Goal: Task Accomplishment & Management: Complete application form

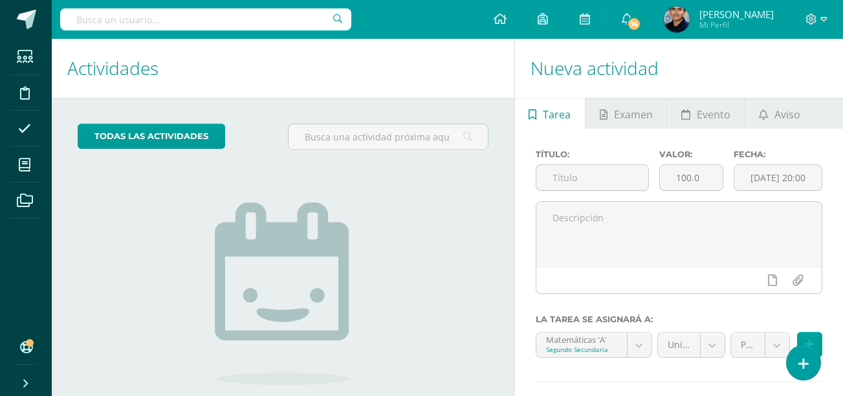
scroll to position [102, 0]
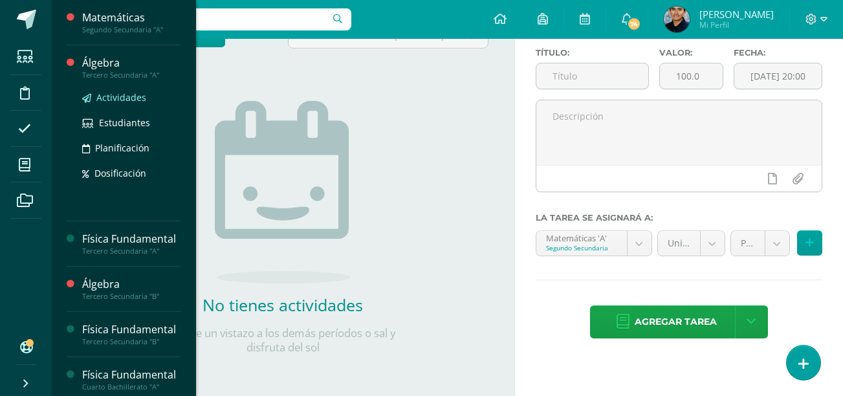
click at [94, 102] on link "Actividades" at bounding box center [131, 97] width 98 height 15
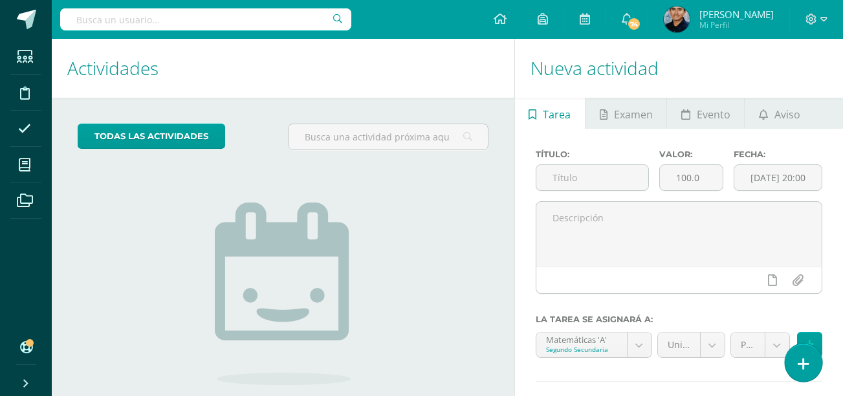
click at [790, 359] on link at bounding box center [802, 362] width 37 height 38
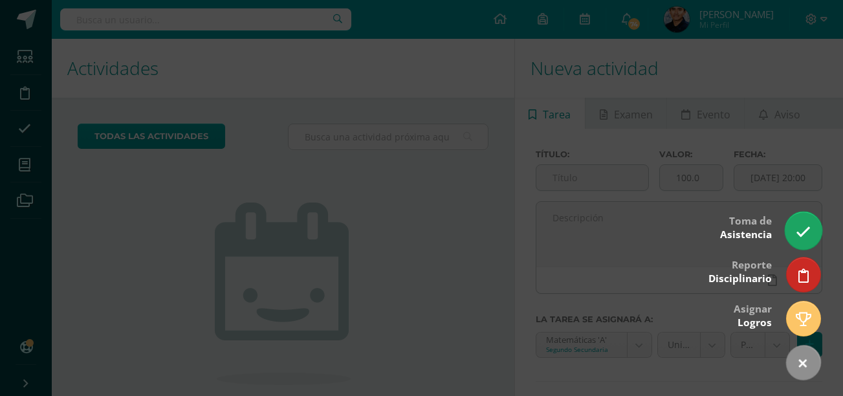
click at [798, 226] on icon at bounding box center [802, 231] width 15 height 15
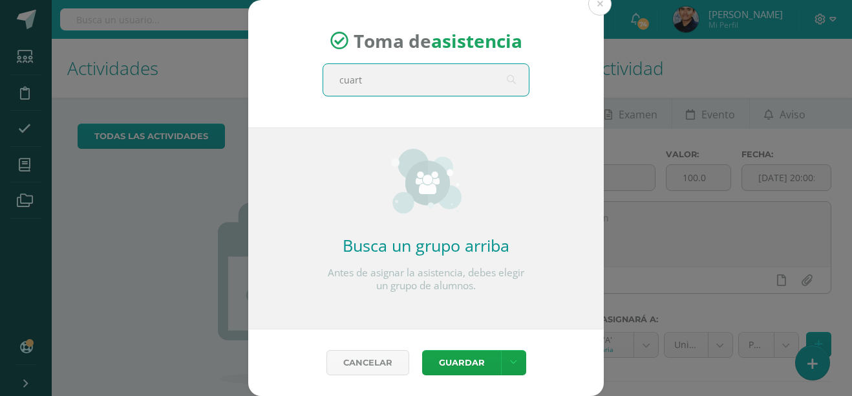
type input "cuarto"
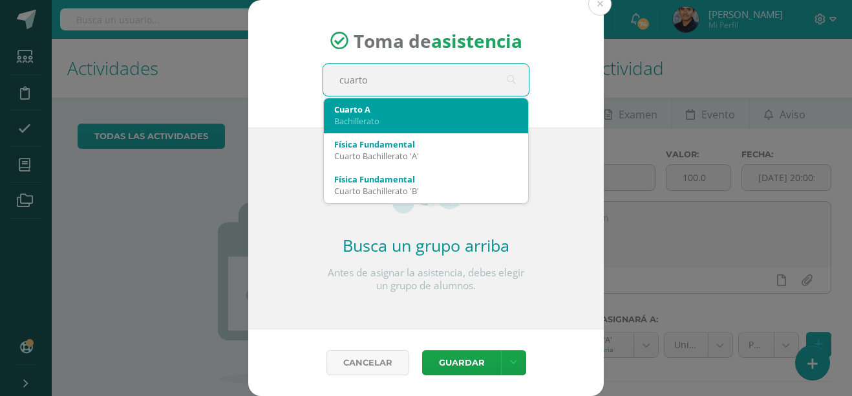
click at [400, 118] on div "Bachillerato" at bounding box center [426, 121] width 184 height 12
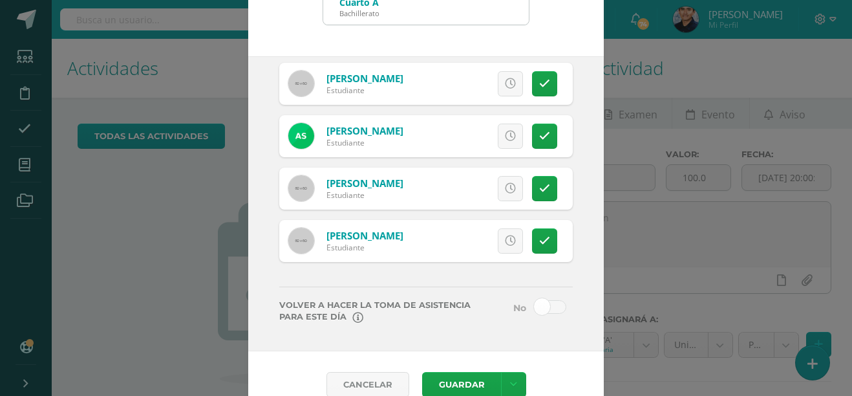
scroll to position [74, 0]
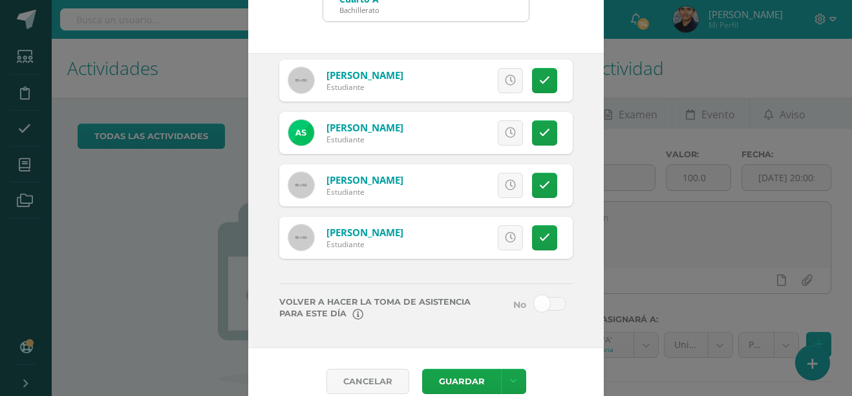
click at [534, 301] on span at bounding box center [550, 304] width 32 height 14
click at [0, 0] on input "checkbox" at bounding box center [0, 0] width 0 height 0
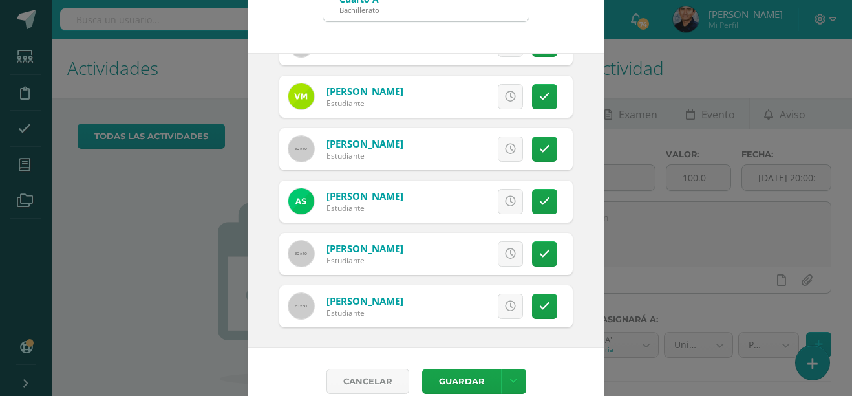
scroll to position [1082, 0]
click at [505, 204] on icon at bounding box center [510, 202] width 11 height 11
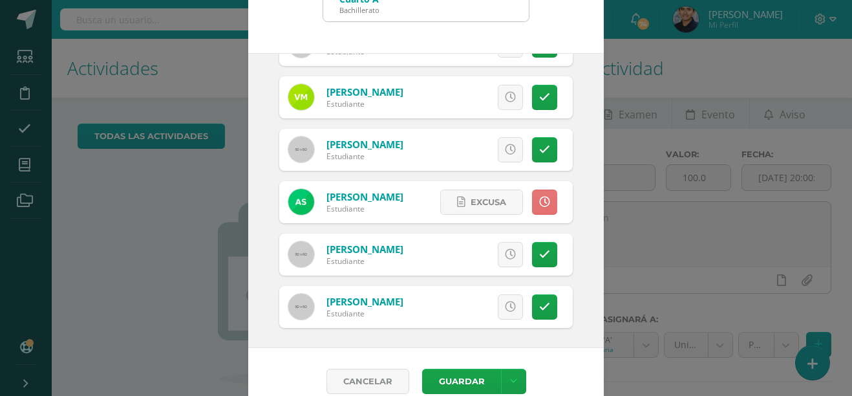
scroll to position [1033, 0]
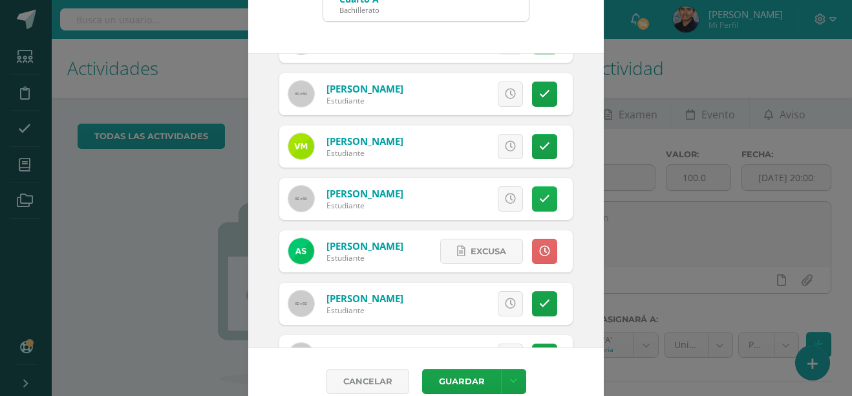
click at [539, 197] on icon at bounding box center [544, 198] width 11 height 11
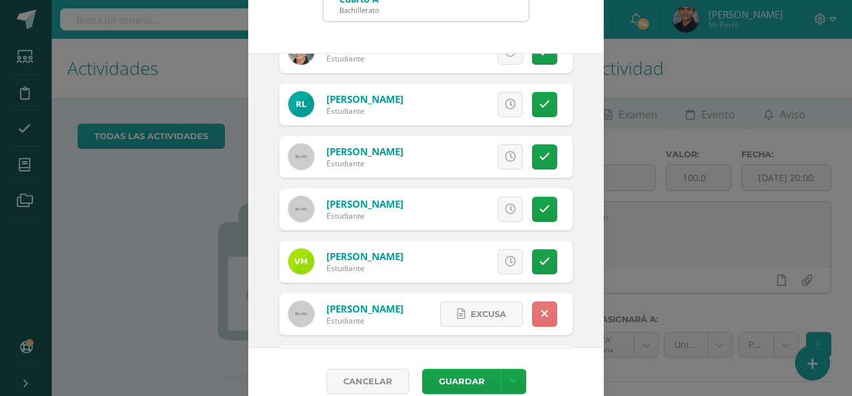
scroll to position [917, 0]
click at [539, 155] on icon at bounding box center [544, 157] width 11 height 11
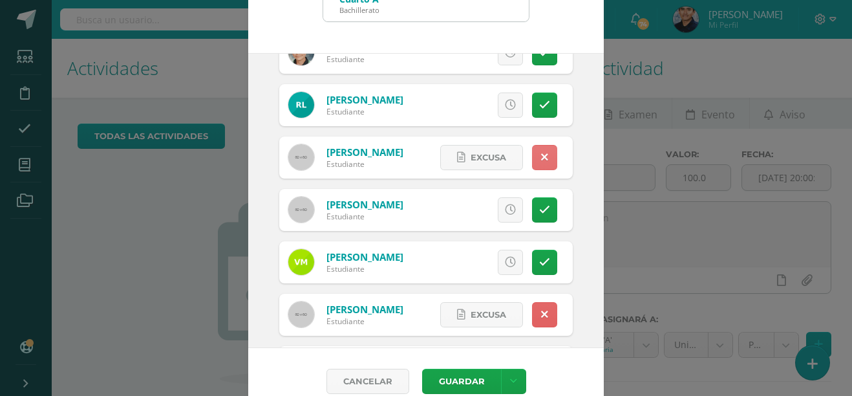
click at [541, 155] on icon at bounding box center [544, 157] width 7 height 11
click at [506, 154] on link at bounding box center [510, 157] width 25 height 25
click at [498, 268] on link at bounding box center [510, 262] width 25 height 25
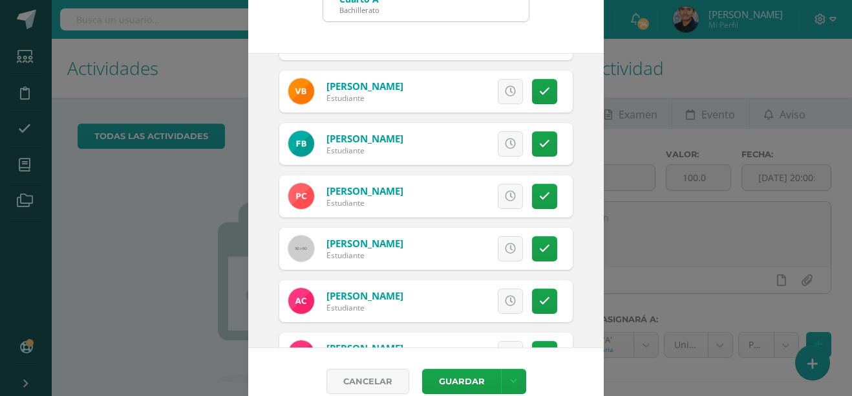
scroll to position [301, 0]
click at [541, 200] on link at bounding box center [544, 196] width 25 height 25
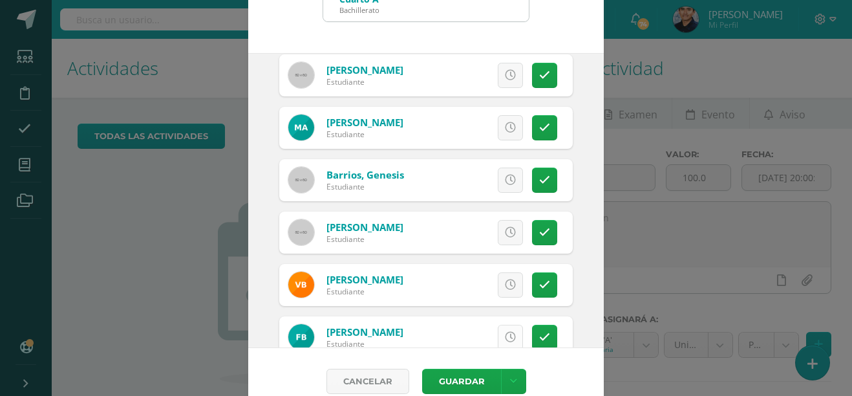
scroll to position [108, 0]
click at [498, 169] on link at bounding box center [510, 180] width 25 height 25
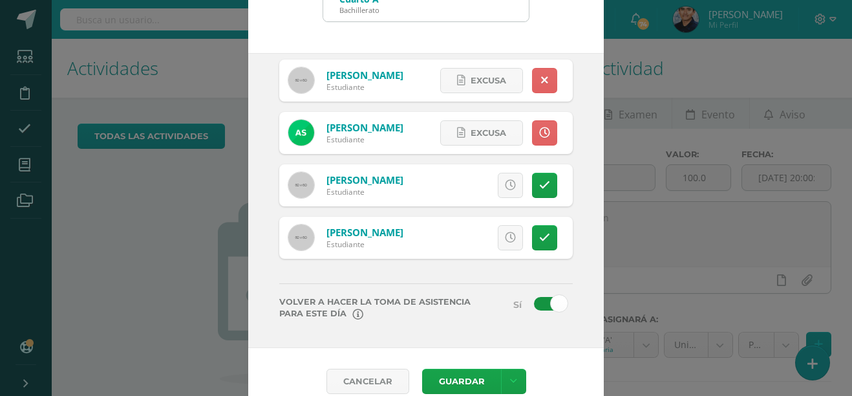
scroll to position [93, 0]
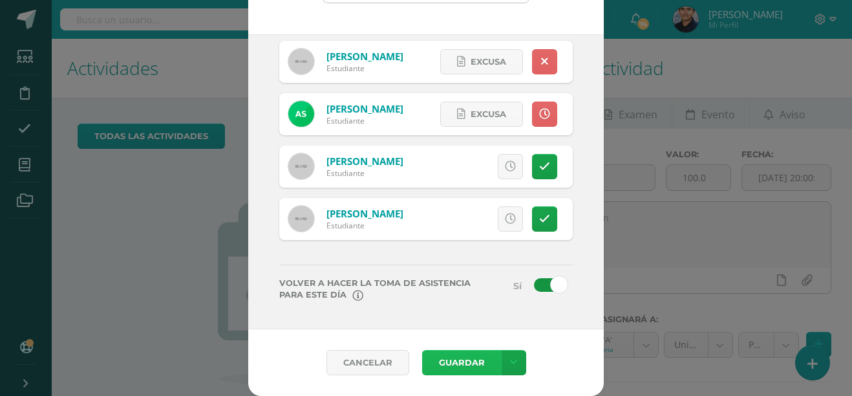
click at [453, 358] on button "Guardar" at bounding box center [461, 362] width 79 height 25
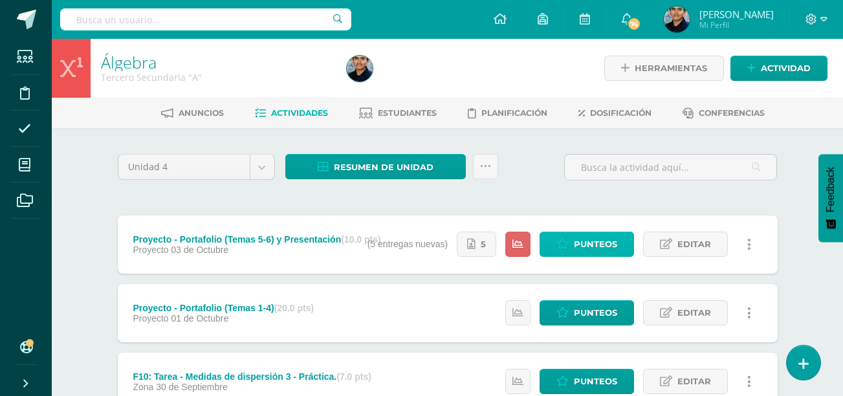
click at [582, 251] on span "Punteos" at bounding box center [595, 244] width 43 height 24
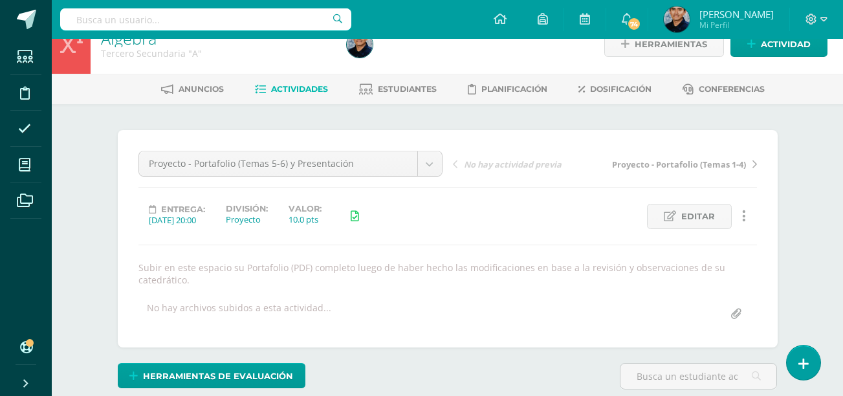
scroll to position [25, 0]
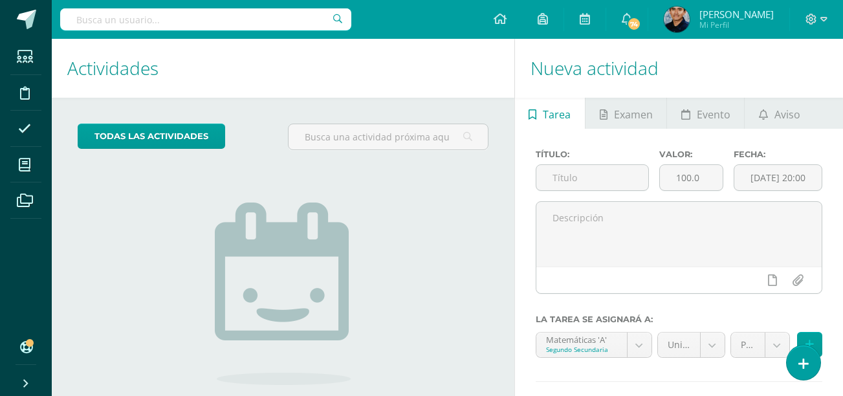
click at [468, 174] on div "todas las Actividades No tienes actividades Échale un vistazo a los demás perío…" at bounding box center [283, 298] width 462 height 400
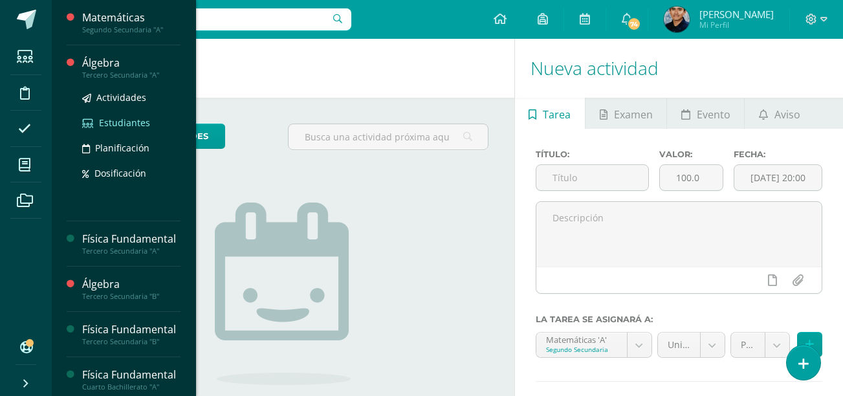
click at [116, 122] on span "Estudiantes" at bounding box center [124, 122] width 51 height 12
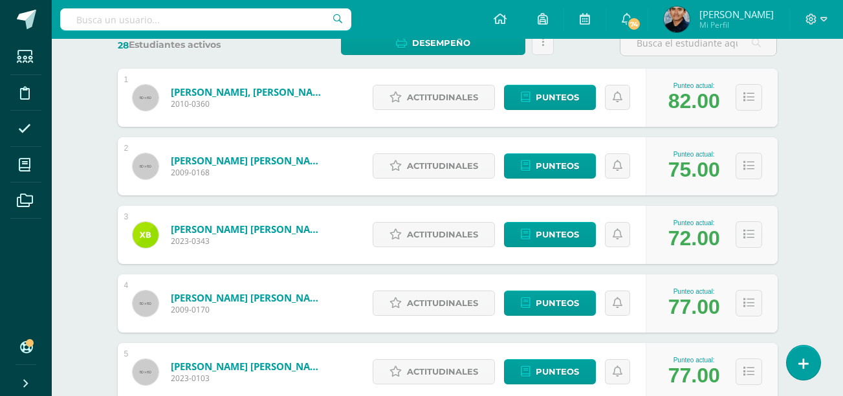
scroll to position [213, 0]
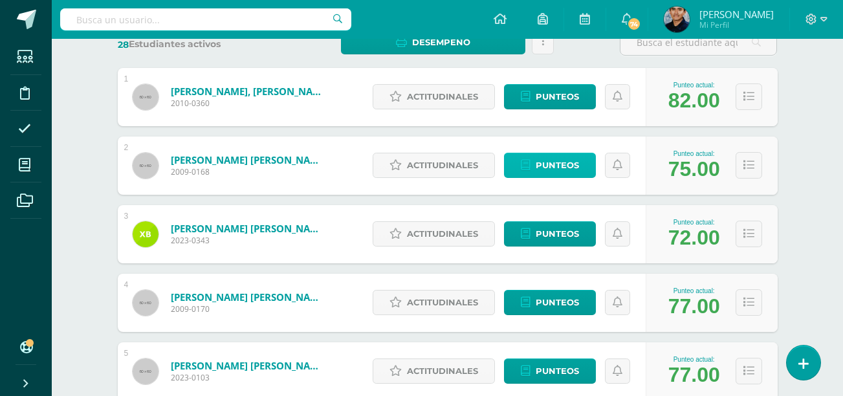
click at [542, 165] on span "Punteos" at bounding box center [556, 165] width 43 height 24
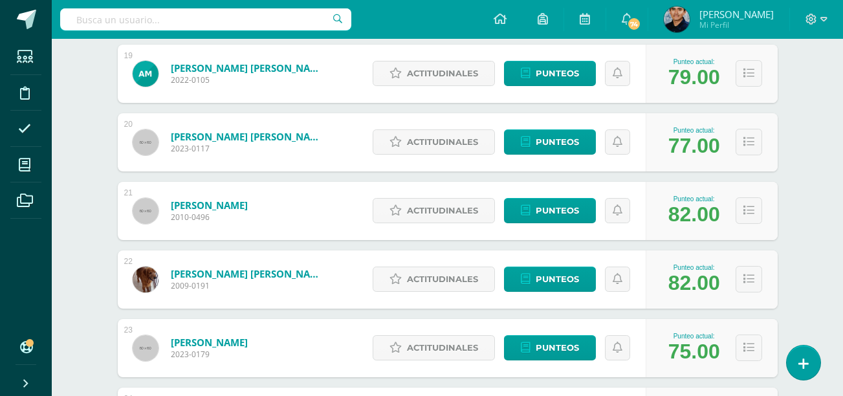
scroll to position [1471, 0]
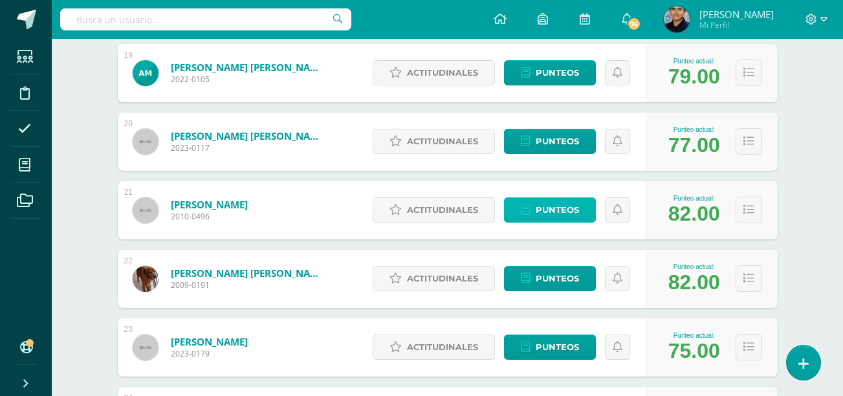
click at [559, 219] on span "Punteos" at bounding box center [556, 210] width 43 height 24
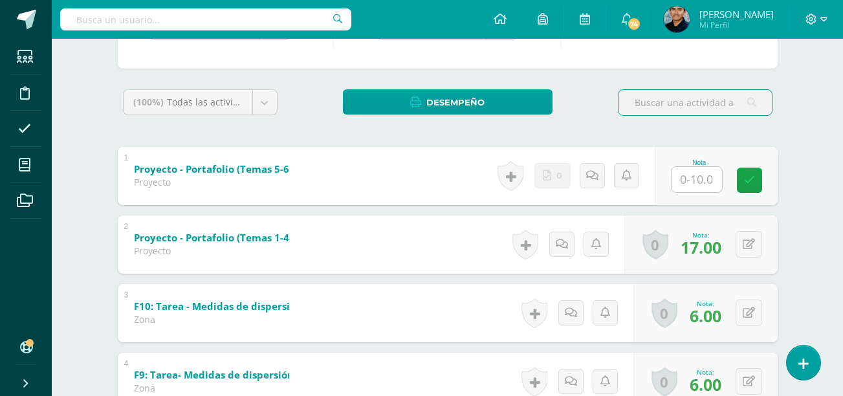
scroll to position [189, 0]
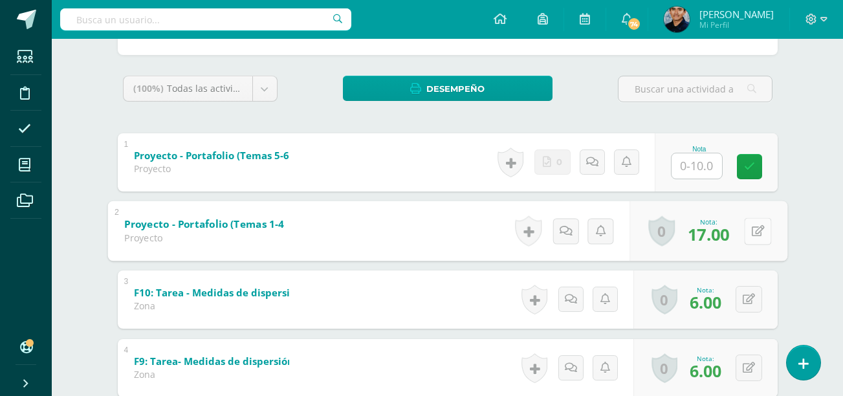
click at [746, 232] on button at bounding box center [757, 230] width 27 height 27
type input "7"
click at [720, 237] on icon at bounding box center [723, 235] width 12 height 11
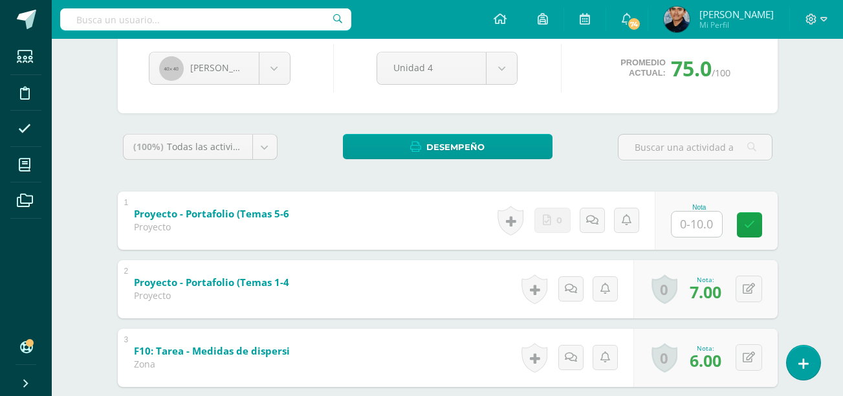
scroll to position [0, 0]
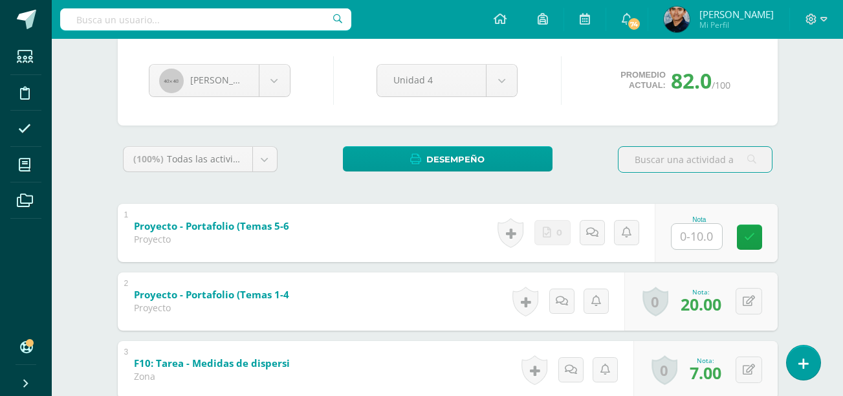
scroll to position [133, 0]
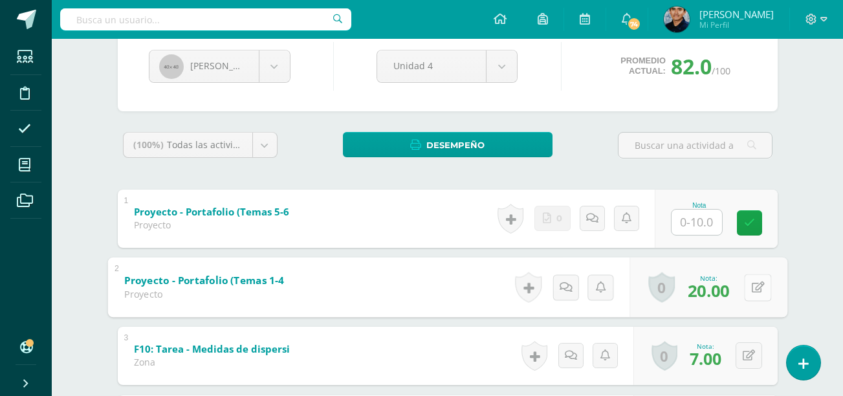
click at [746, 282] on button at bounding box center [757, 287] width 27 height 27
type input "10"
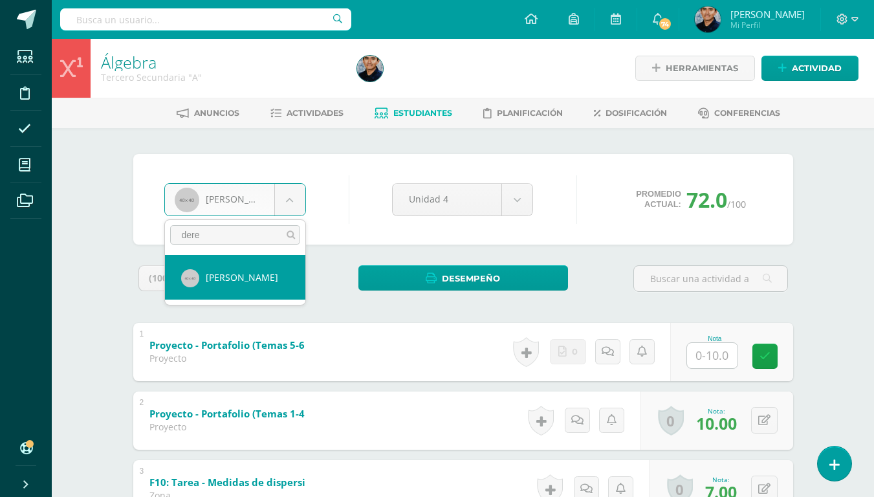
type input "[PERSON_NAME]"
select select "628"
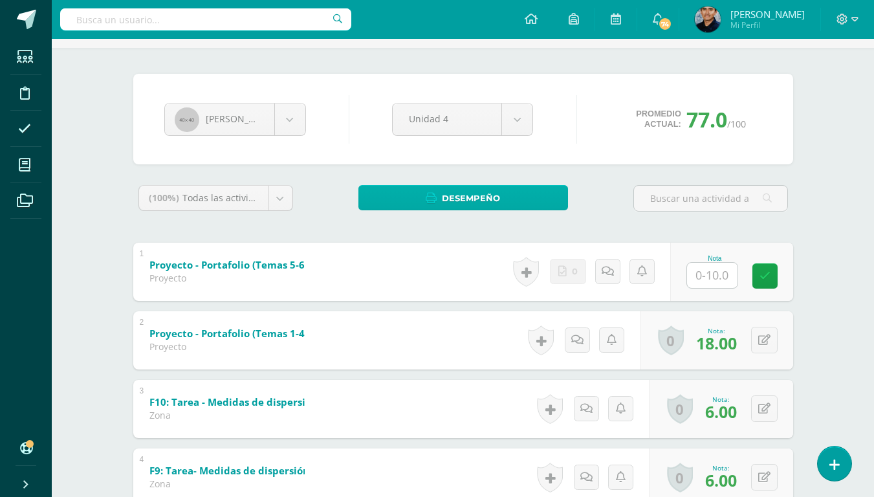
scroll to position [83, 0]
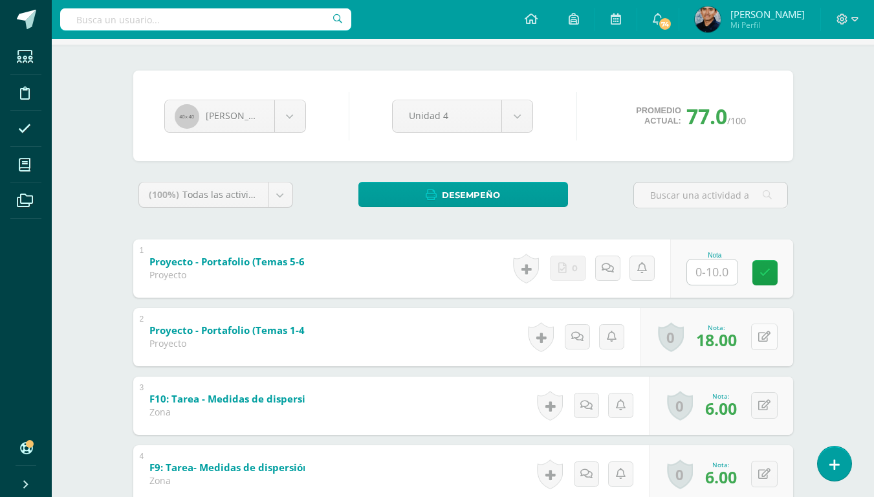
click at [762, 332] on button at bounding box center [764, 336] width 27 height 27
type input "8"
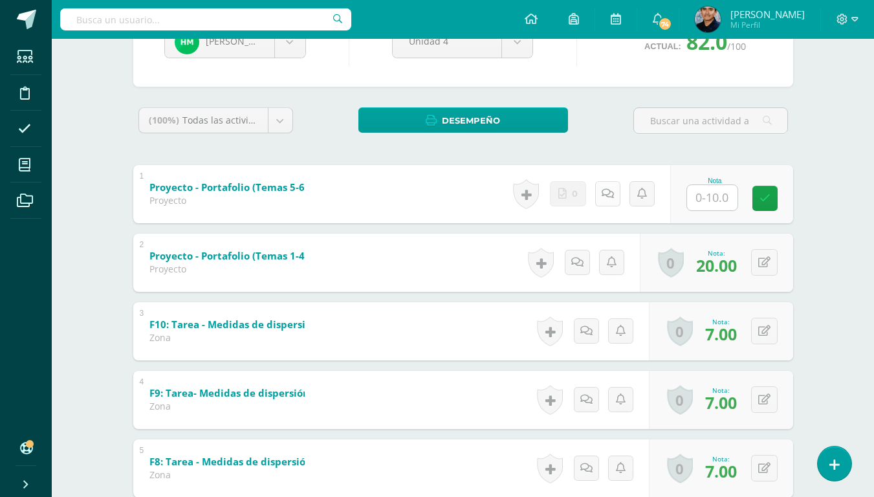
scroll to position [164, 0]
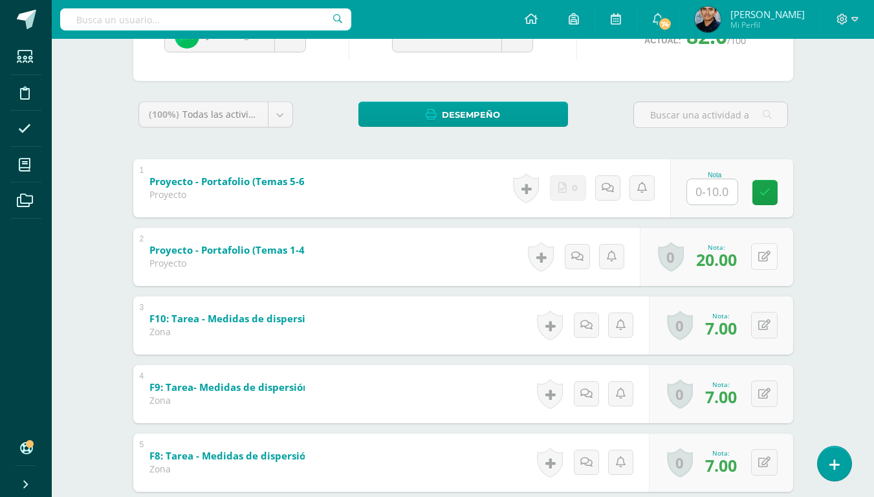
click at [770, 258] on button at bounding box center [764, 256] width 27 height 27
type input "0"
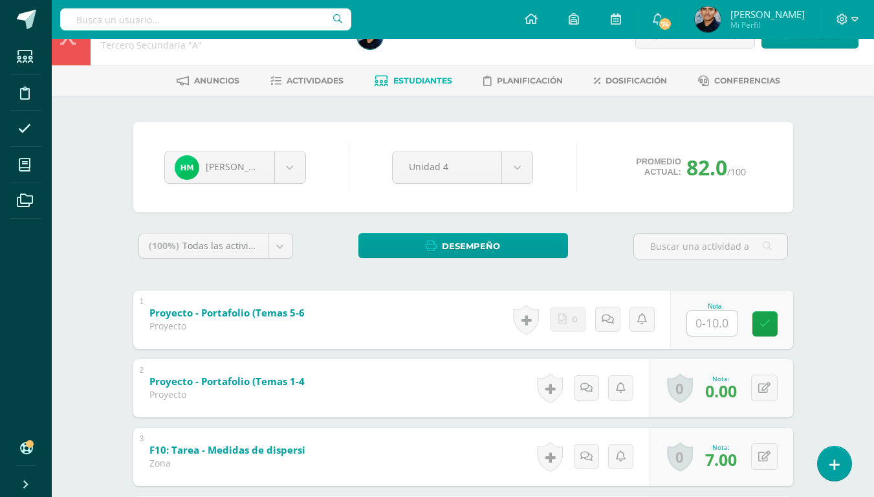
scroll to position [32, 0]
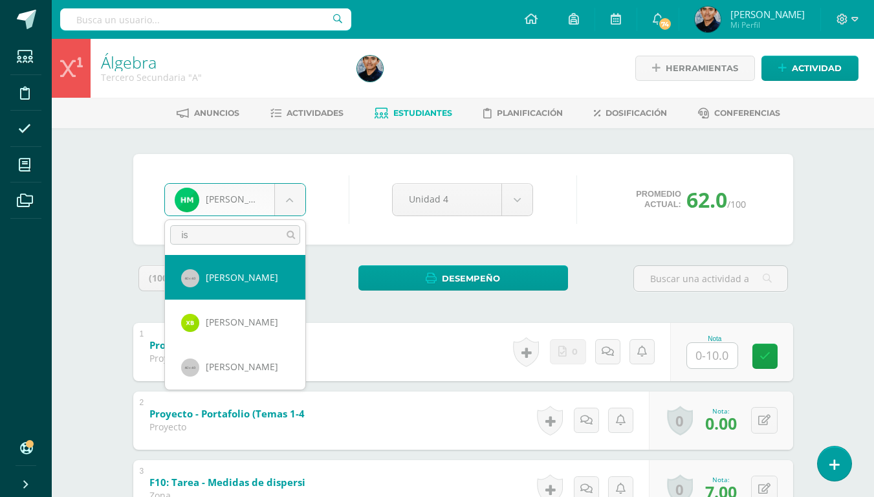
type input "i"
type input "ja"
select select "619"
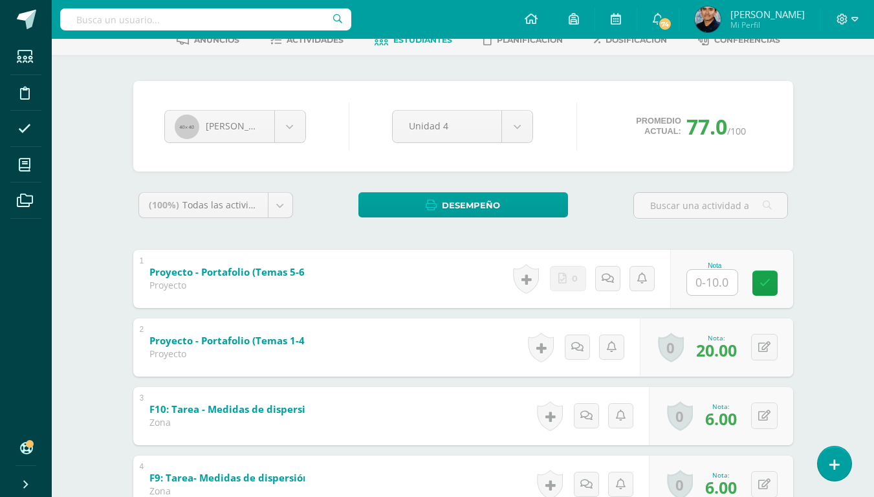
scroll to position [74, 0]
click at [757, 347] on div "0 [GEOGRAPHIC_DATA] Logros obtenidos Aún no hay logros agregados Nota: 20.00" at bounding box center [716, 347] width 153 height 58
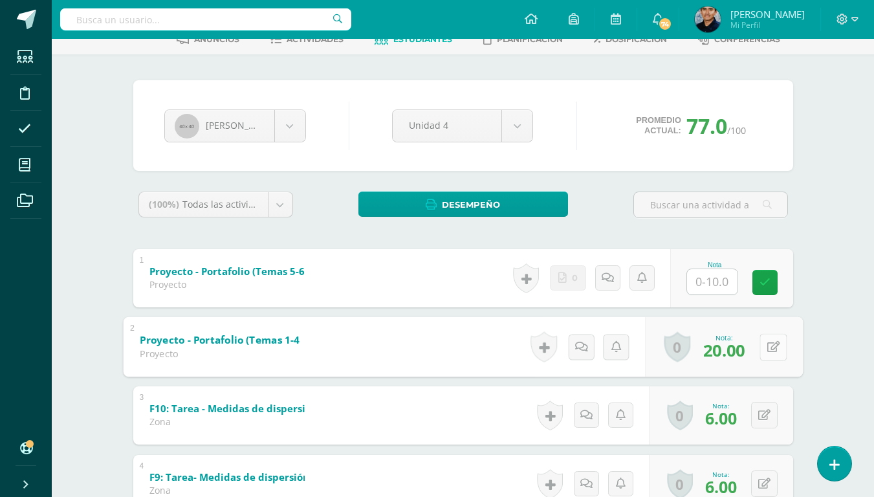
click at [762, 347] on button at bounding box center [772, 346] width 27 height 27
type input "10"
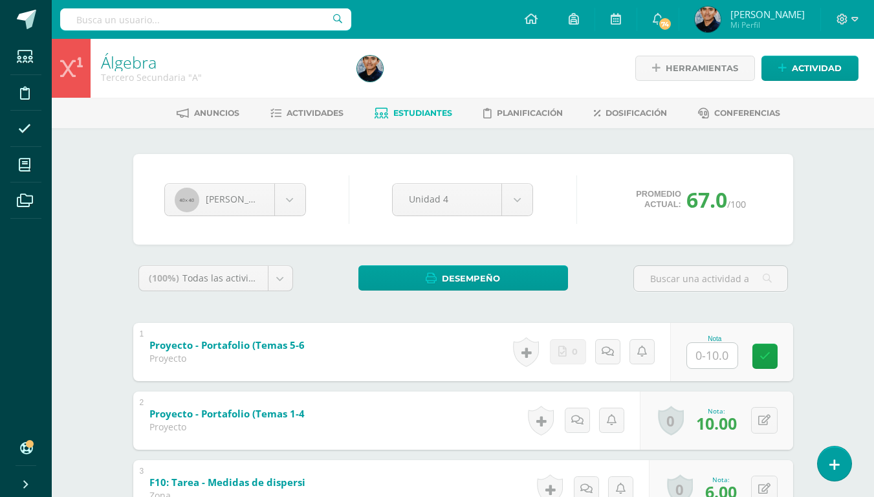
click at [469, 415] on div "2 Proyecto - Portafolio (Temas 1-4) (Sobre 20.0) Proyecto Nota 10.00 0 Logros L…" at bounding box center [463, 420] width 660 height 58
click at [272, 221] on div "Jathniel Cano Lizandro Alvarado Andrea Alvarez Ximena Buch Fátima Canek Jathnie…" at bounding box center [463, 199] width 608 height 49
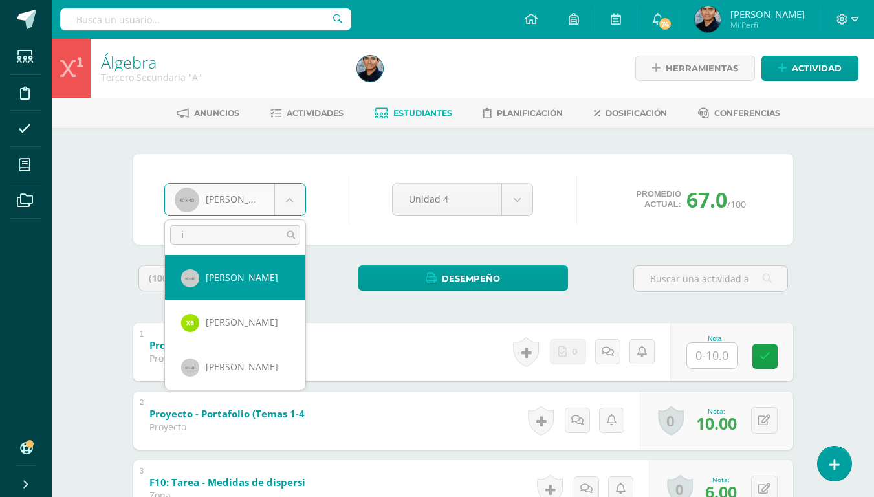
type input "iv"
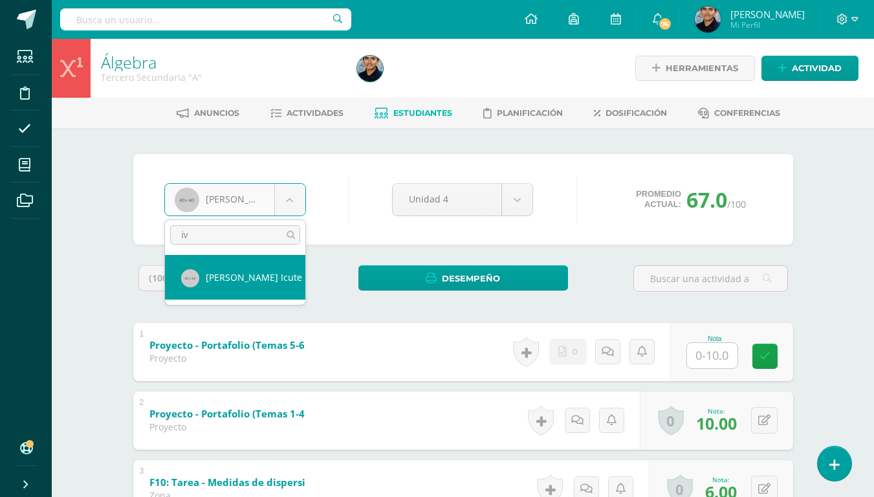
select select "492"
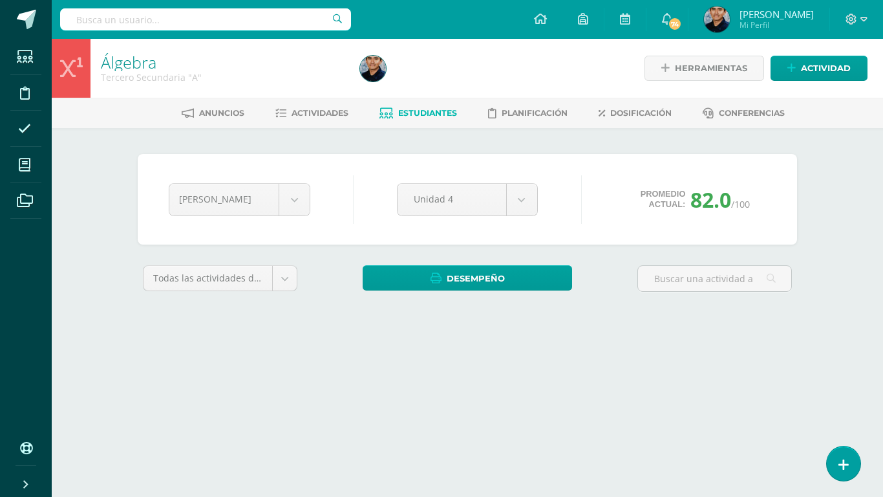
click at [243, 218] on div "[PERSON_NAME] [PERSON_NAME] [PERSON_NAME] [PERSON_NAME] [PERSON_NAME] [PERSON_N…" at bounding box center [468, 199] width 608 height 49
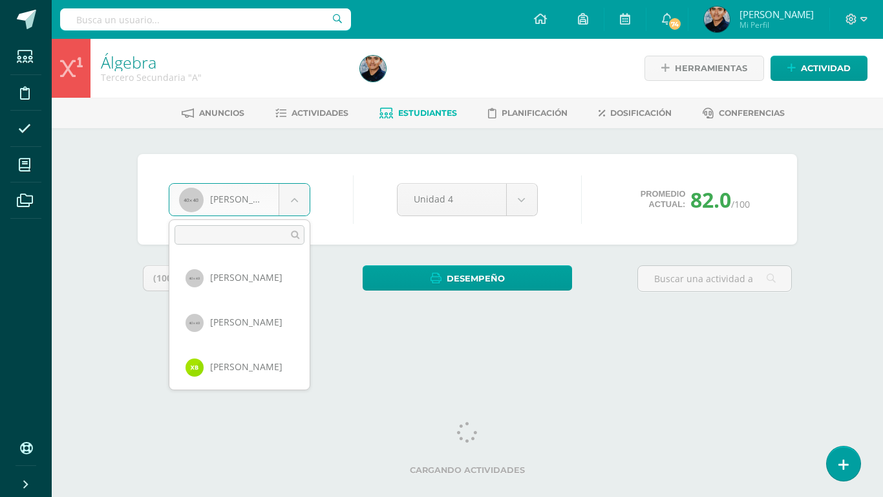
click at [224, 206] on body "Estudiantes Disciplina Asistencia Mis cursos Archivos Soporte Ayuda Reportar un…" at bounding box center [441, 174] width 883 height 349
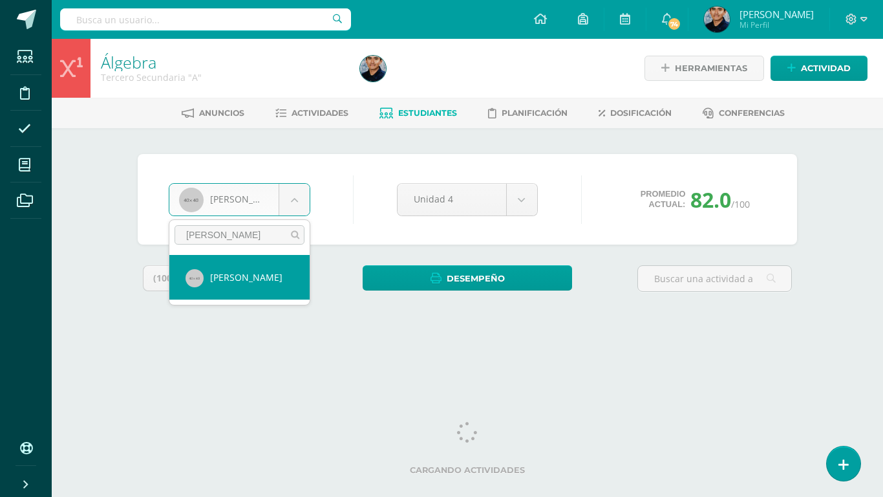
type input "jose l"
select select "620"
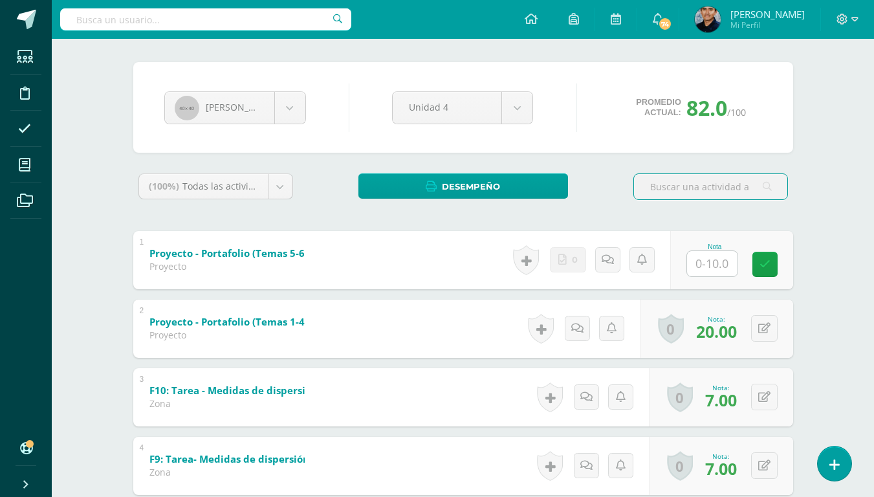
scroll to position [92, 0]
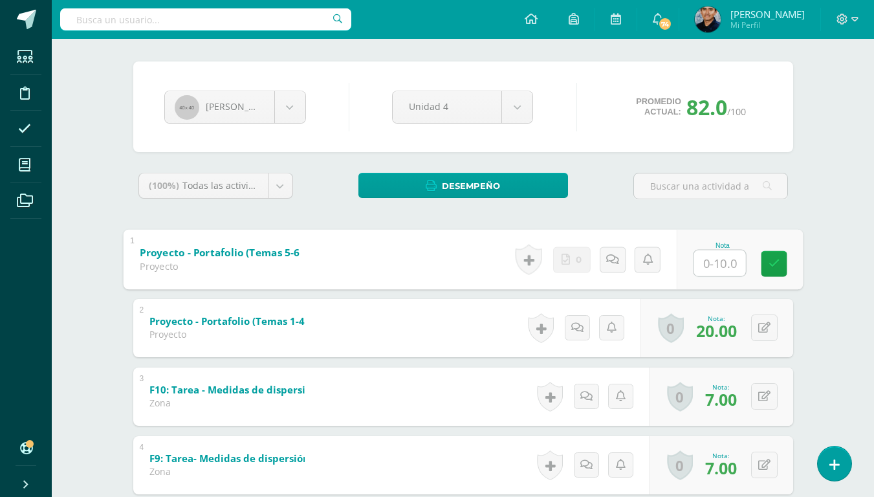
click at [712, 274] on input "text" at bounding box center [719, 263] width 52 height 26
type input "10"
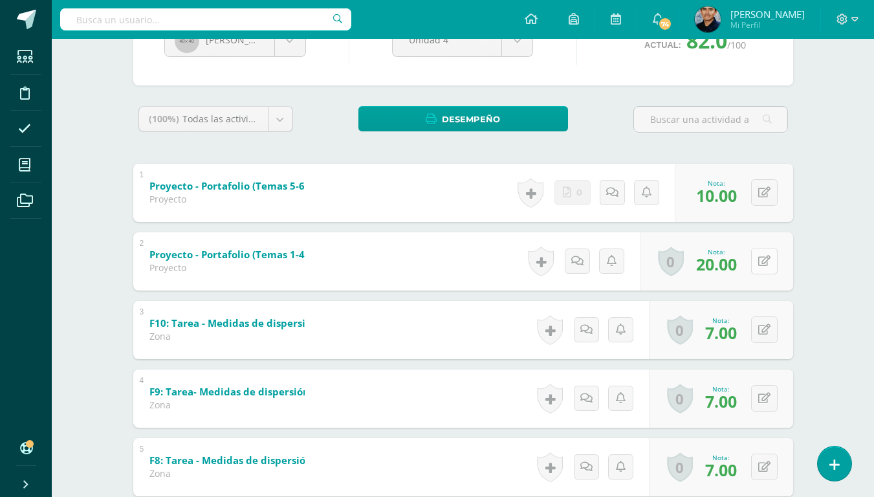
scroll to position [160, 0]
click at [770, 266] on button at bounding box center [764, 260] width 27 height 27
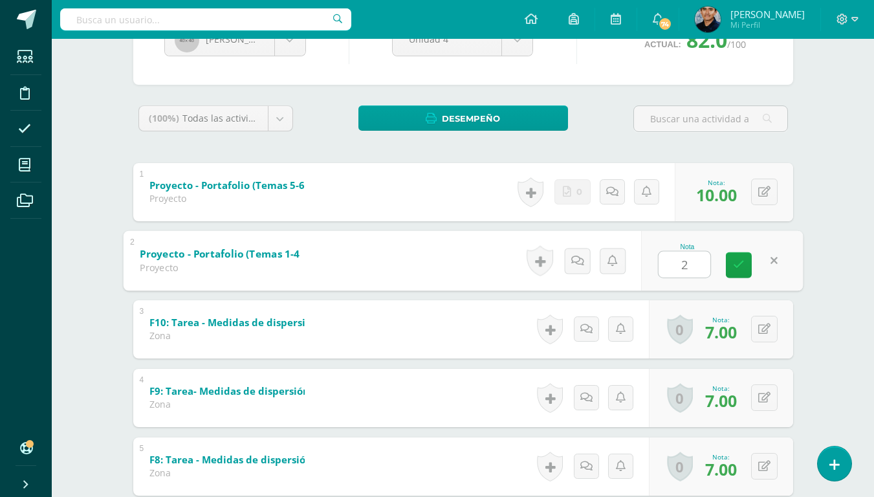
type input "20"
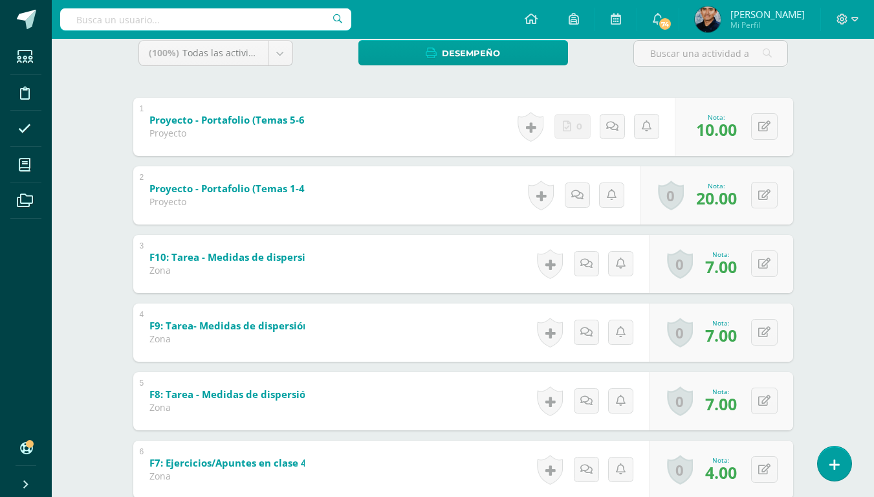
scroll to position [222, 0]
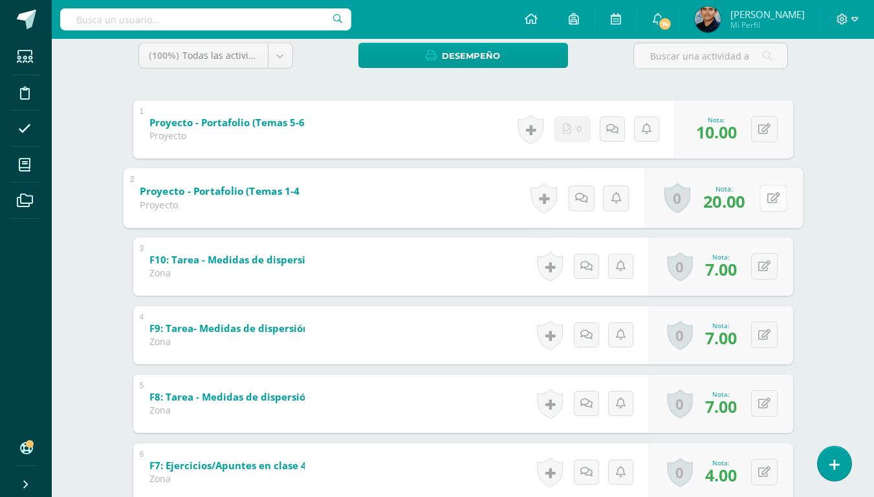
click at [764, 199] on button at bounding box center [772, 197] width 27 height 27
type input "20"
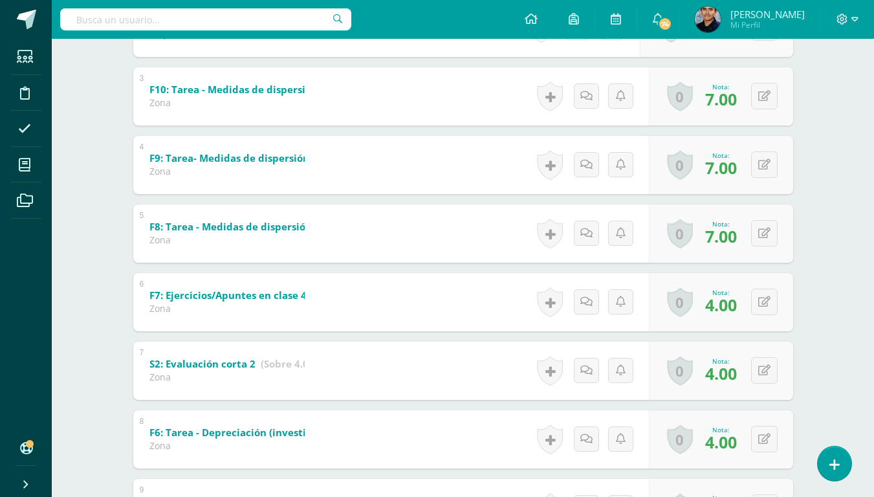
scroll to position [394, 0]
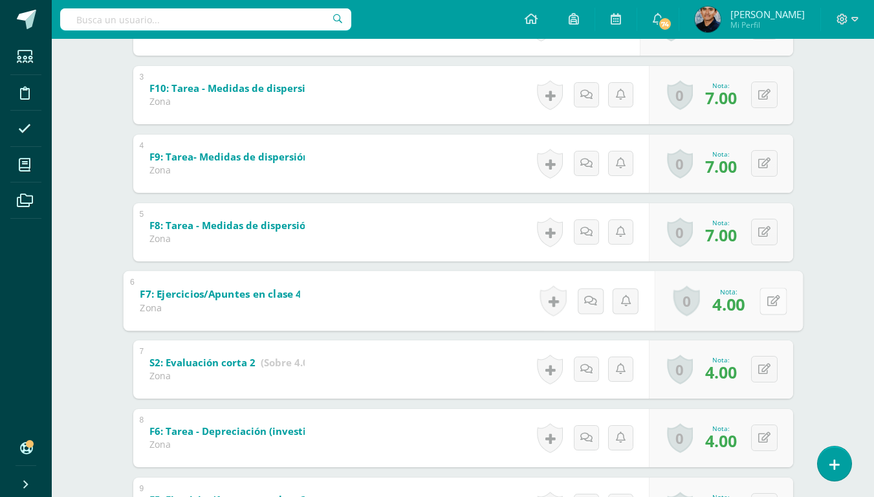
click at [765, 301] on button at bounding box center [772, 300] width 27 height 27
click at [770, 301] on link at bounding box center [764, 300] width 25 height 25
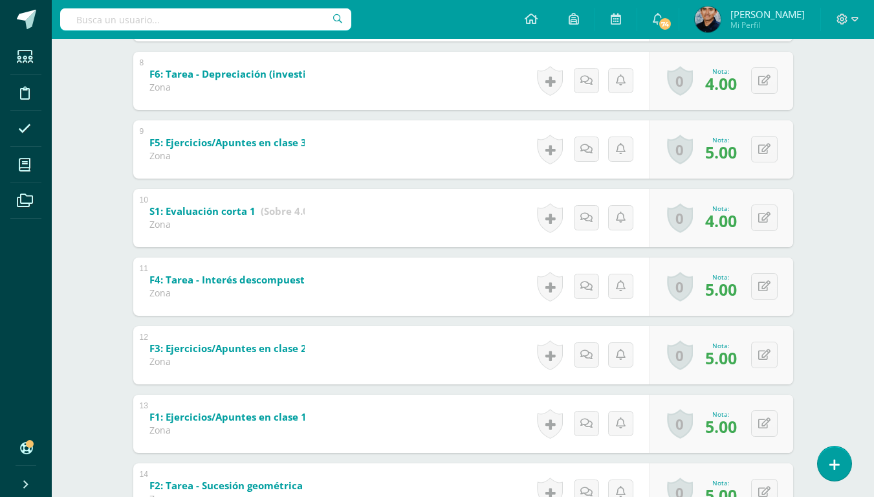
scroll to position [861, 0]
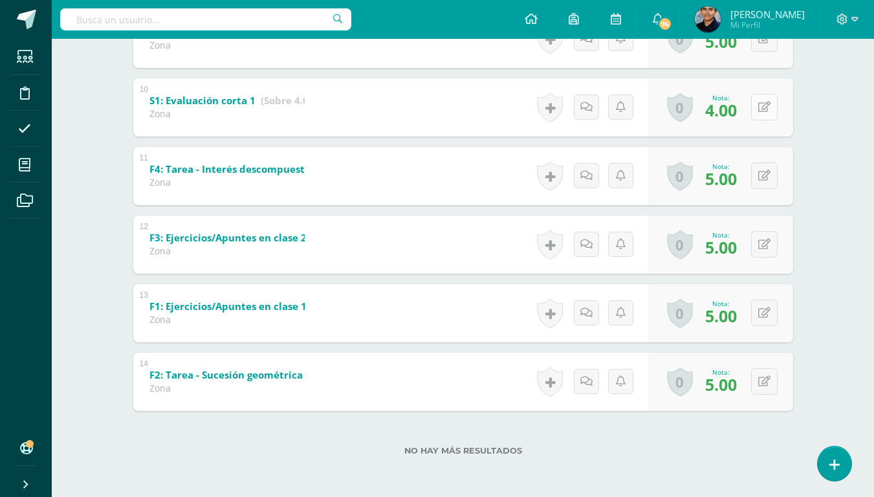
click at [760, 119] on button at bounding box center [764, 107] width 27 height 27
type input "4"
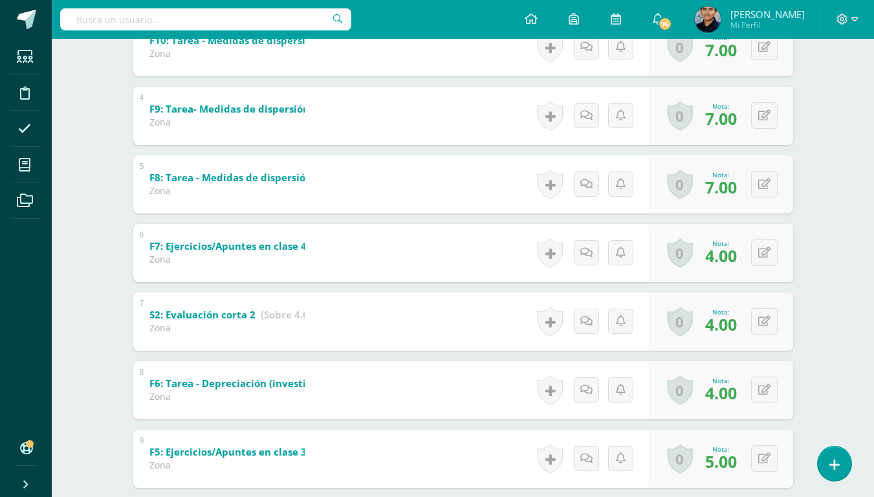
scroll to position [440, 0]
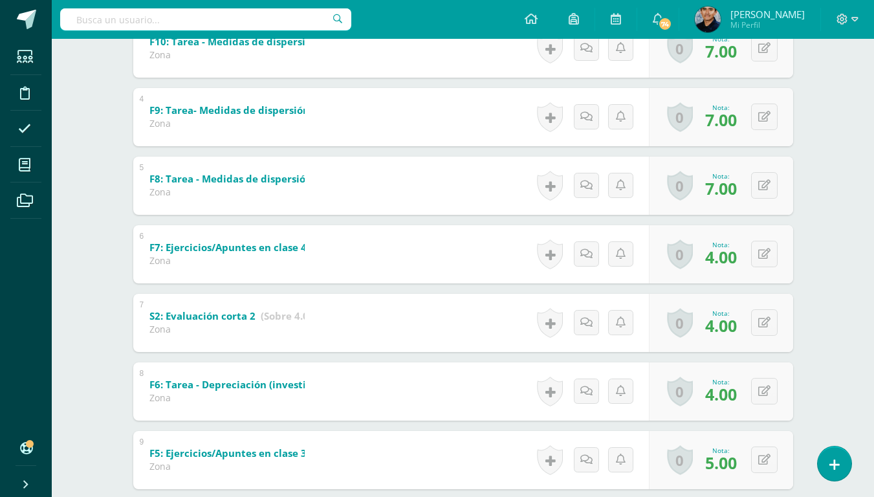
click at [780, 200] on div "0 [GEOGRAPHIC_DATA] Logros obtenidos Aún no hay logros agregados Nota: 7.00" at bounding box center [721, 185] width 144 height 58
click at [766, 190] on icon at bounding box center [772, 185] width 13 height 11
type input "7"
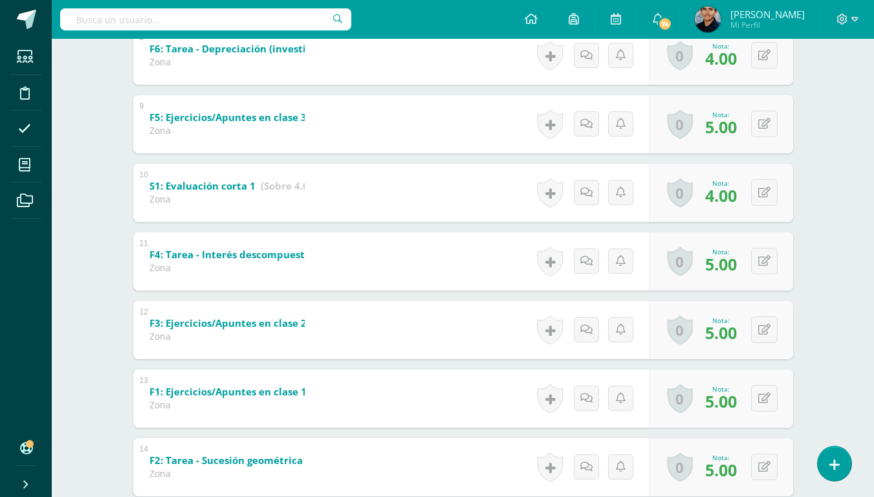
scroll to position [861, 0]
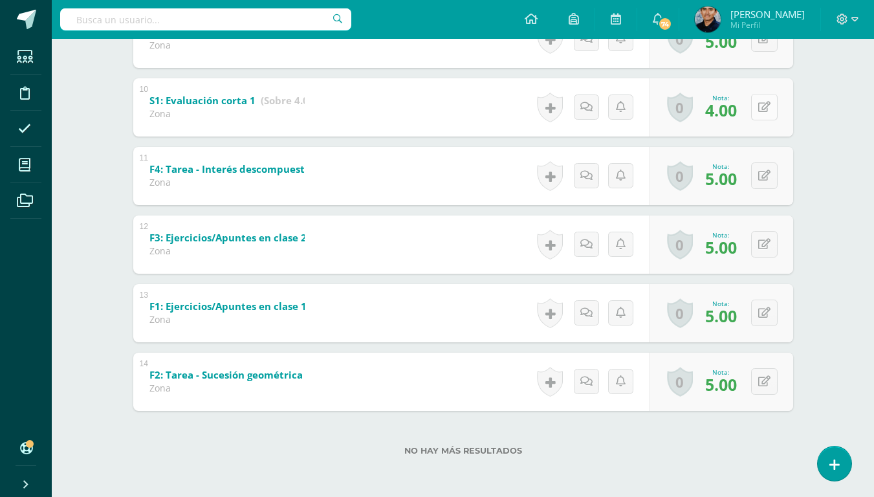
click at [762, 110] on button at bounding box center [764, 107] width 27 height 27
type input "4"
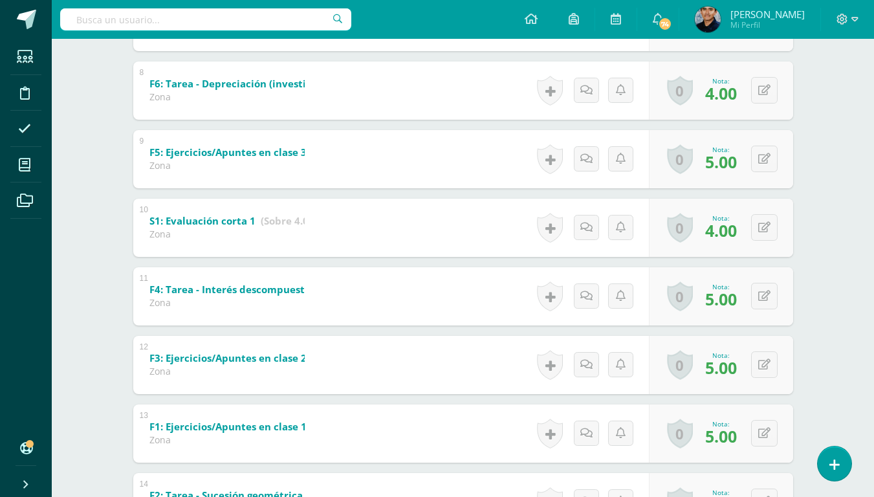
scroll to position [740, 0]
click at [755, 81] on div "0 Logros Logros obtenidos Aún no hay logros agregados Nota: 4.00" at bounding box center [721, 91] width 144 height 58
click at [768, 89] on icon at bounding box center [772, 90] width 13 height 11
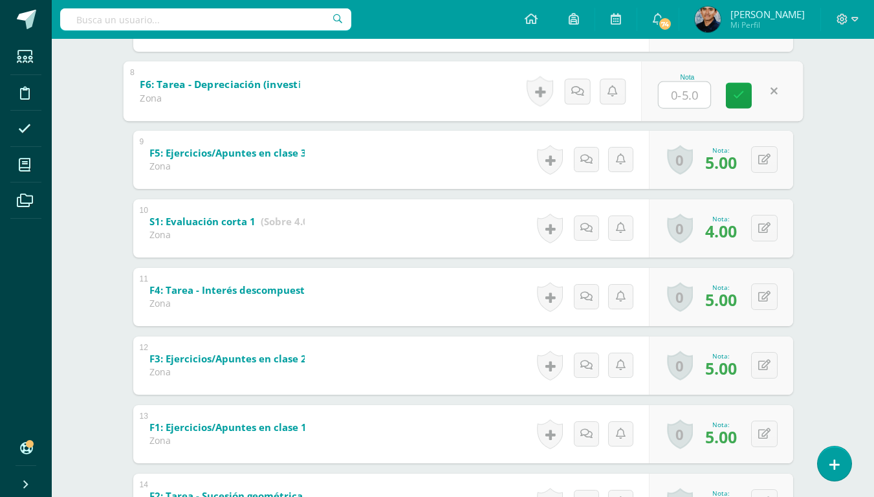
type input "5"
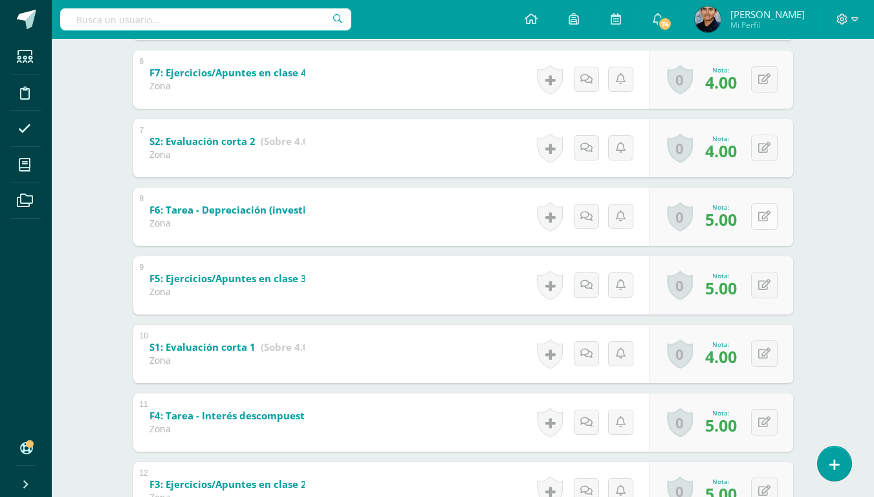
scroll to position [611, 0]
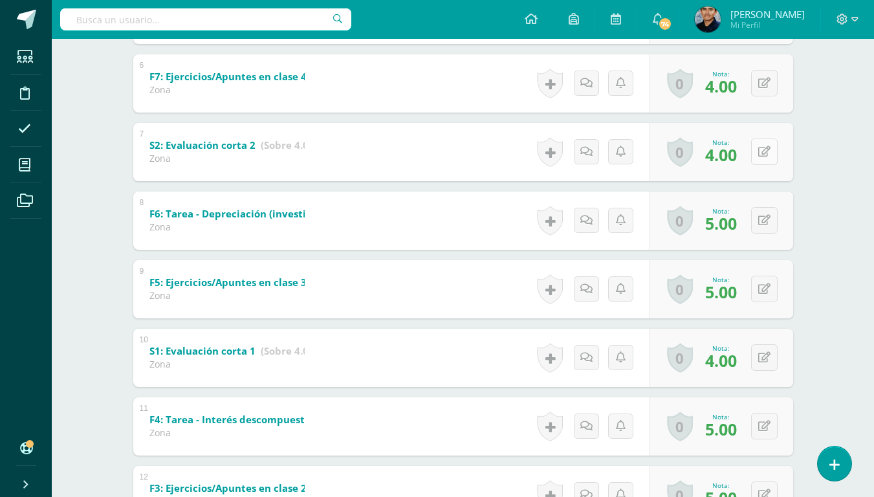
click at [762, 151] on button at bounding box center [764, 151] width 27 height 27
type input "4"
click at [762, 88] on button at bounding box center [764, 83] width 27 height 27
type input "4"
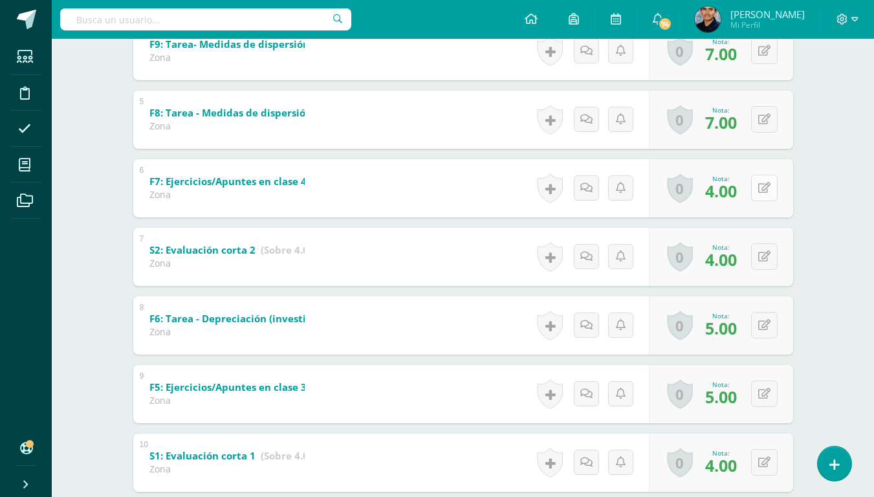
scroll to position [502, 0]
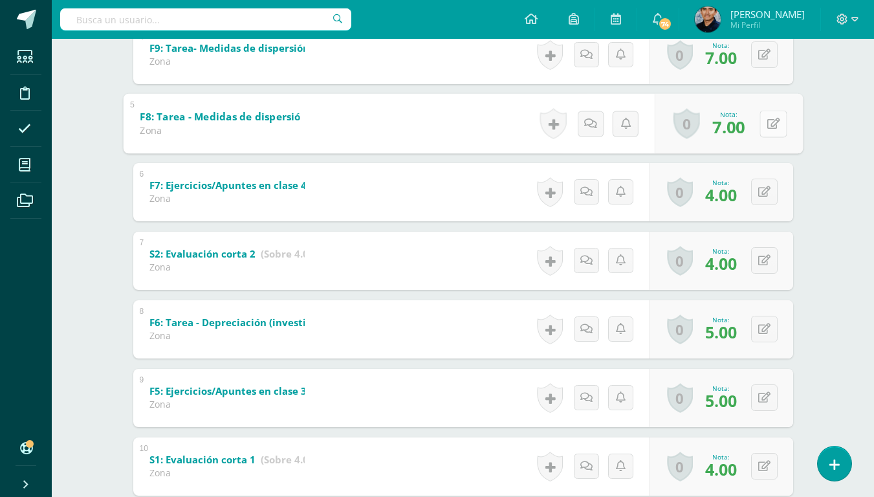
click at [771, 127] on button at bounding box center [772, 123] width 27 height 27
type input "7"
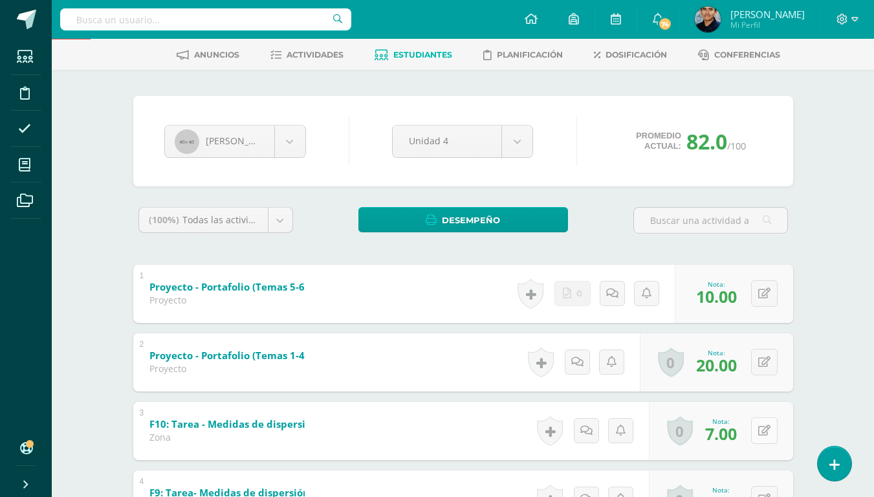
scroll to position [3, 0]
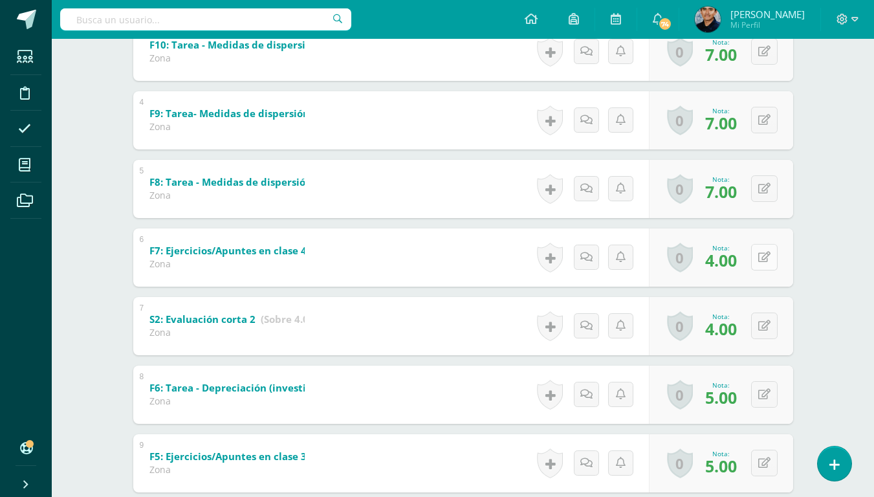
scroll to position [438, 0]
click at [766, 257] on icon at bounding box center [772, 256] width 13 height 11
type input "4"
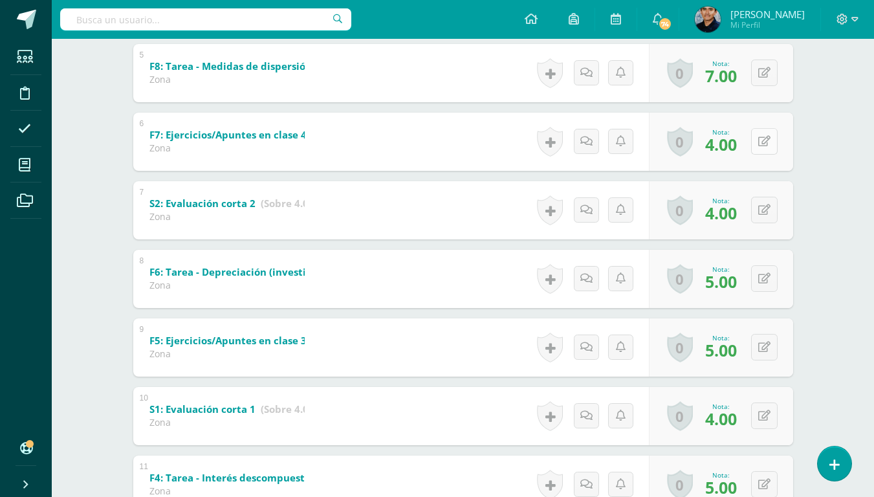
scroll to position [554, 0]
click at [764, 206] on button at bounding box center [772, 209] width 27 height 27
type input "4"
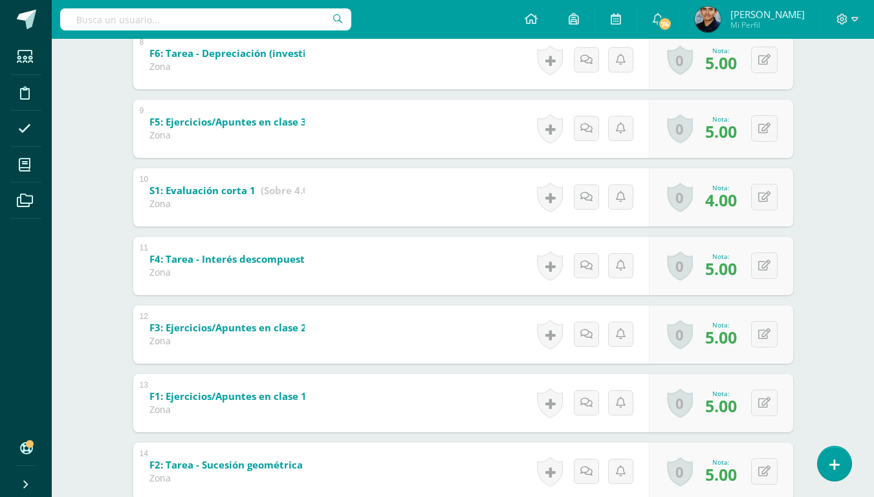
scroll to position [769, 0]
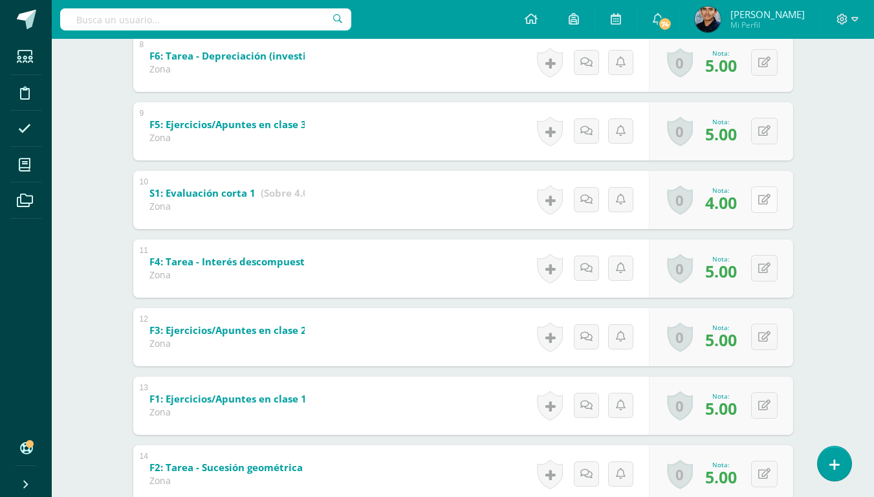
click at [771, 199] on button at bounding box center [764, 199] width 27 height 27
type input "4"
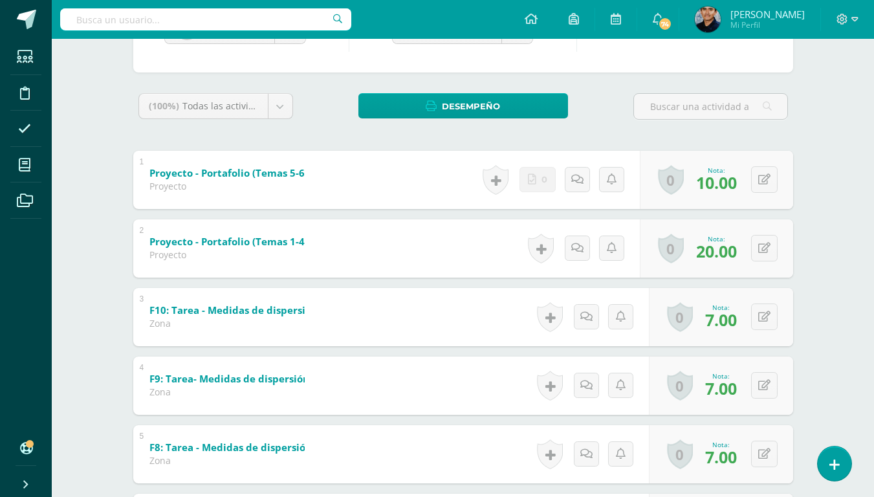
scroll to position [163, 0]
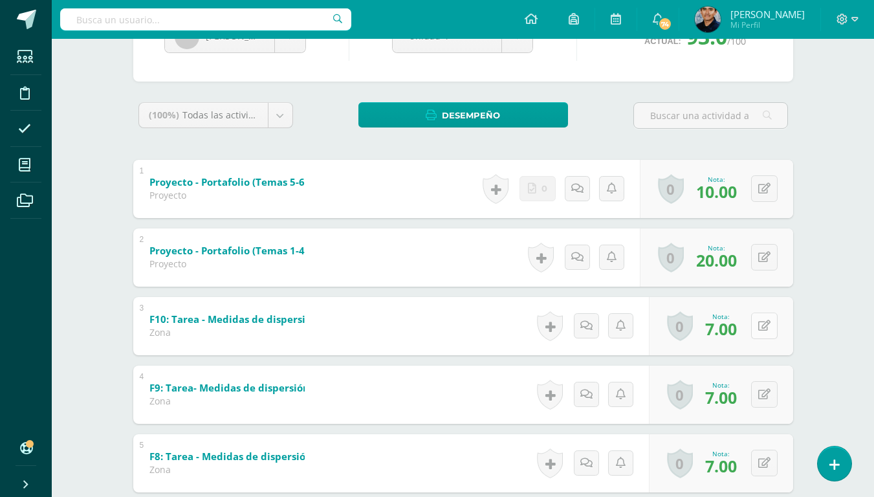
click at [763, 325] on button at bounding box center [764, 325] width 27 height 27
type input "7"
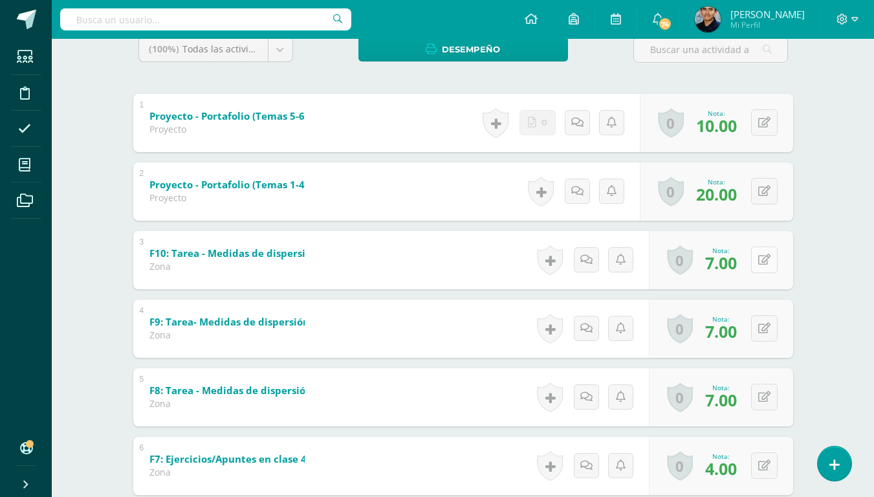
scroll to position [230, 0]
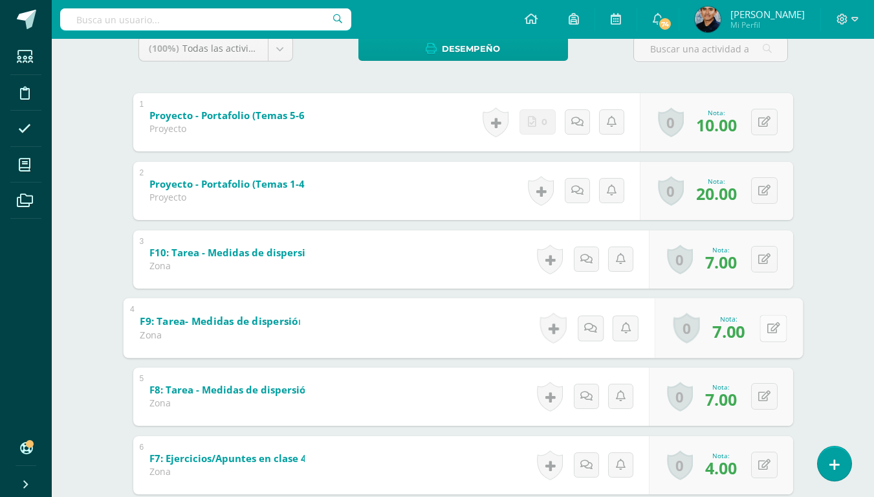
click at [773, 323] on button at bounding box center [772, 327] width 27 height 27
type input "7"
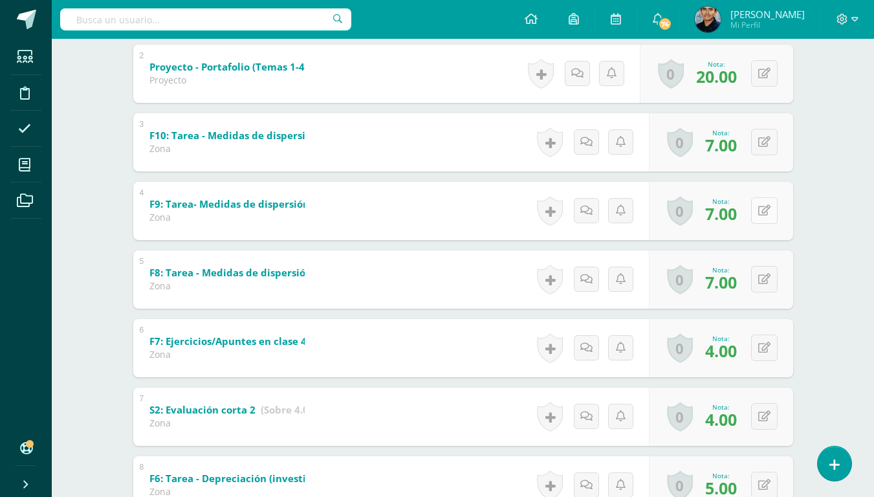
scroll to position [349, 0]
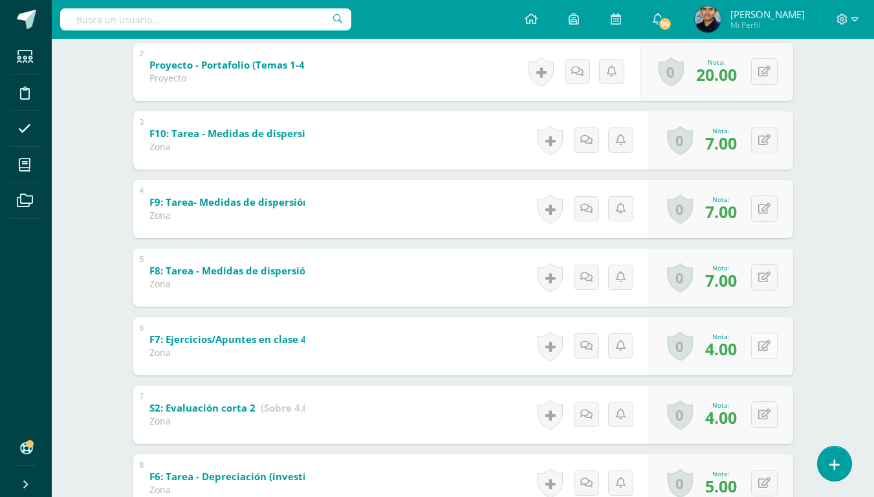
click at [760, 340] on button at bounding box center [764, 345] width 27 height 27
type input "4"
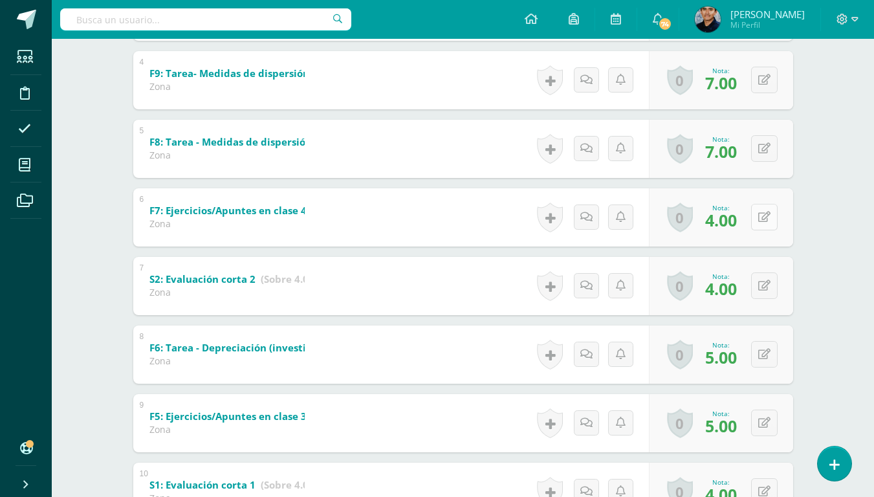
scroll to position [478, 0]
click at [764, 288] on icon at bounding box center [764, 284] width 12 height 11
type input "4"
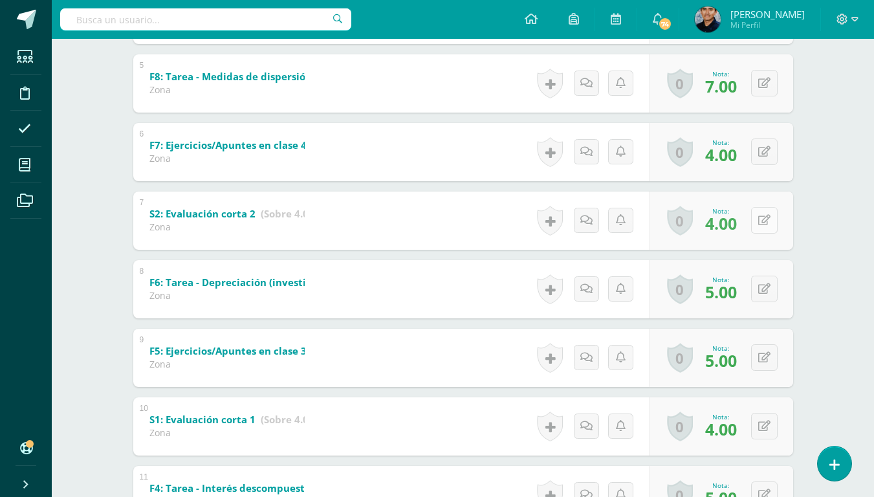
scroll to position [546, 0]
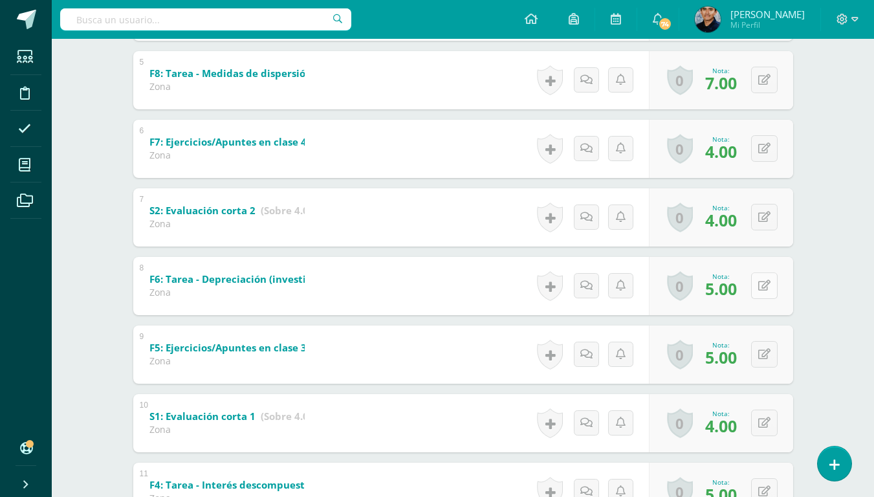
click at [766, 283] on button at bounding box center [764, 285] width 27 height 27
type input "5"
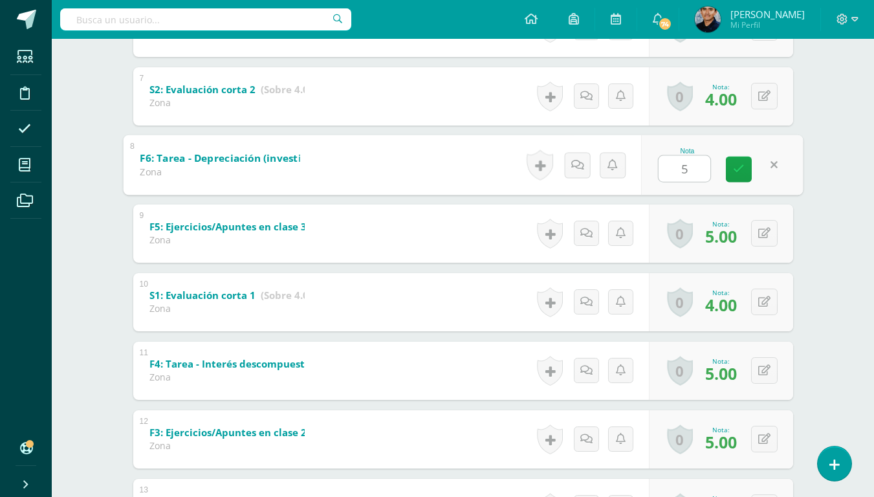
scroll to position [667, 0]
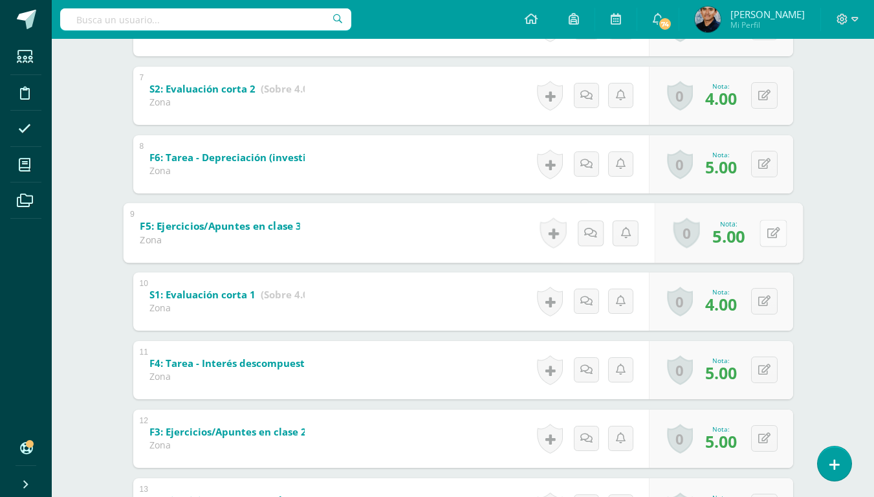
click at [766, 229] on button at bounding box center [772, 232] width 27 height 27
type input "+"
type input "5"
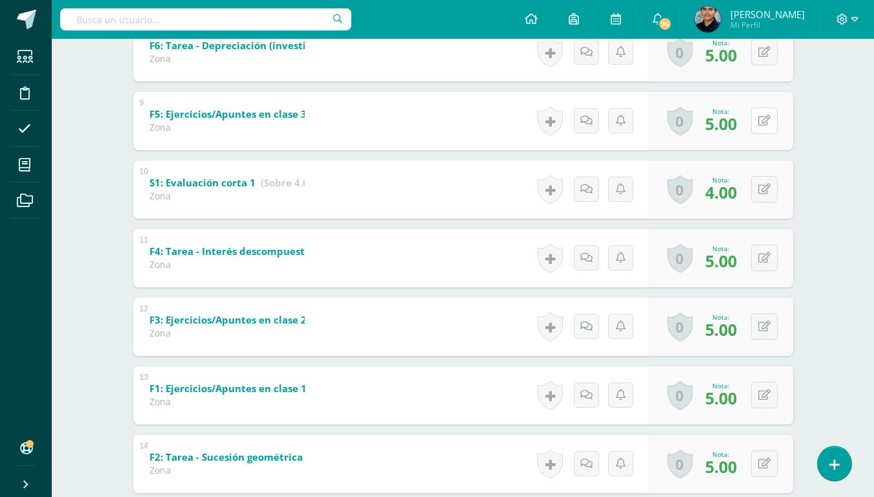
scroll to position [780, 0]
click at [764, 260] on button at bounding box center [772, 257] width 27 height 27
type input "4"
click at [755, 257] on div "0 [GEOGRAPHIC_DATA] Logros obtenidos Aún no hay logros agregados Nota: 4.00" at bounding box center [728, 257] width 148 height 60
click at [762, 259] on button at bounding box center [772, 257] width 27 height 27
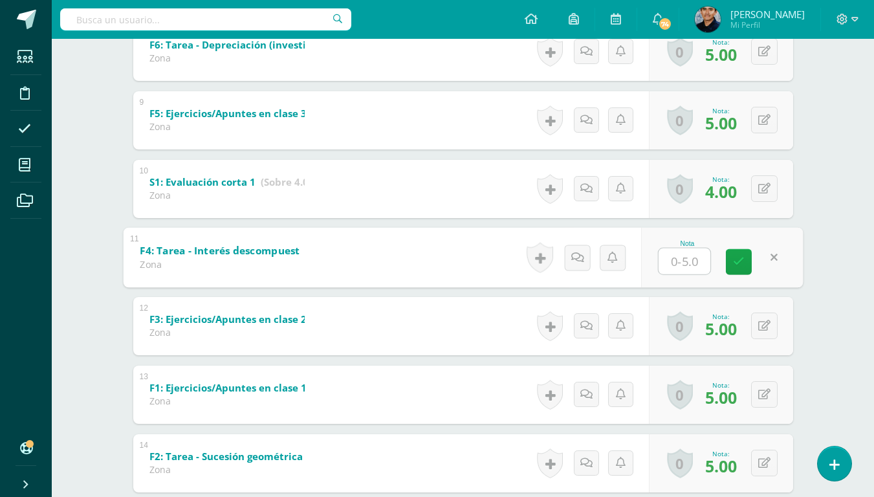
type input "5"
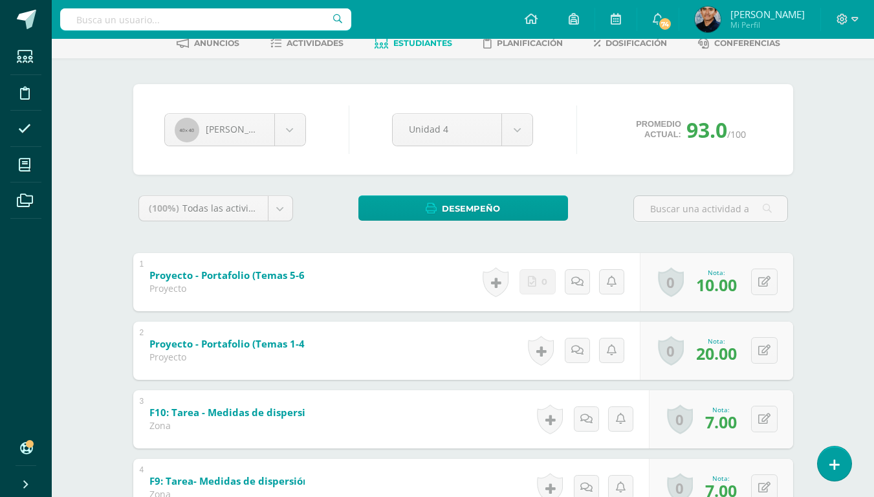
scroll to position [0, 0]
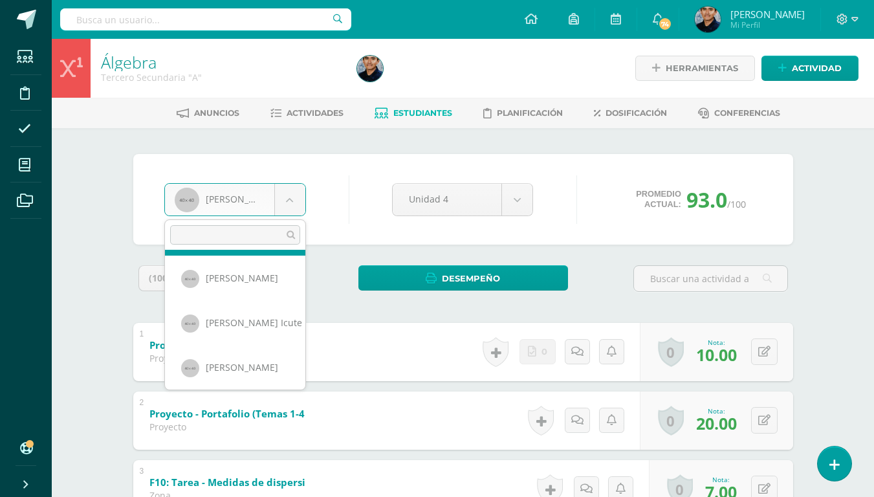
scroll to position [496, 0]
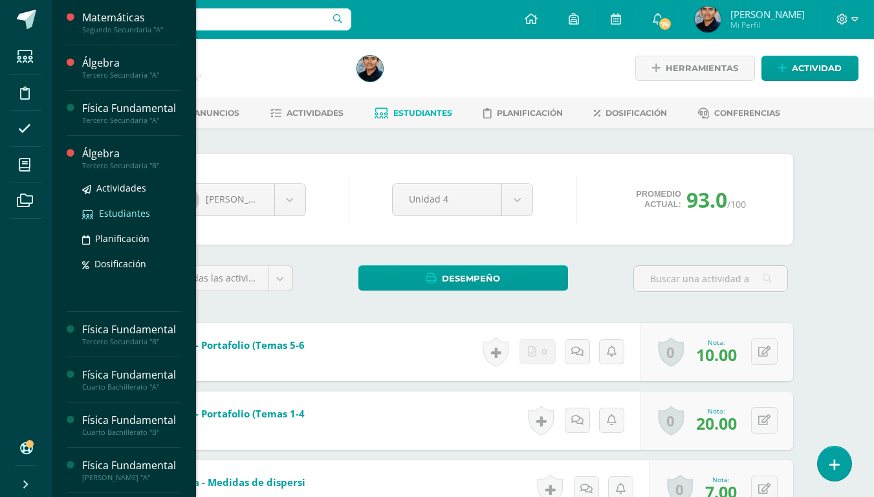
click at [123, 221] on link "Estudiantes" at bounding box center [131, 213] width 98 height 15
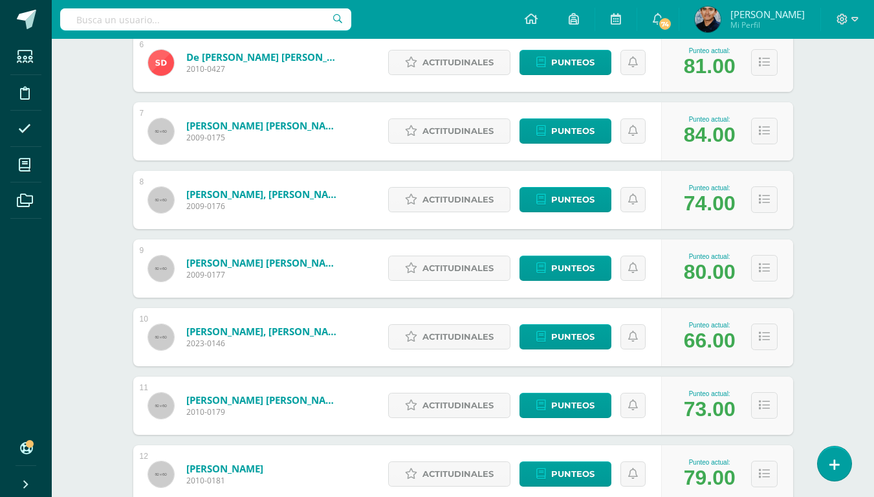
scroll to position [620, 0]
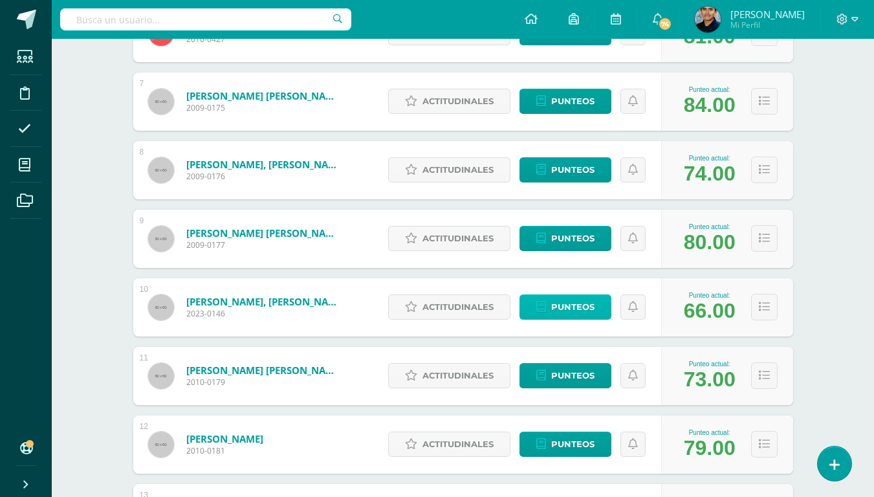
click at [590, 310] on span "Punteos" at bounding box center [572, 307] width 43 height 24
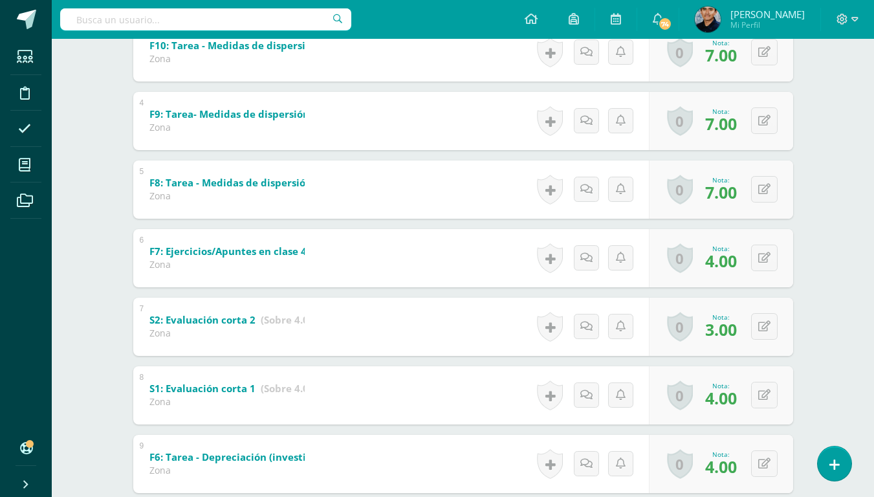
scroll to position [435, 0]
click at [761, 327] on button at bounding box center [764, 327] width 27 height 27
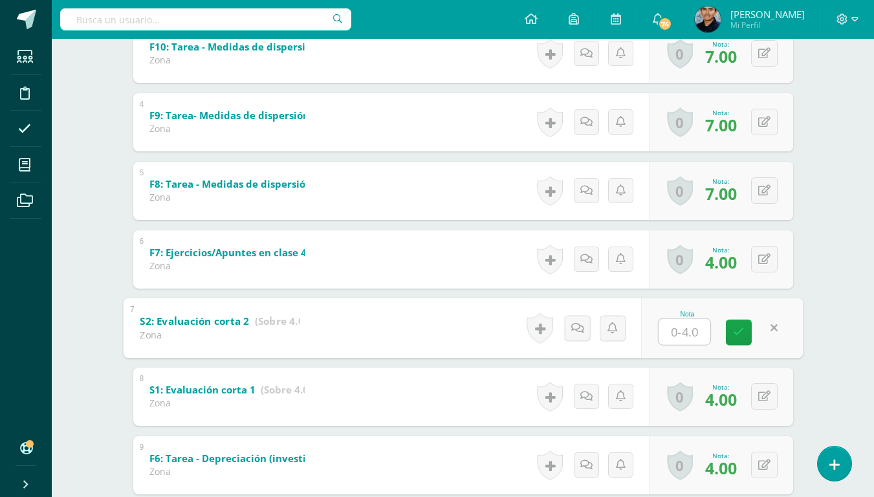
type input "4"
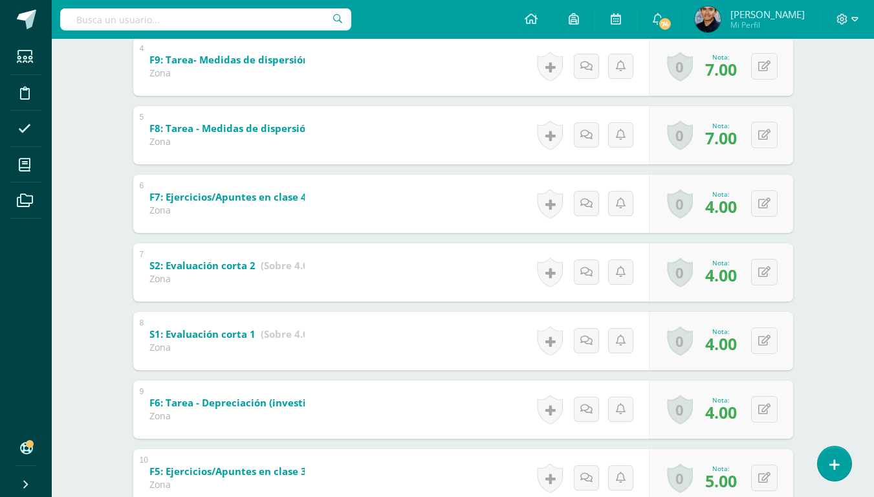
scroll to position [491, 0]
click at [759, 348] on div "0 Logros Logros obtenidos Aún no hay logros agregados Nota: 4.00" at bounding box center [728, 340] width 148 height 60
click at [770, 340] on button at bounding box center [772, 340] width 27 height 27
type input "¿"
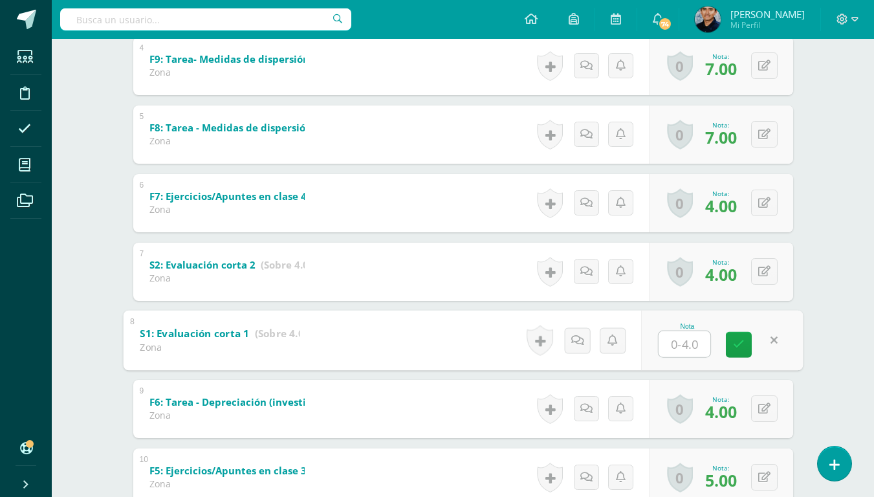
type input "4"
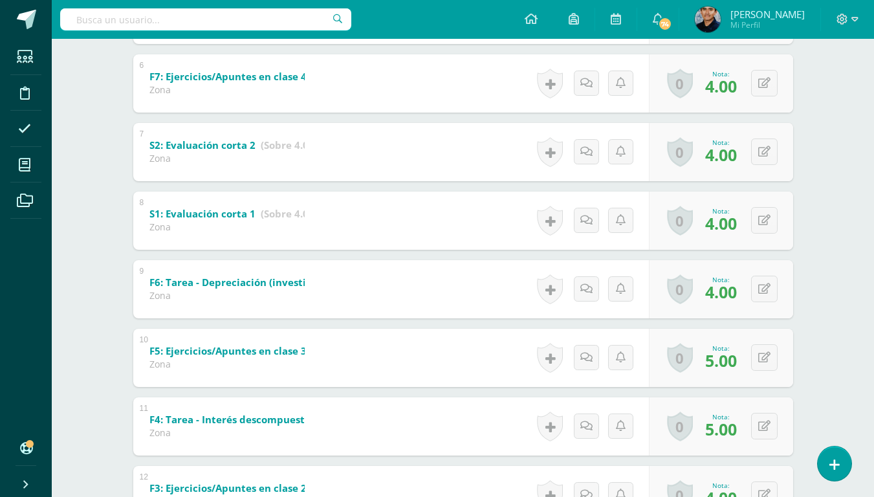
scroll to position [613, 0]
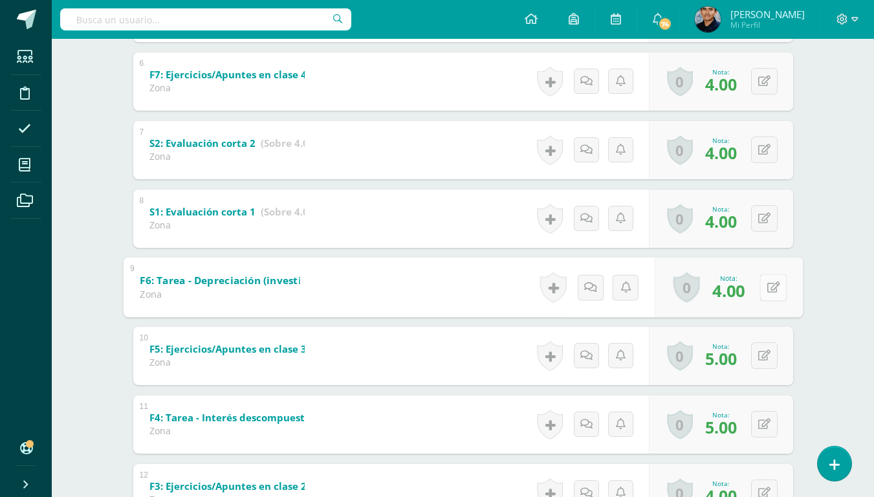
click at [773, 285] on button at bounding box center [772, 287] width 27 height 27
type input "5"
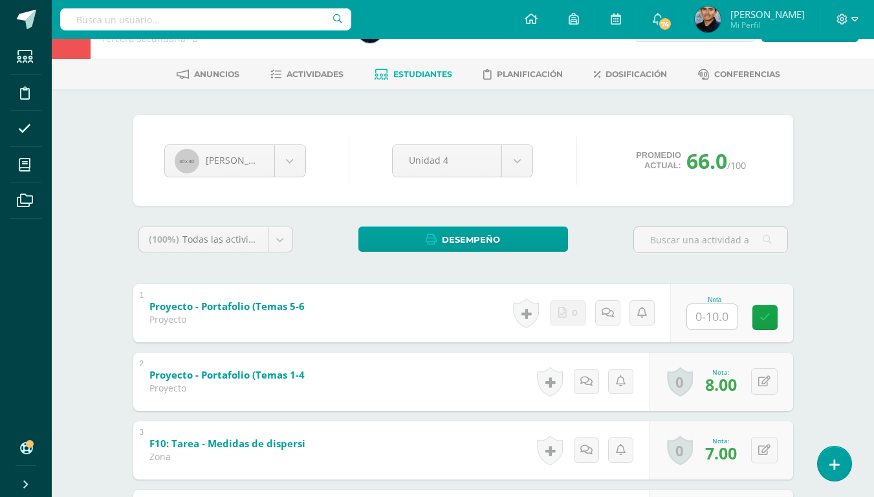
scroll to position [38, 0]
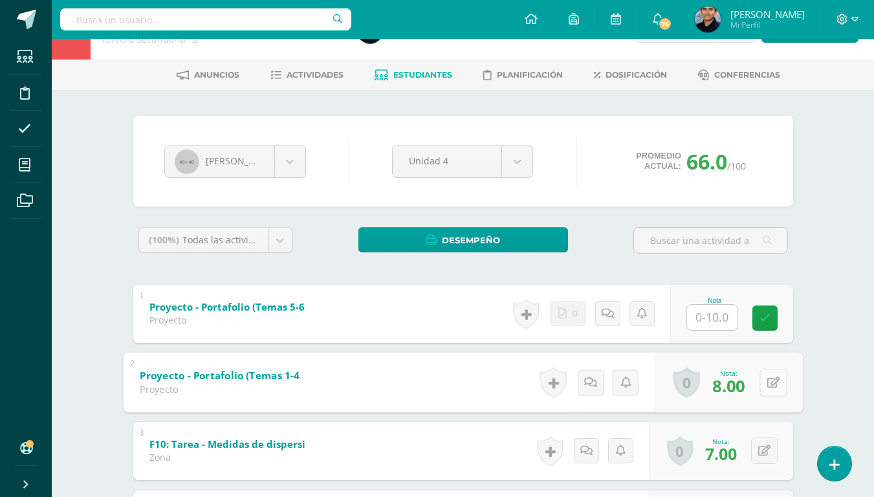
click at [761, 377] on button at bounding box center [772, 382] width 27 height 27
type input "18"
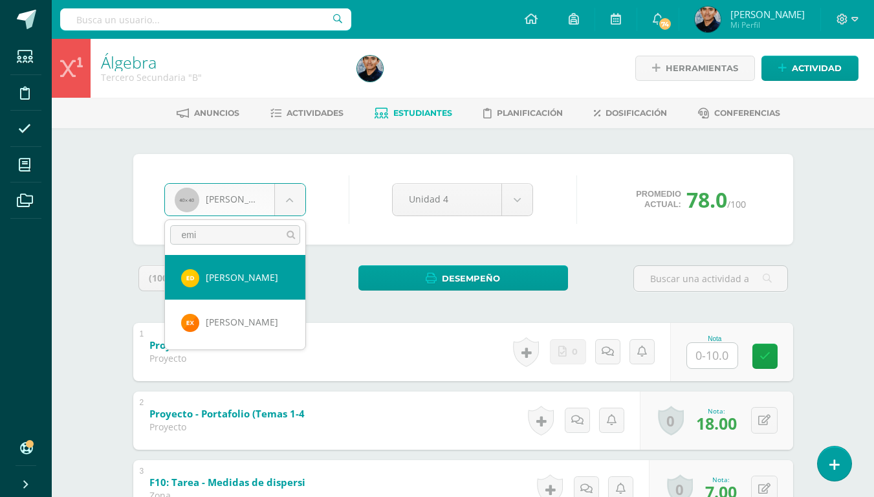
type input "emi"
select select "1349"
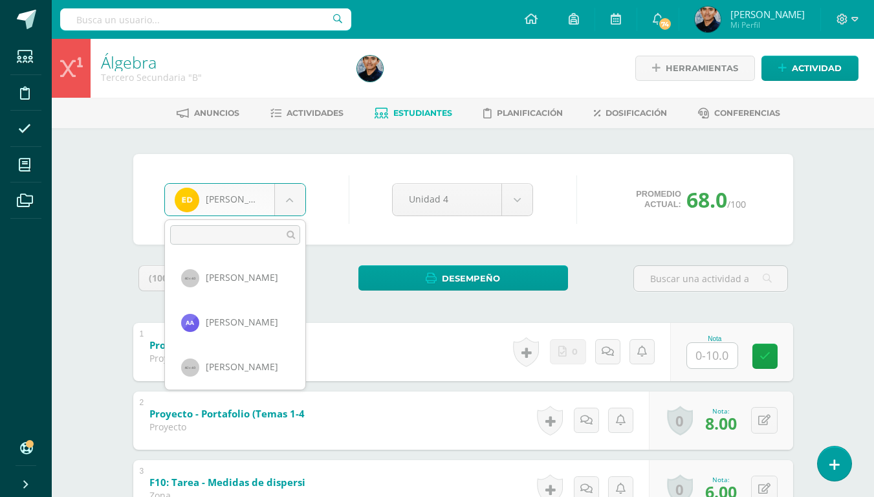
scroll to position [89, 0]
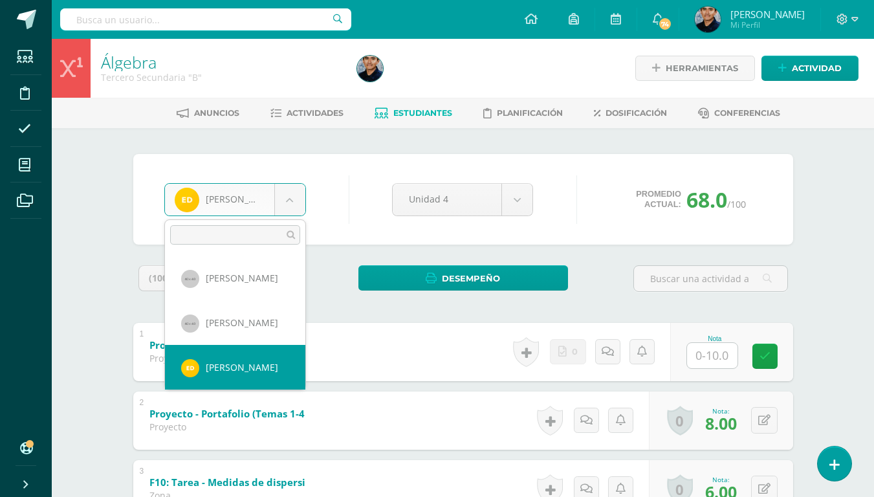
type input "m"
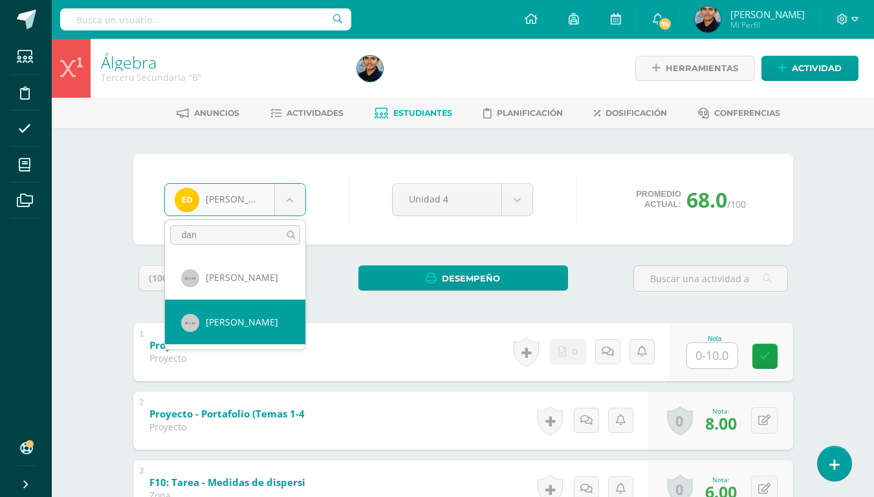
type input "dan"
select select "609"
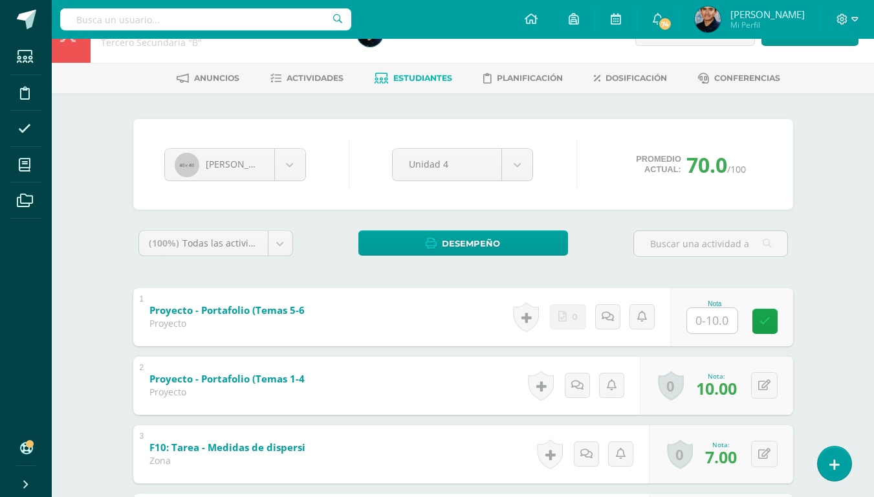
scroll to position [67, 0]
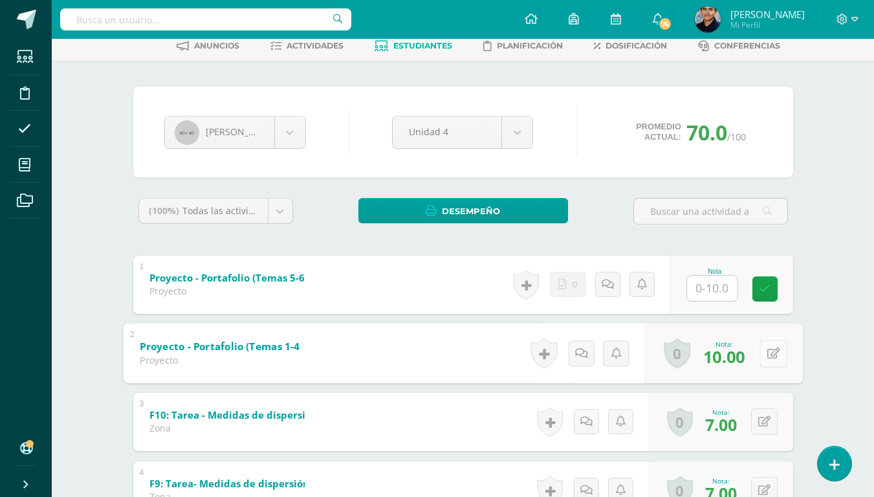
click at [770, 349] on button at bounding box center [772, 353] width 27 height 27
type input "20"
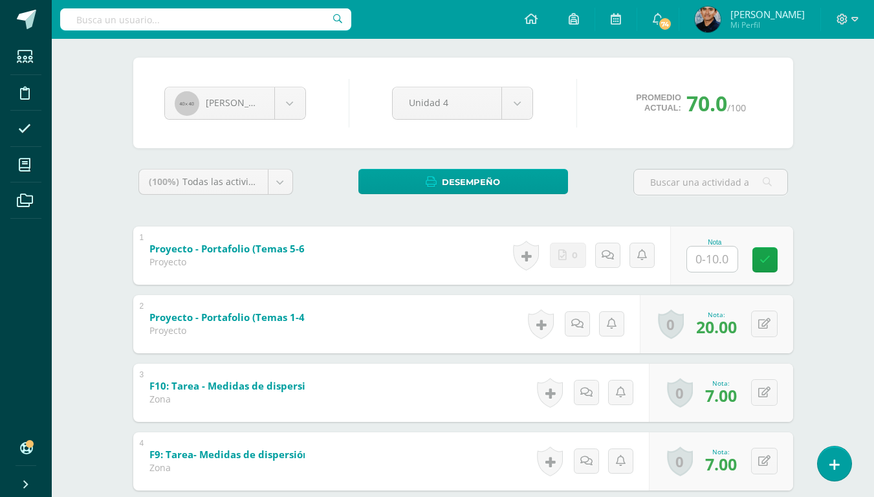
scroll to position [0, 0]
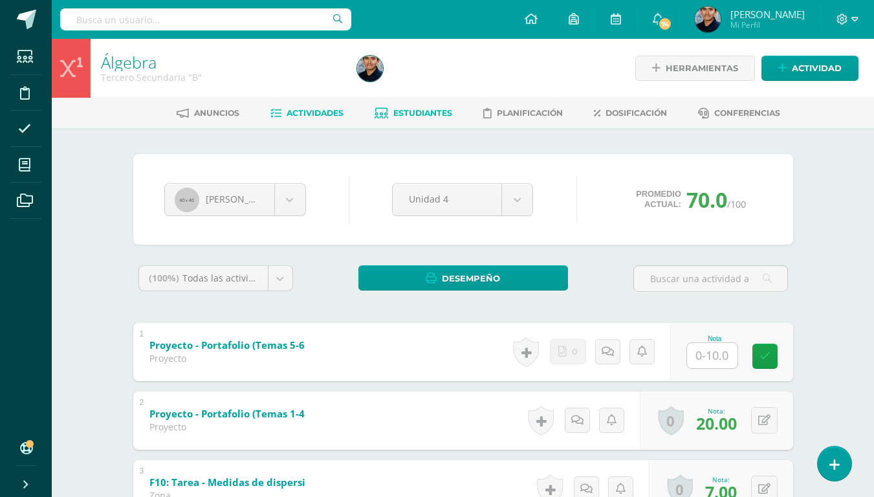
click at [312, 118] on link "Actividades" at bounding box center [306, 113] width 73 height 21
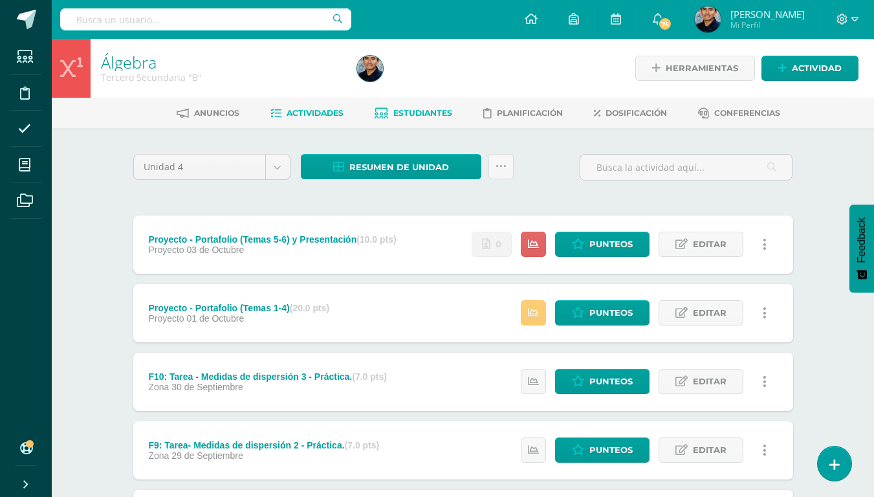
click at [397, 111] on span "Estudiantes" at bounding box center [422, 113] width 59 height 10
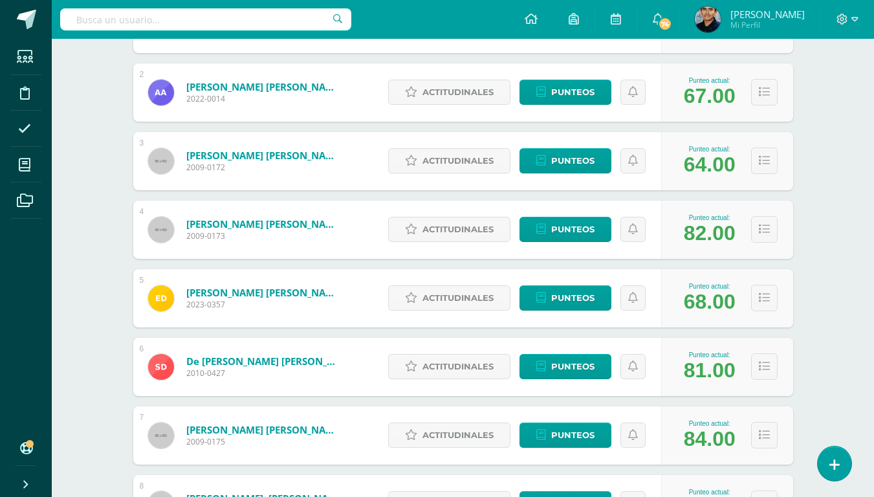
scroll to position [286, 0]
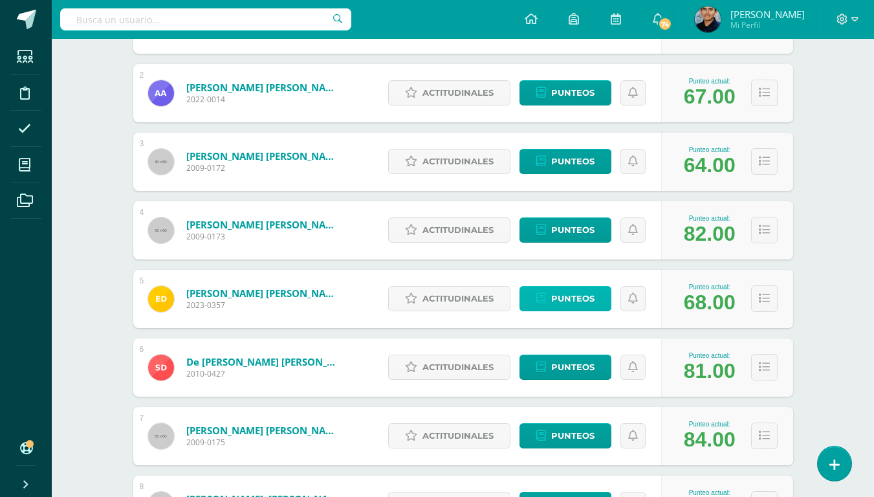
click at [558, 305] on span "Punteos" at bounding box center [572, 298] width 43 height 24
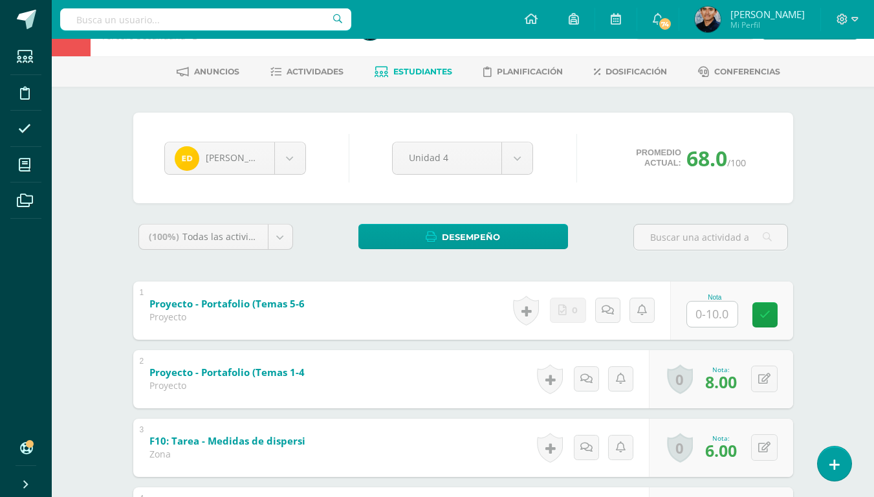
scroll to position [43, 0]
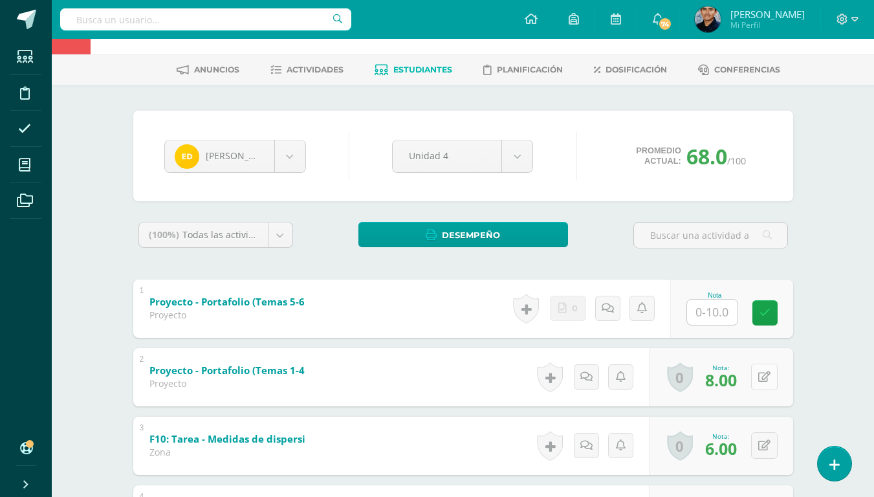
click at [771, 368] on button at bounding box center [764, 376] width 27 height 27
type input "18"
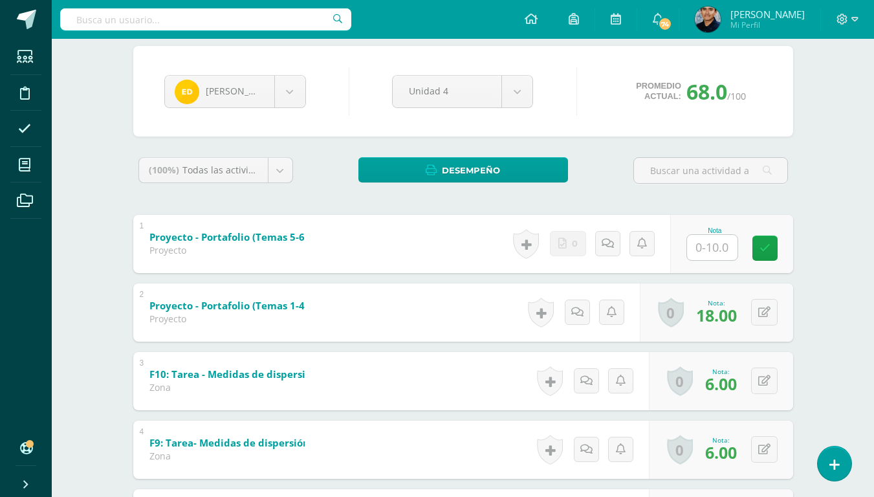
scroll to position [0, 0]
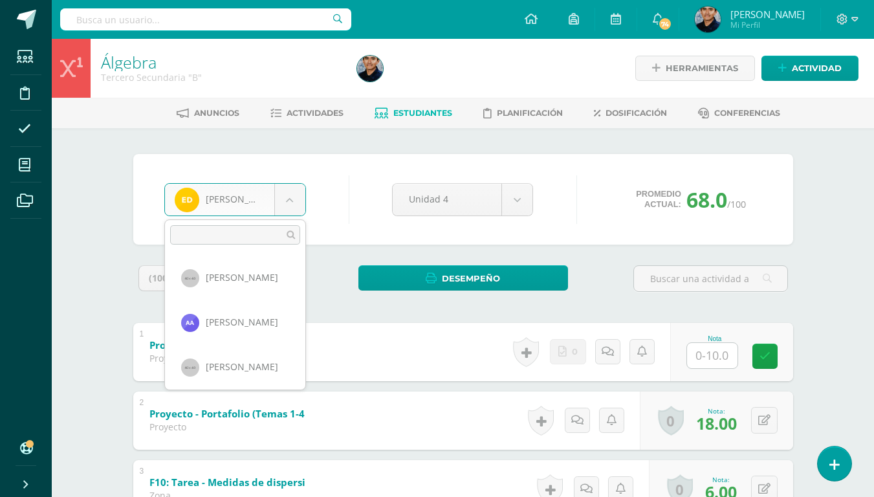
scroll to position [89, 0]
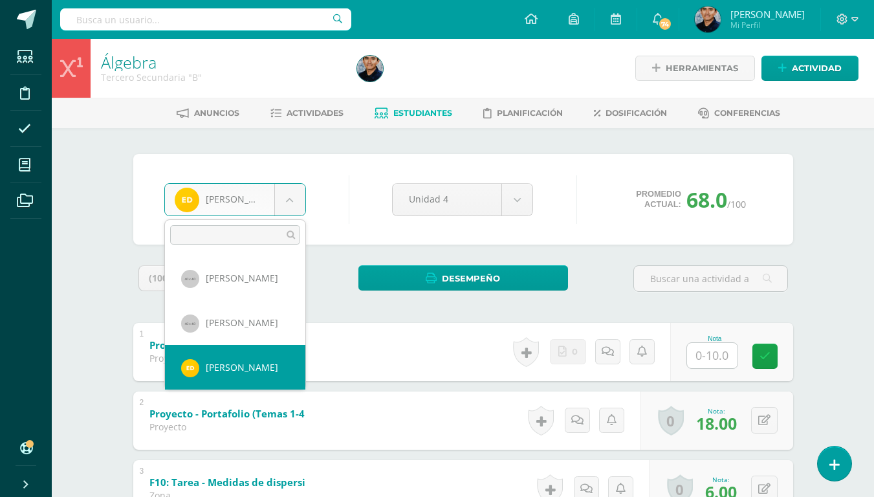
click at [242, 230] on input "text" at bounding box center [235, 234] width 130 height 19
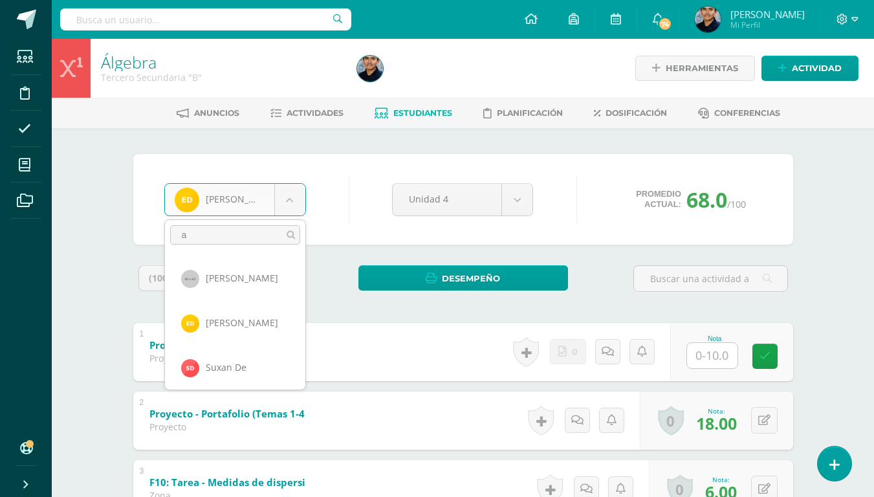
scroll to position [0, 0]
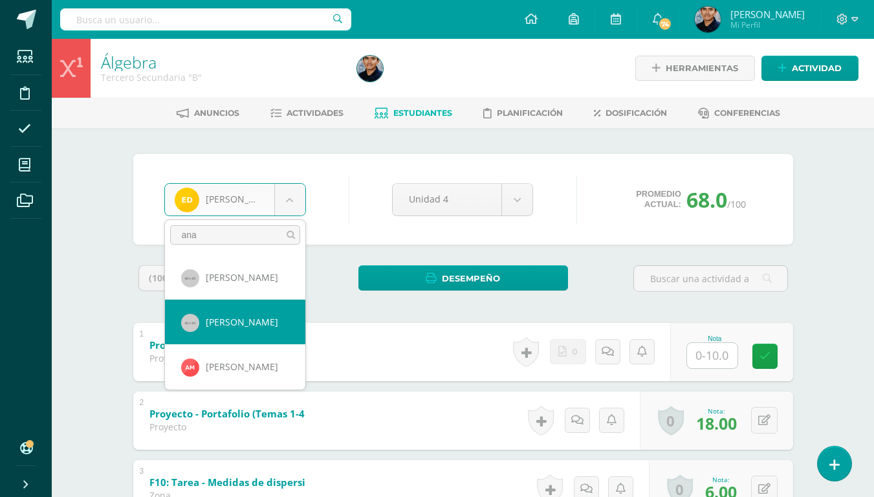
type input "ana"
select select "629"
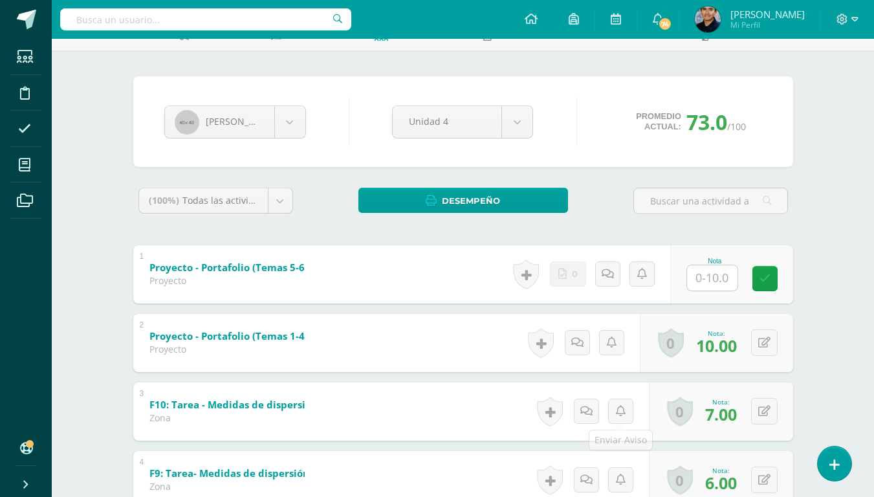
scroll to position [78, 0]
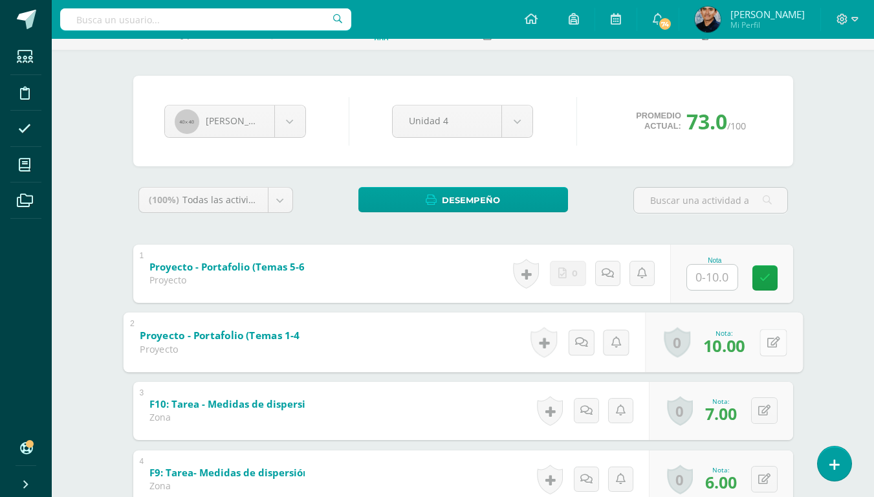
click at [766, 344] on icon at bounding box center [772, 341] width 13 height 11
type input "20"
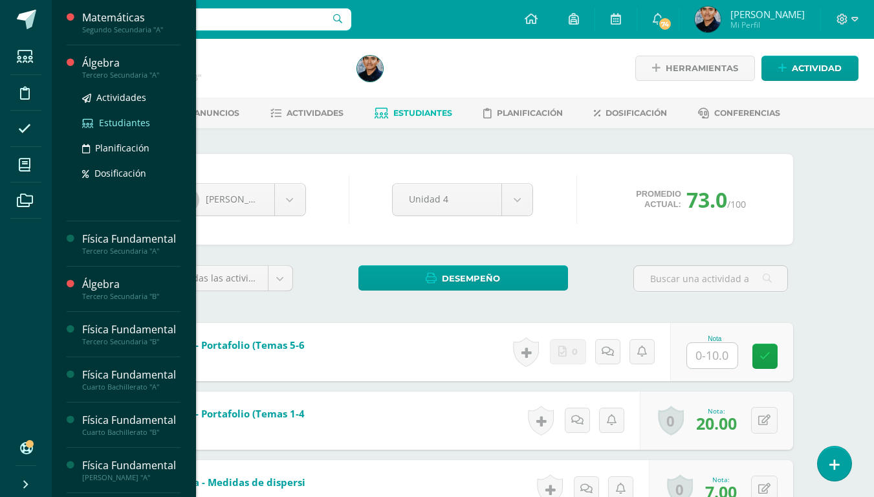
click at [124, 128] on span "Estudiantes" at bounding box center [124, 122] width 51 height 12
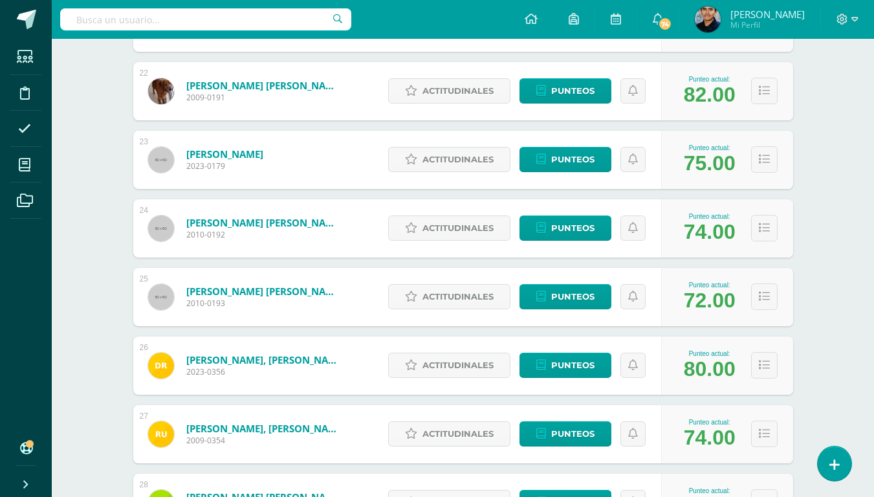
scroll to position [1780, 0]
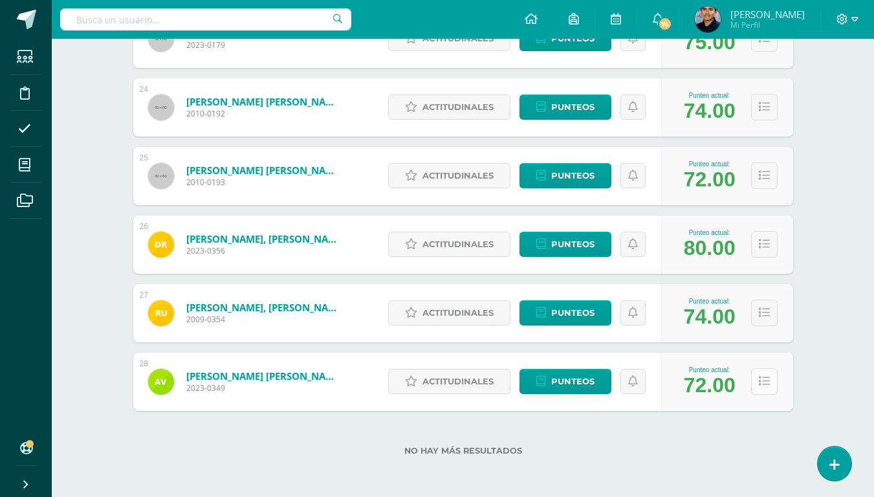
click at [776, 385] on button at bounding box center [764, 381] width 27 height 27
click at [768, 385] on icon at bounding box center [764, 381] width 11 height 11
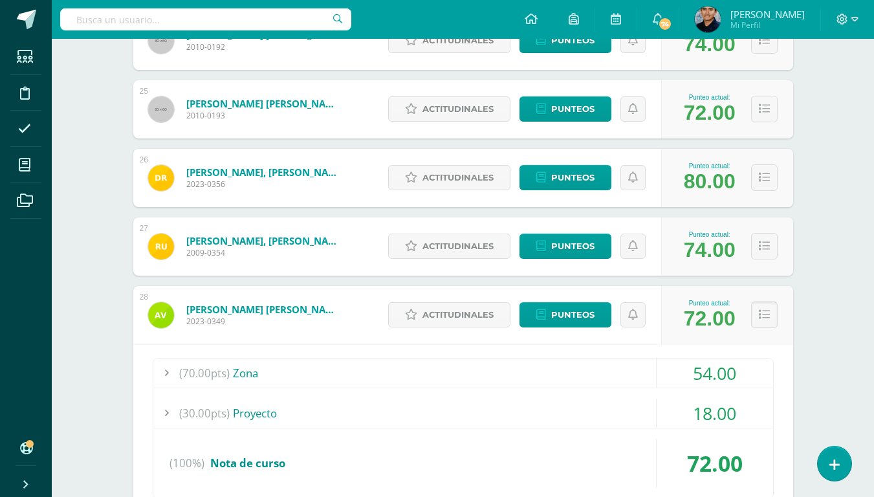
scroll to position [1853, 0]
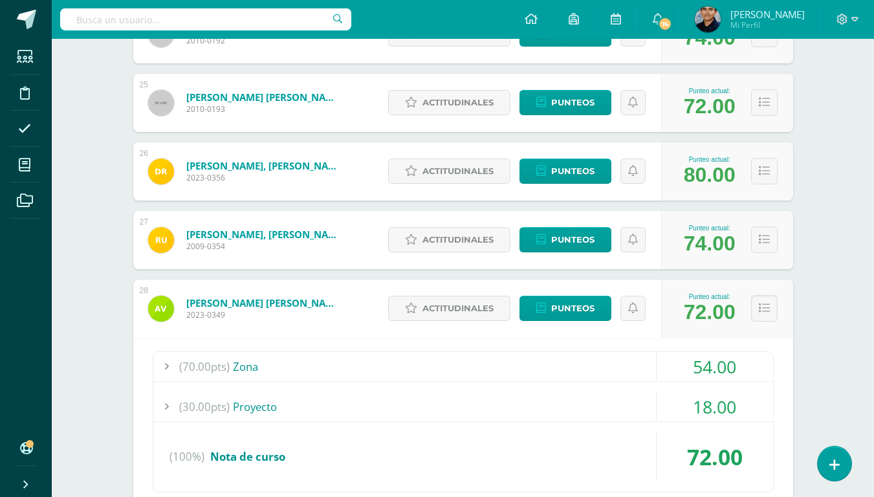
click at [166, 407] on div at bounding box center [166, 406] width 26 height 29
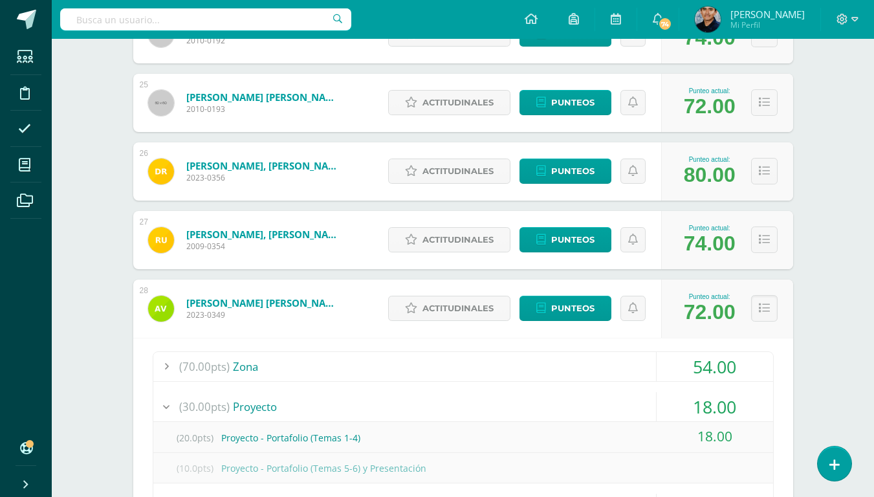
click at [166, 407] on div at bounding box center [166, 406] width 26 height 29
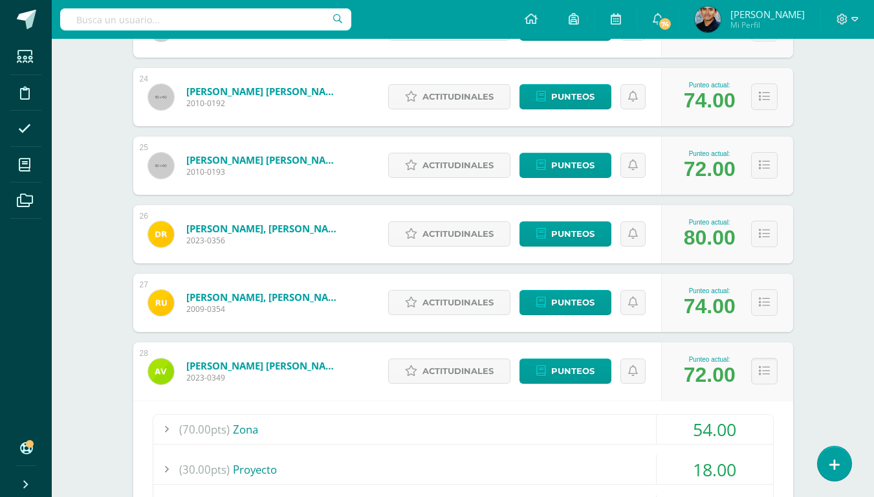
scroll to position [1789, 0]
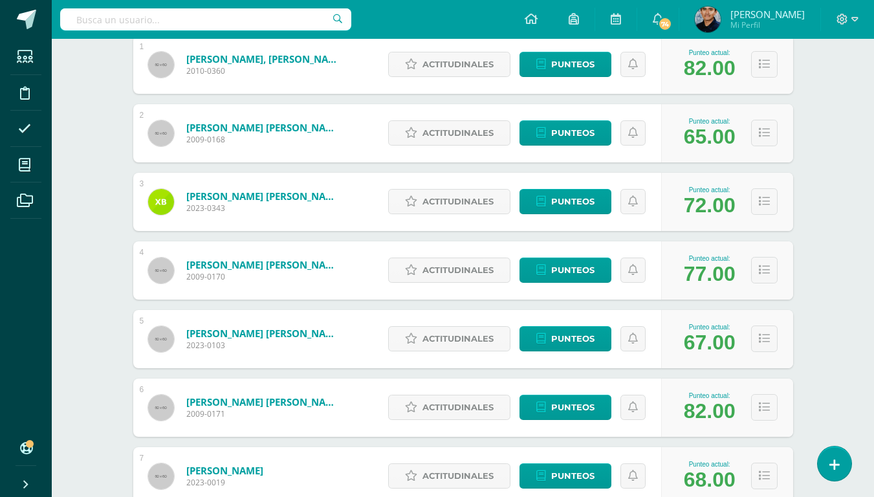
scroll to position [0, 0]
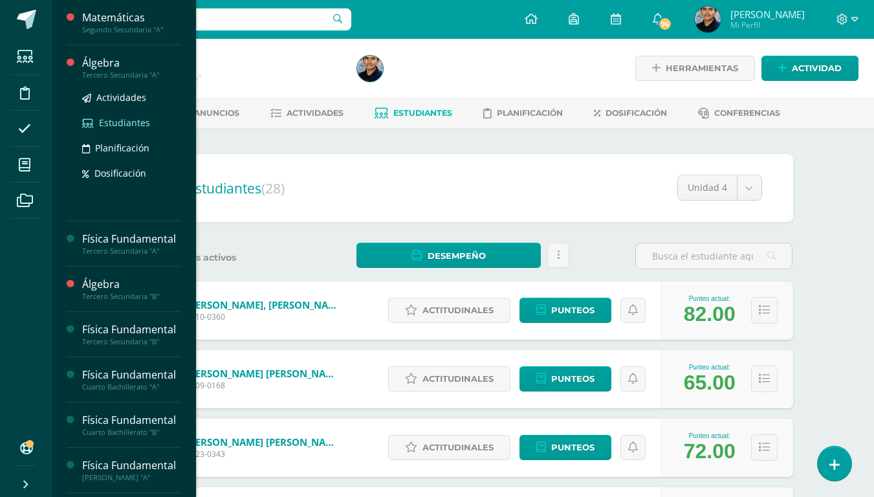
click at [122, 115] on link "Estudiantes" at bounding box center [131, 122] width 98 height 15
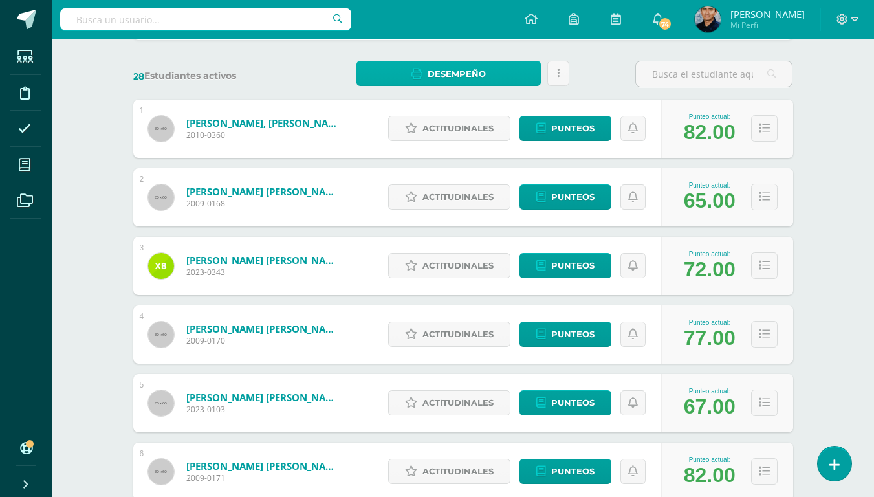
scroll to position [182, 0]
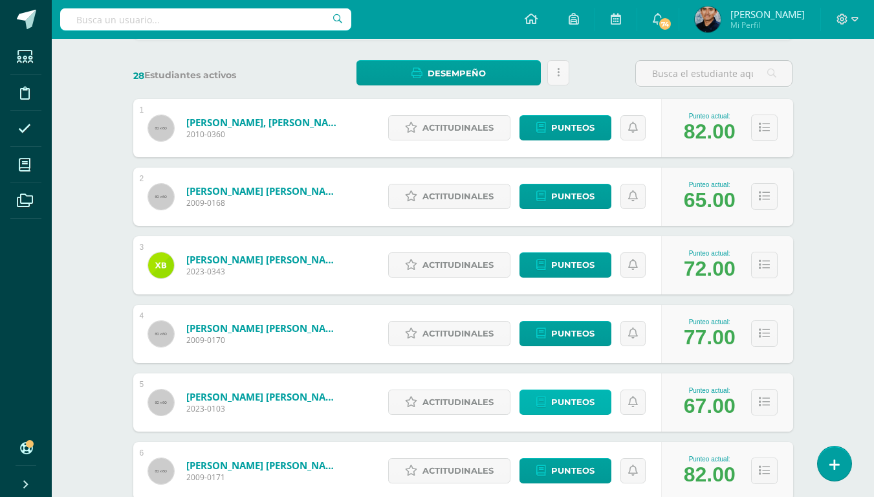
click at [550, 401] on link "Punteos" at bounding box center [565, 401] width 92 height 25
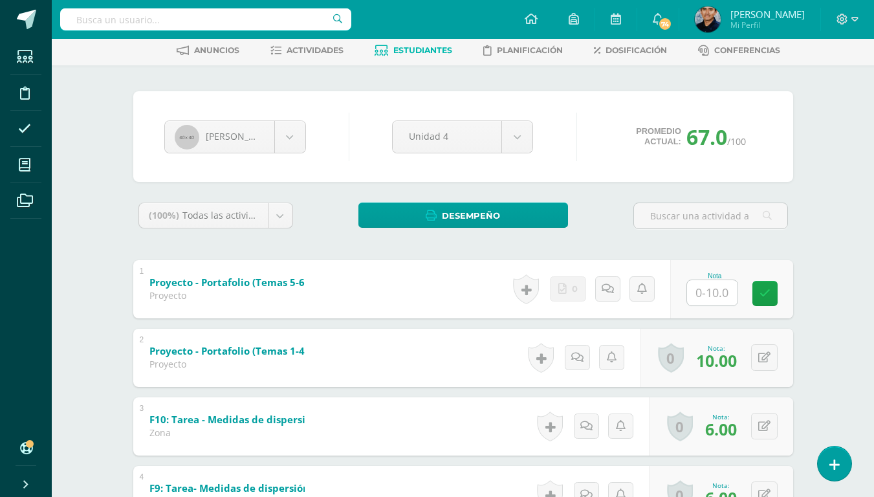
scroll to position [66, 0]
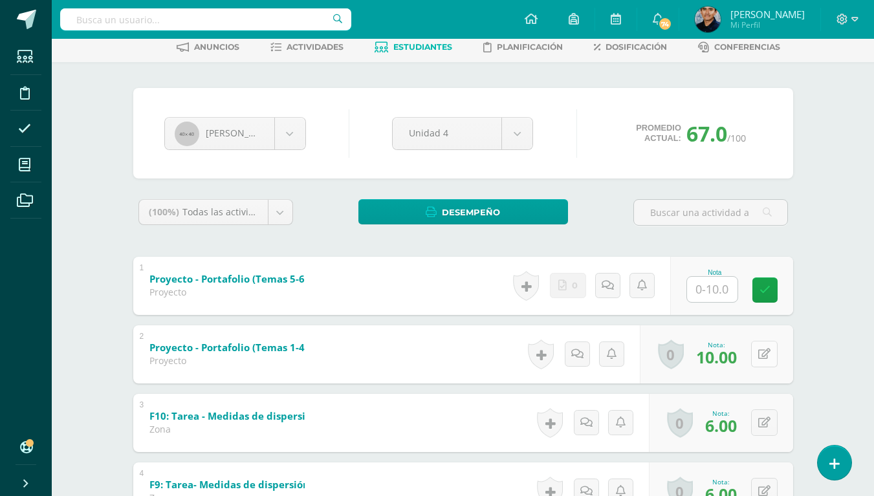
click at [761, 351] on icon at bounding box center [764, 354] width 12 height 11
type input "20"
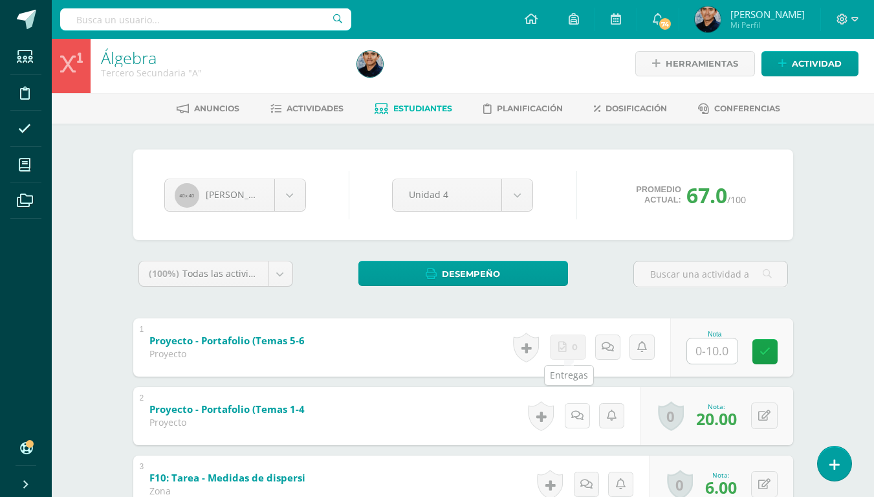
scroll to position [0, 0]
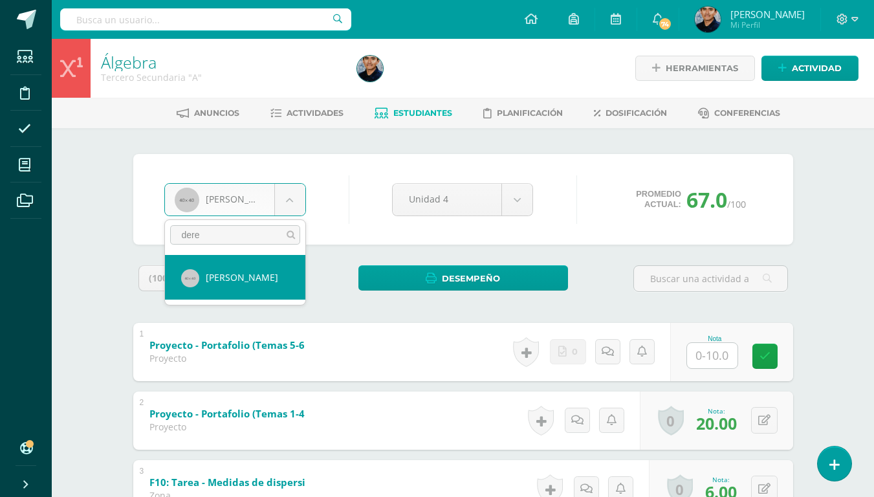
type input "dere"
select select "628"
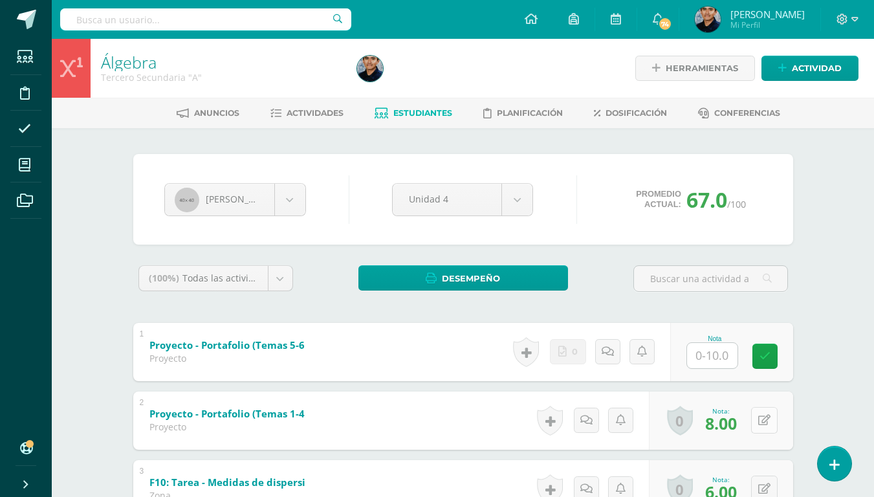
click at [761, 421] on button at bounding box center [764, 420] width 27 height 27
type input "18"
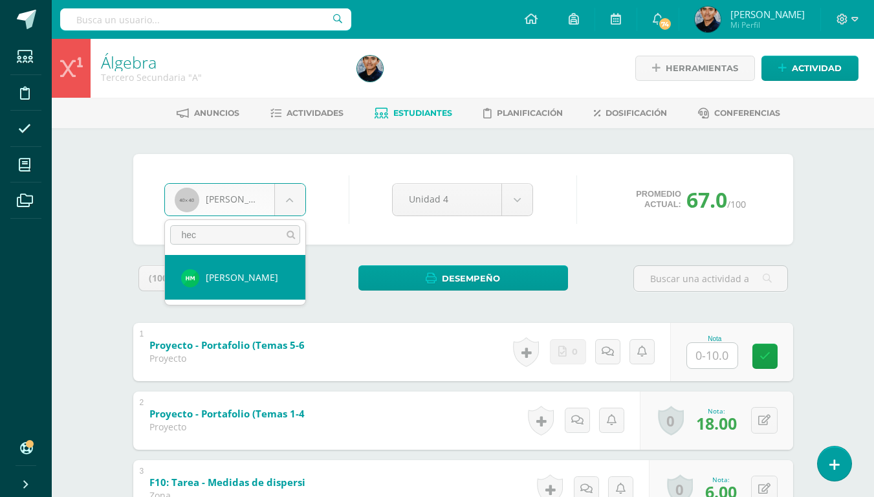
type input "hec"
select select "1046"
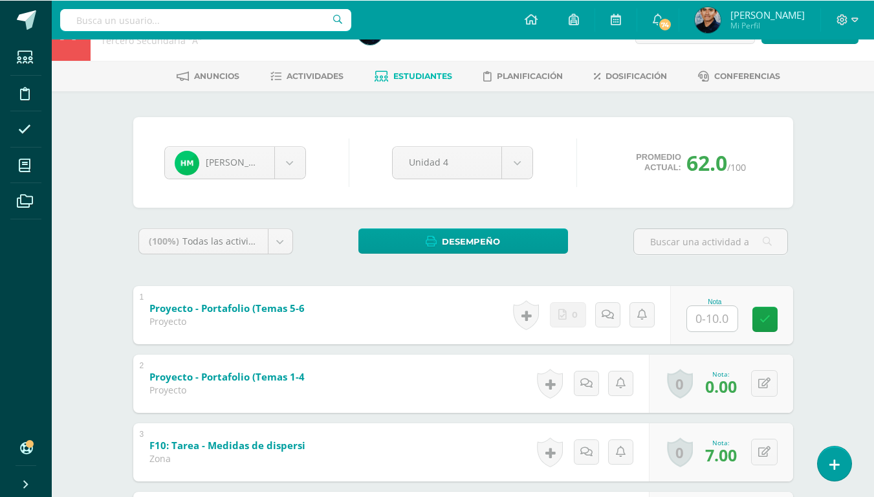
scroll to position [39, 0]
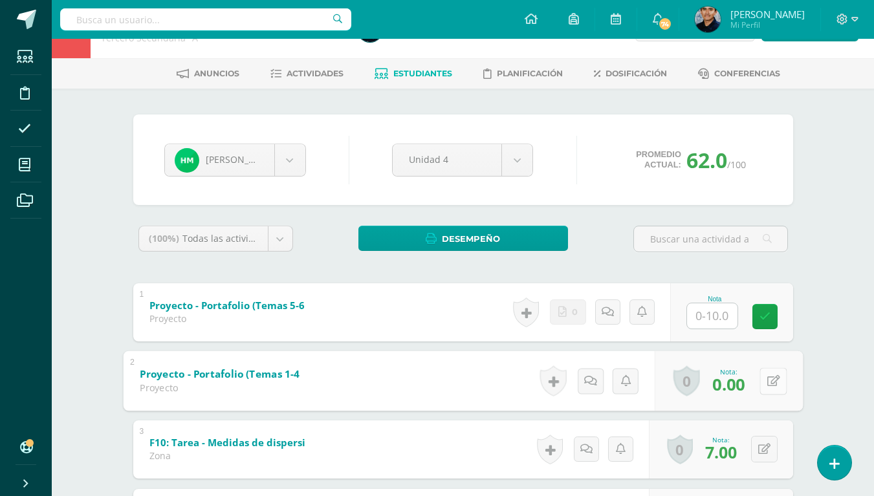
click at [766, 380] on icon at bounding box center [772, 380] width 13 height 11
type input "20"
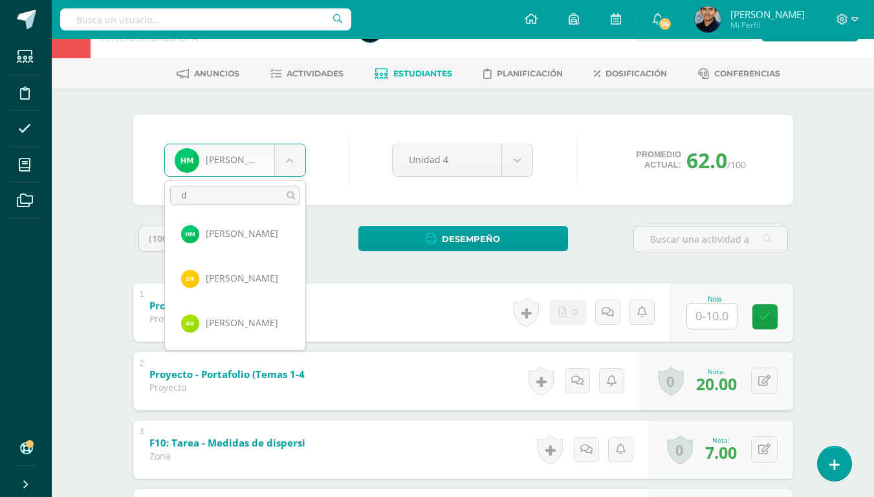
scroll to position [0, 0]
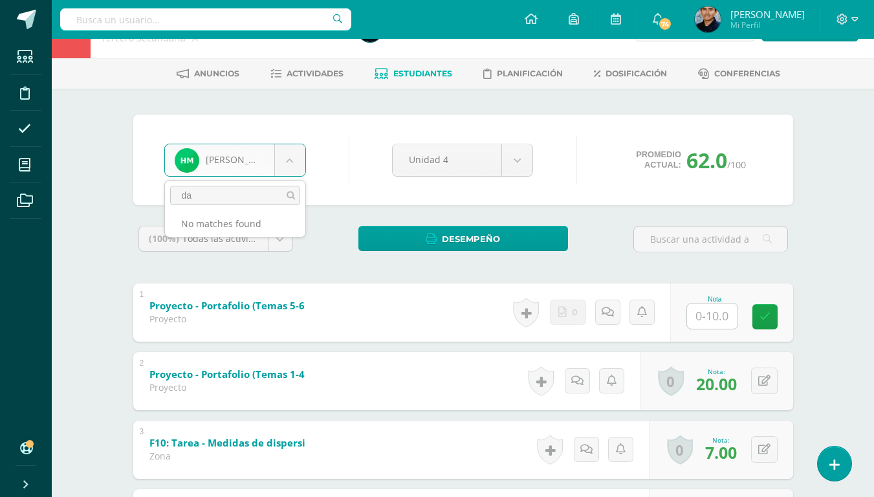
type input "d"
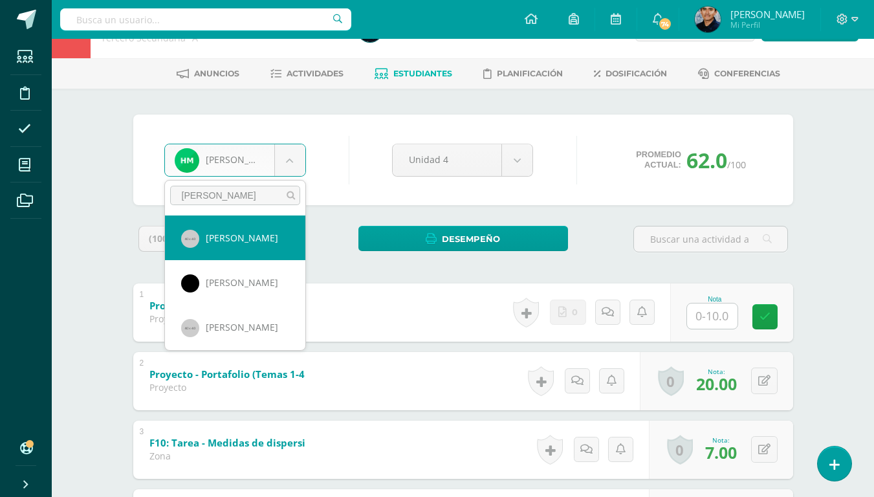
type input "jos"
select select "657"
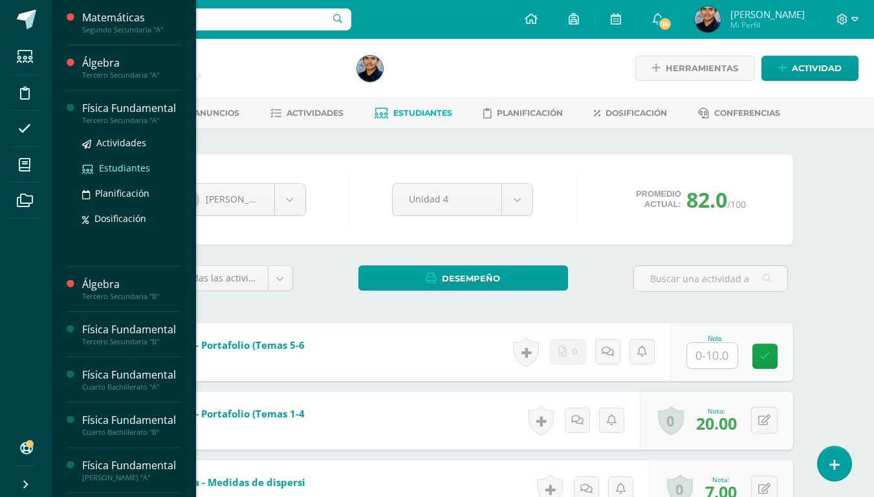
click at [127, 174] on span "Estudiantes" at bounding box center [124, 168] width 51 height 12
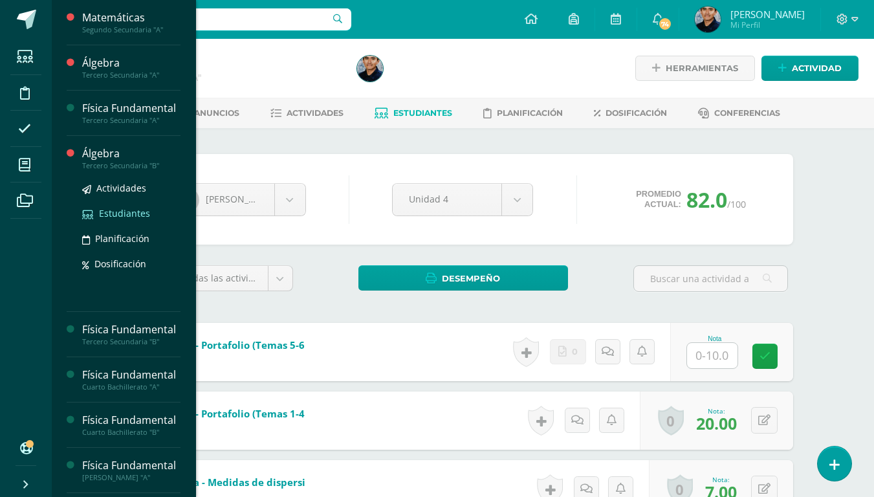
click at [116, 219] on span "Estudiantes" at bounding box center [124, 213] width 51 height 12
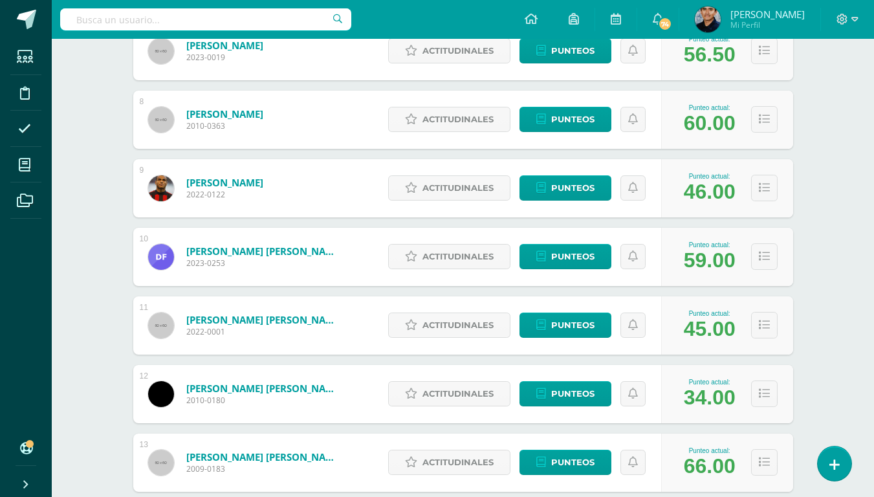
scroll to position [671, 0]
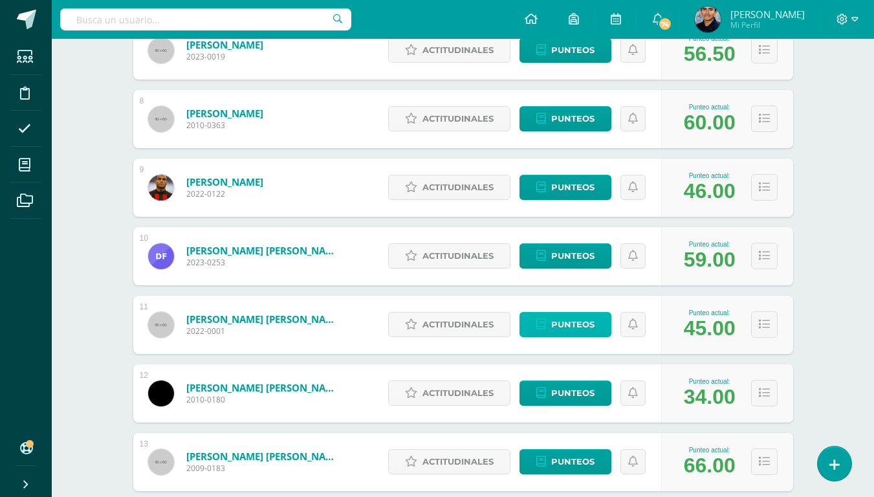
click at [582, 320] on span "Punteos" at bounding box center [572, 324] width 43 height 24
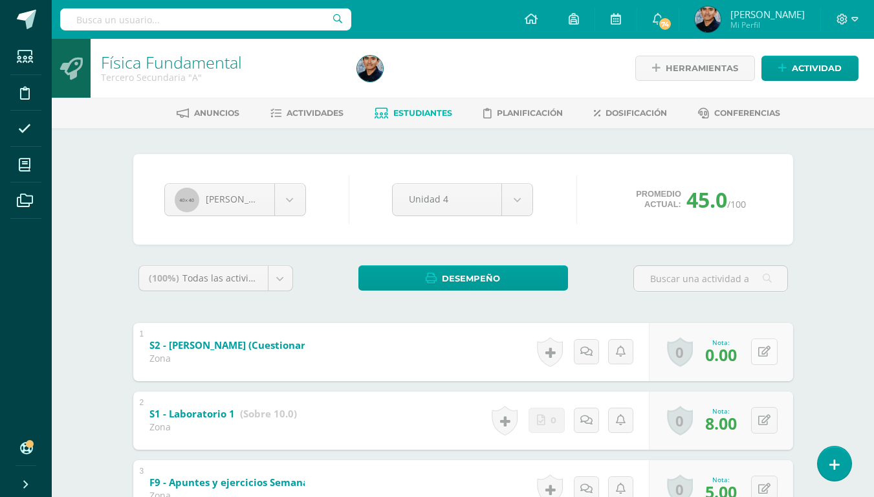
click at [770, 350] on button at bounding box center [764, 351] width 27 height 27
type input "15"
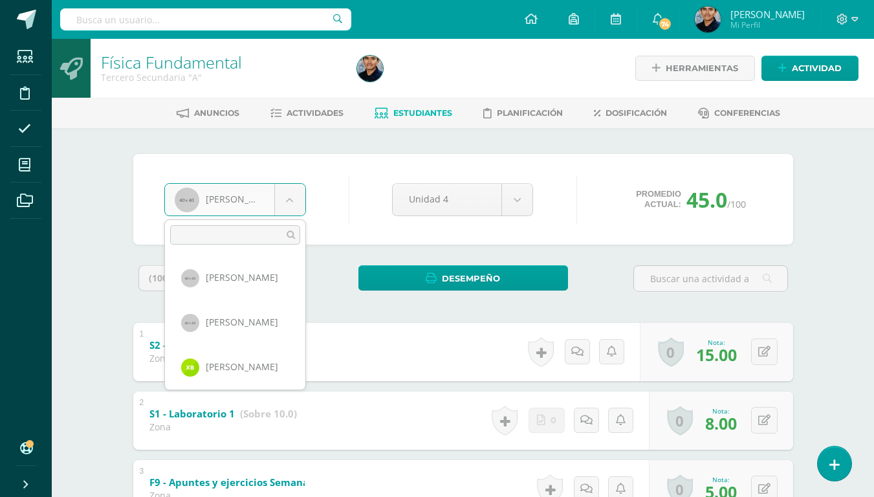
scroll to position [356, 0]
type input "ja"
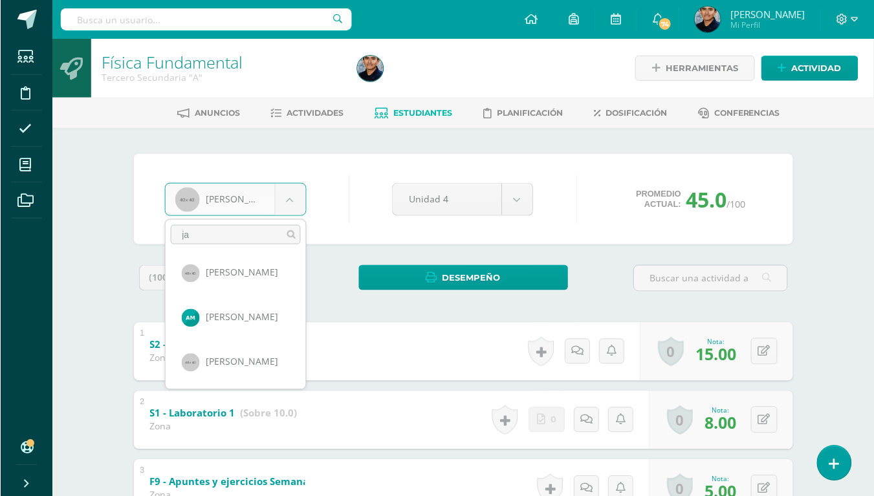
scroll to position [0, 0]
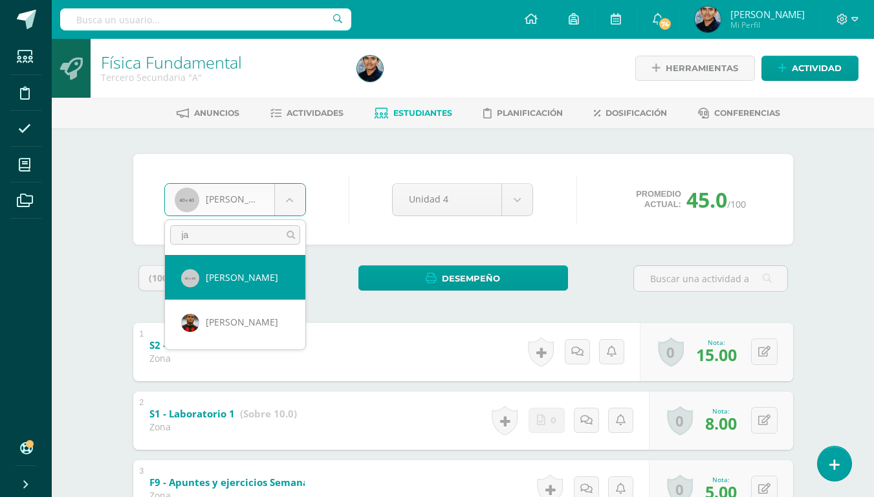
select select "619"
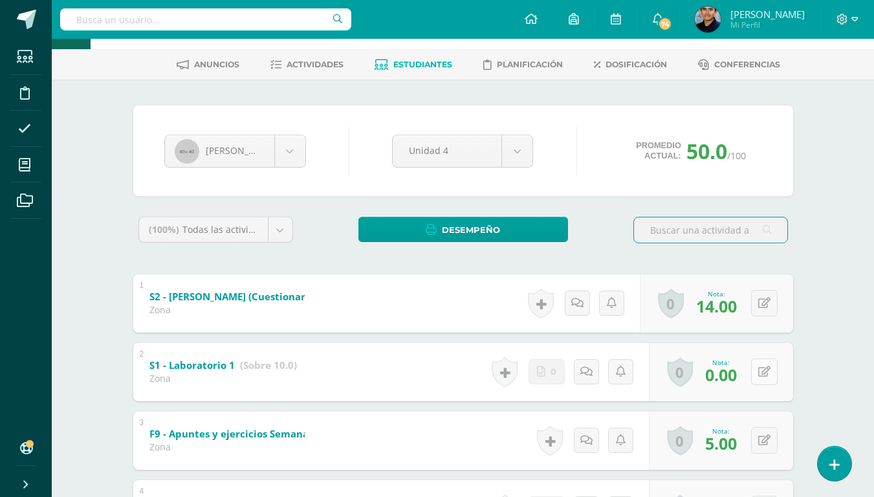
scroll to position [70, 0]
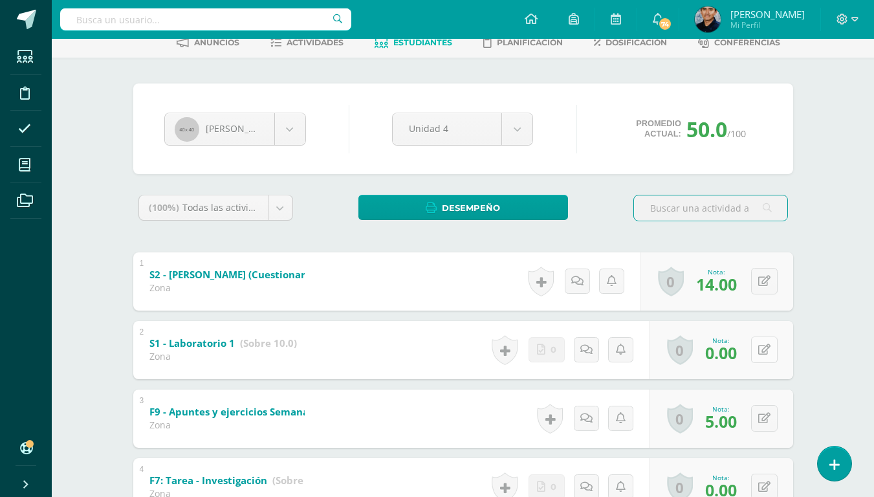
click at [763, 354] on button at bounding box center [764, 349] width 27 height 27
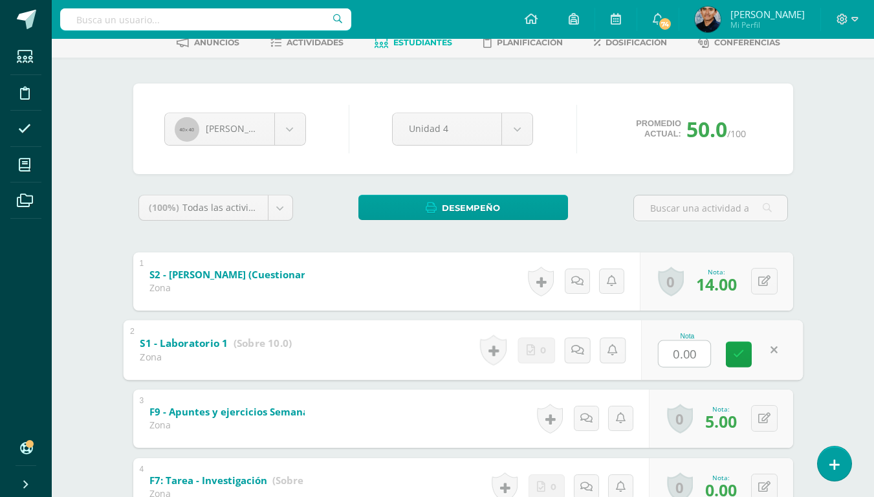
click at [777, 351] on link at bounding box center [774, 350] width 26 height 26
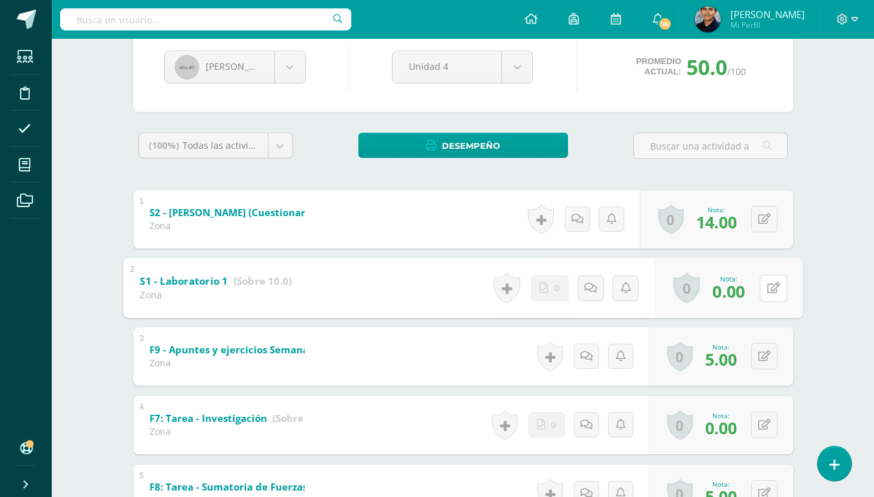
scroll to position [0, 0]
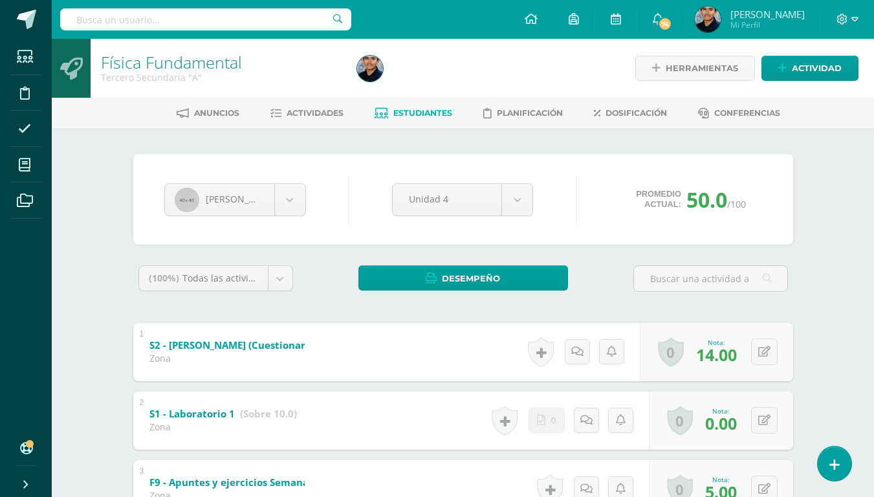
click at [410, 111] on span "Estudiantes" at bounding box center [422, 113] width 59 height 10
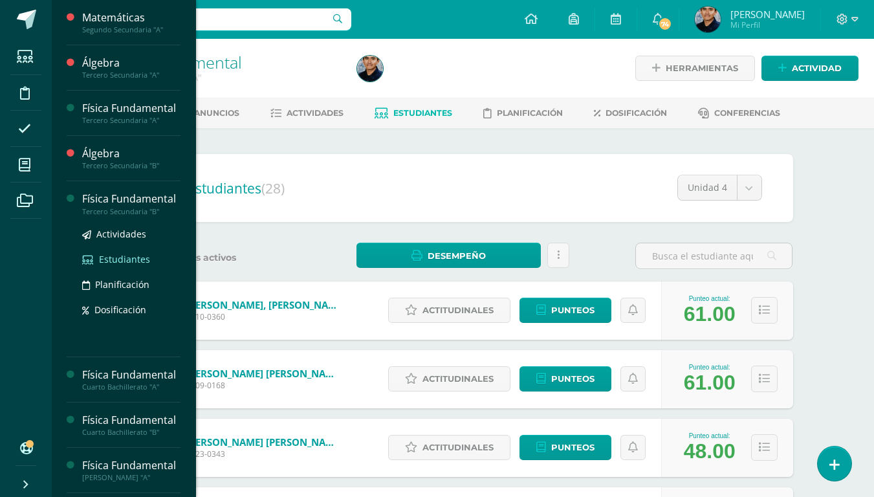
click at [107, 265] on span "Estudiantes" at bounding box center [124, 259] width 51 height 12
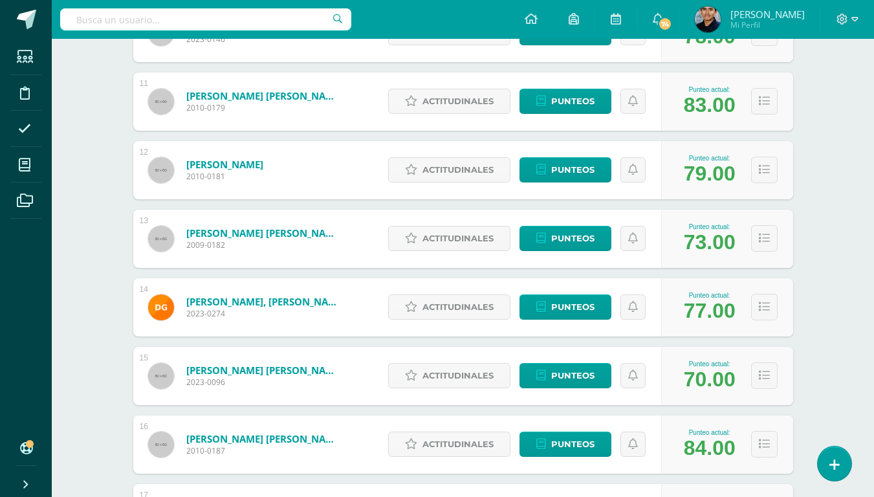
scroll to position [896, 0]
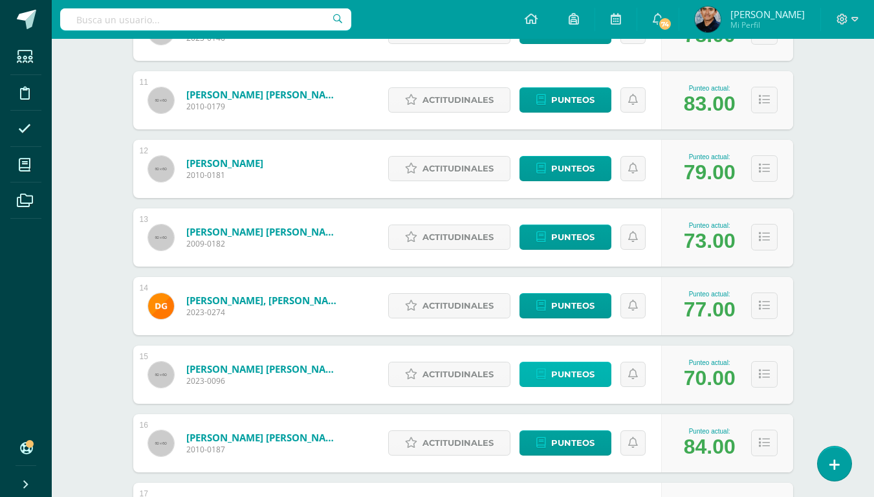
click at [547, 378] on link "Punteos" at bounding box center [565, 373] width 92 height 25
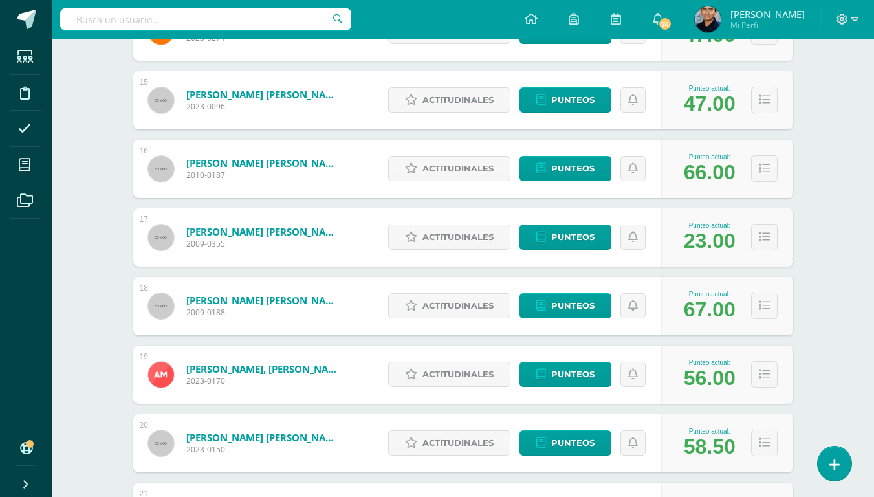
scroll to position [1211, 0]
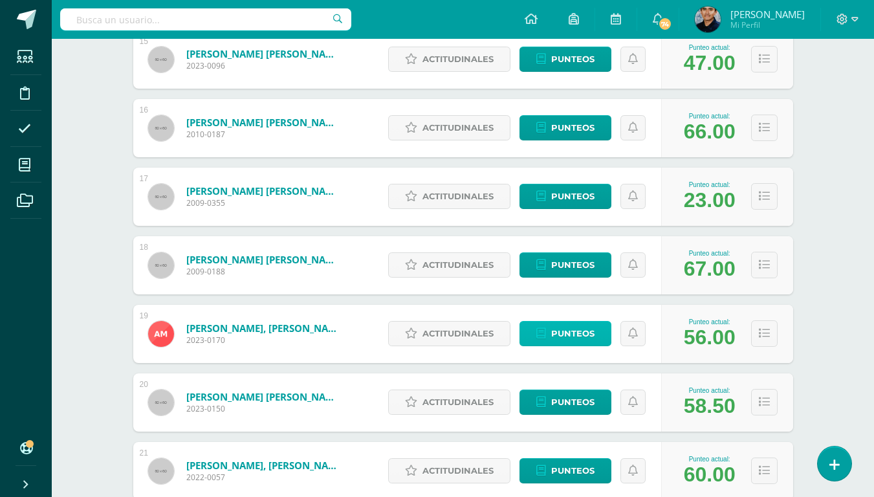
click at [602, 338] on link "Punteos" at bounding box center [565, 333] width 92 height 25
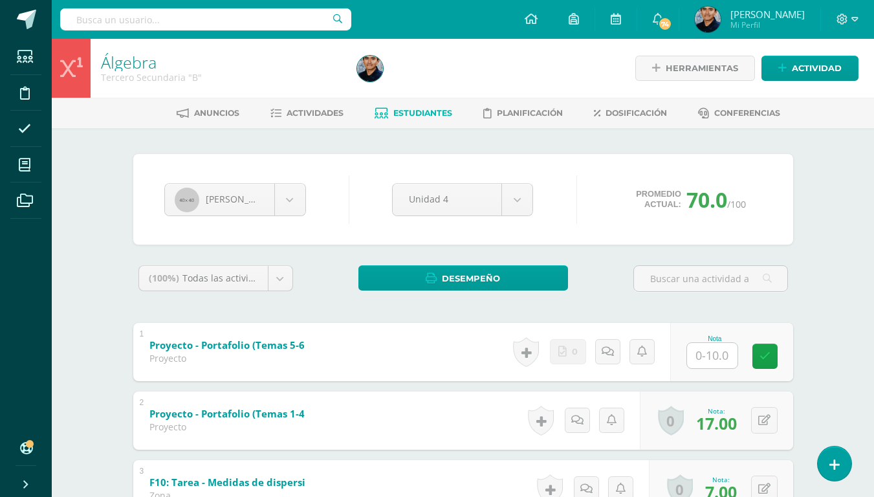
click at [599, 77] on div at bounding box center [482, 68] width 261 height 59
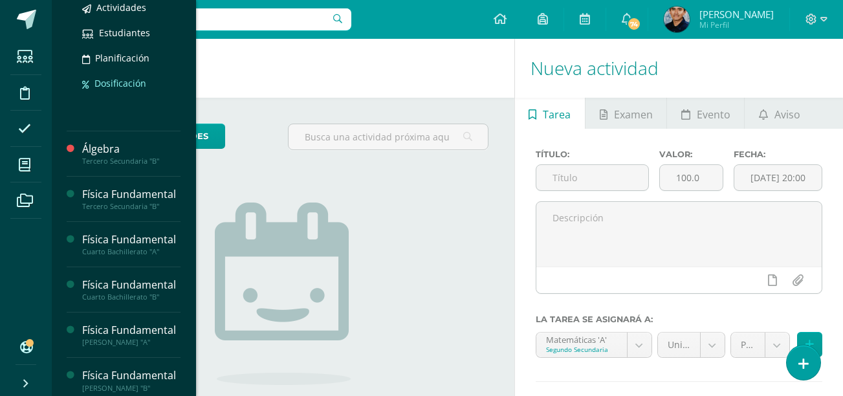
scroll to position [140, 0]
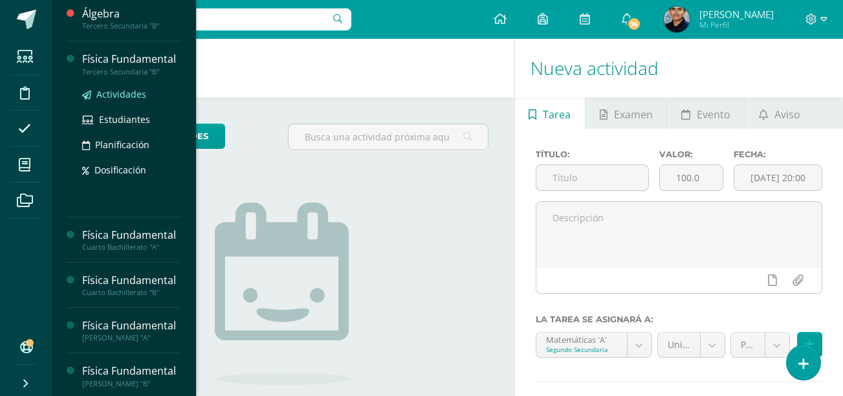
click at [118, 100] on span "Actividades" at bounding box center [121, 94] width 50 height 12
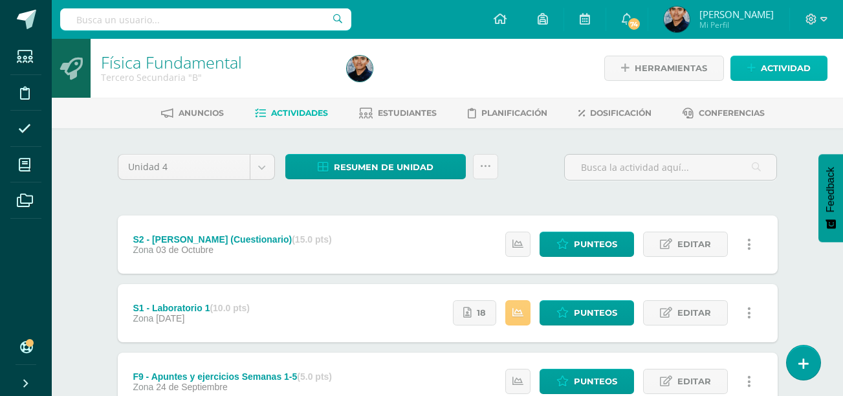
click at [756, 69] on link "Actividad" at bounding box center [778, 68] width 97 height 25
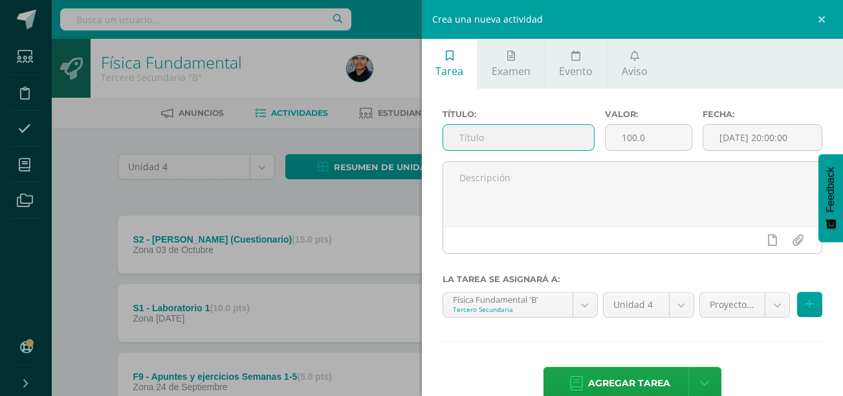
click at [510, 133] on input "text" at bounding box center [518, 137] width 151 height 25
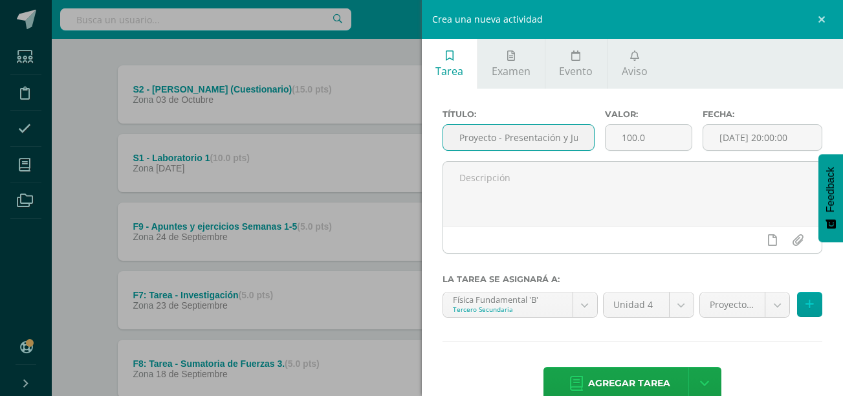
scroll to position [0, 46]
type input "Proyecto - Presentación y Juagabilidad"
drag, startPoint x: 656, startPoint y: 144, endPoint x: 473, endPoint y: 153, distance: 183.9
click at [473, 153] on div "Título: Proyecto - Presentación y Juagabilidad Valor: 100.0 Fecha: 2025-10-14 2…" at bounding box center [632, 135] width 391 height 52
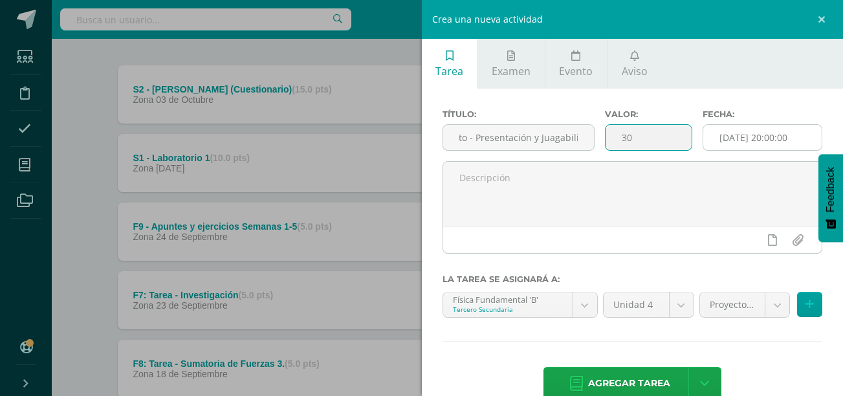
type input "30"
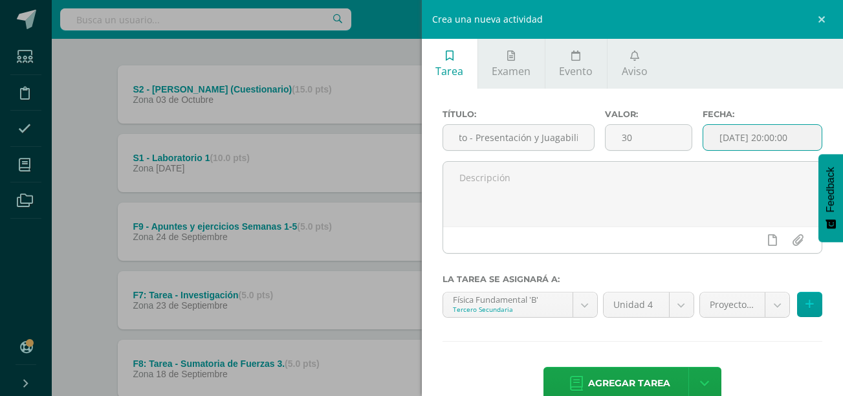
click at [753, 132] on input "[DATE] 20:00:00" at bounding box center [762, 137] width 118 height 25
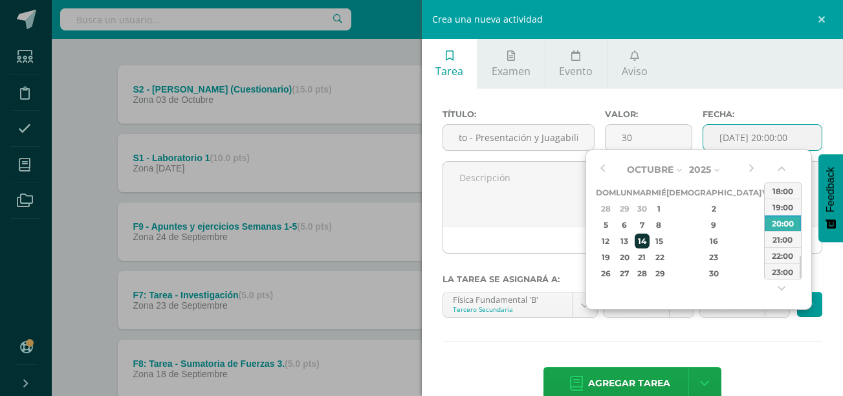
click at [645, 241] on div "14" at bounding box center [641, 240] width 15 height 15
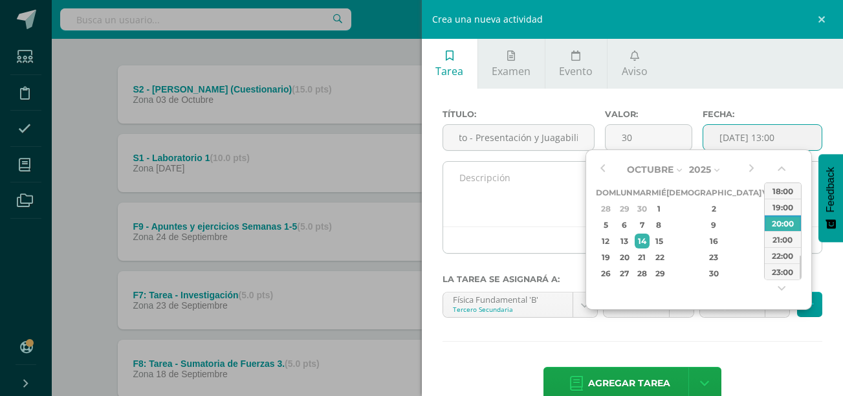
type input "2025-10-14 13:00"
click at [523, 234] on div at bounding box center [632, 239] width 379 height 27
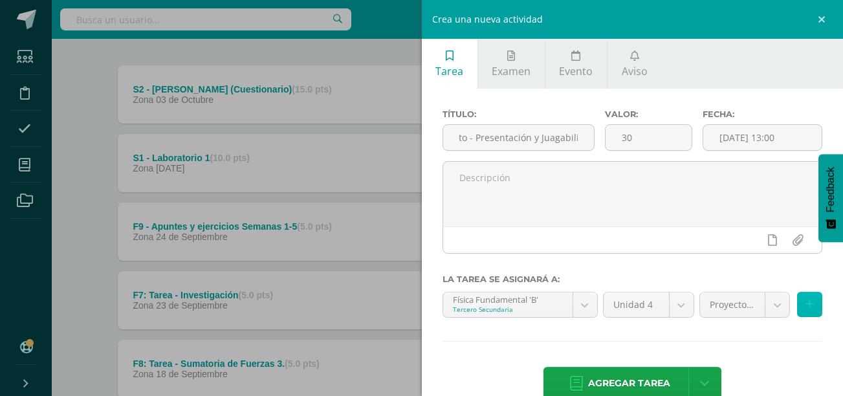
click at [798, 310] on button at bounding box center [809, 304] width 25 height 25
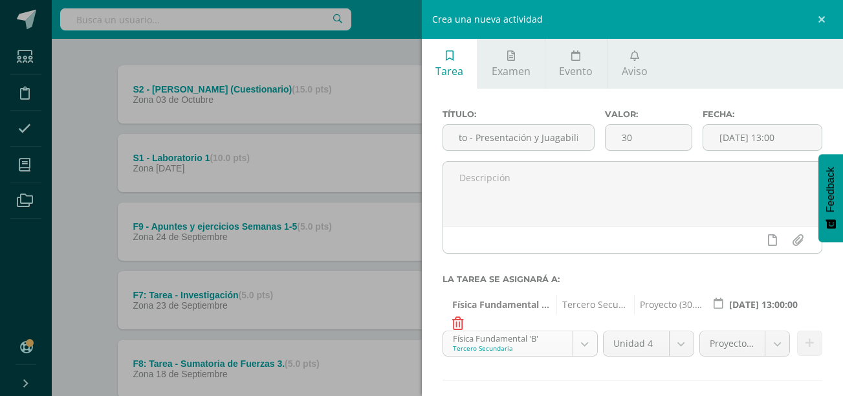
click at [557, 343] on body "Estudiantes Disciplina Asistencia Mis cursos Archivos Soporte Ayuda Reportar un…" at bounding box center [421, 372] width 843 height 1045
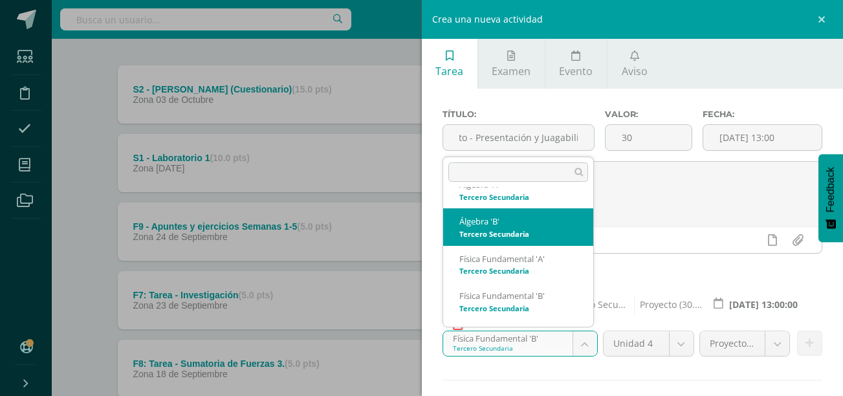
scroll to position [58, 0]
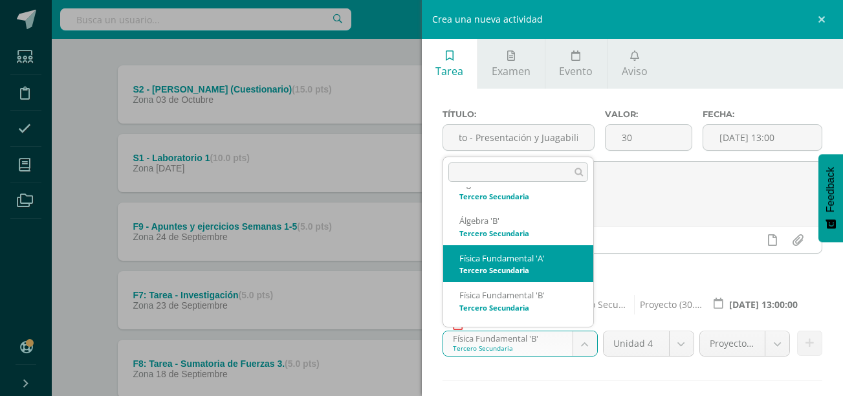
select select "30651"
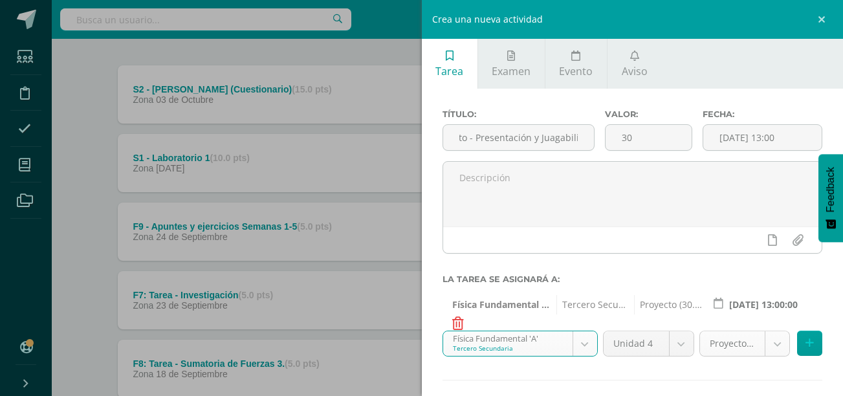
click at [727, 352] on body "Estudiantes Disciplina Asistencia Mis cursos Archivos Soporte Ayuda Reportar un…" at bounding box center [421, 372] width 843 height 1045
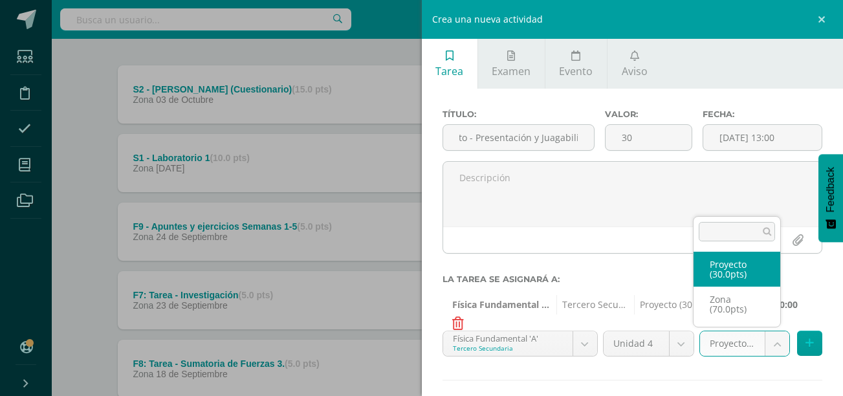
select select "48484"
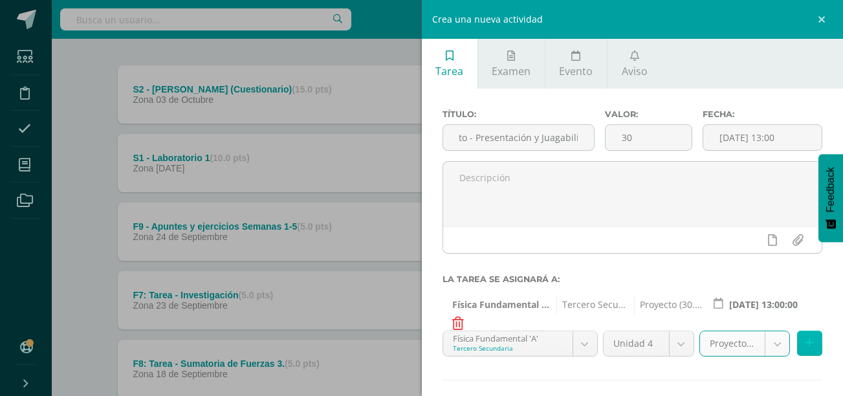
click at [805, 345] on icon at bounding box center [809, 343] width 8 height 11
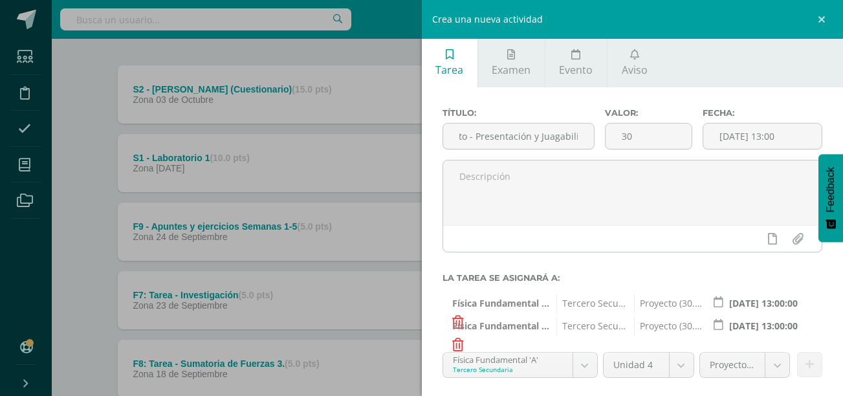
scroll to position [89, 0]
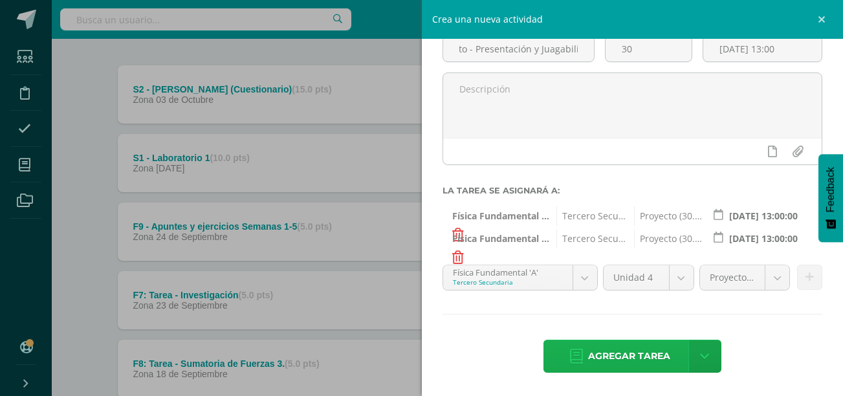
click at [612, 350] on span "Agregar tarea" at bounding box center [629, 356] width 82 height 32
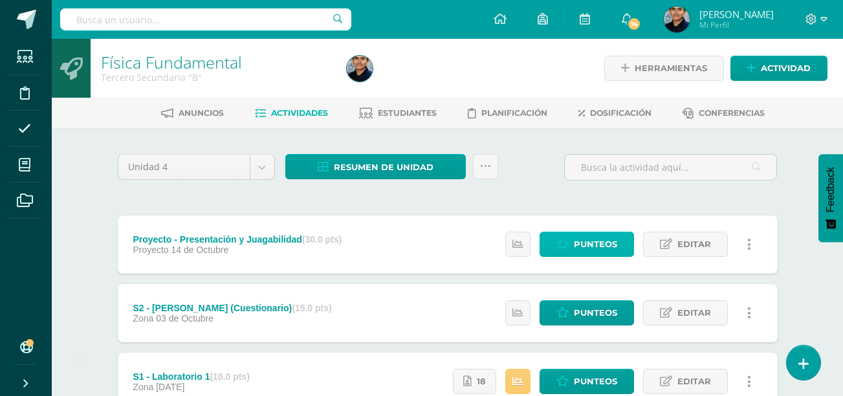
click at [600, 243] on span "Punteos" at bounding box center [595, 244] width 43 height 24
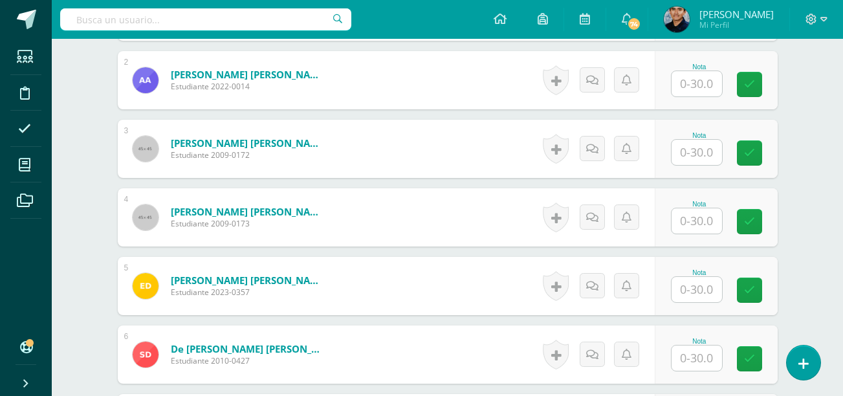
scroll to position [468, 0]
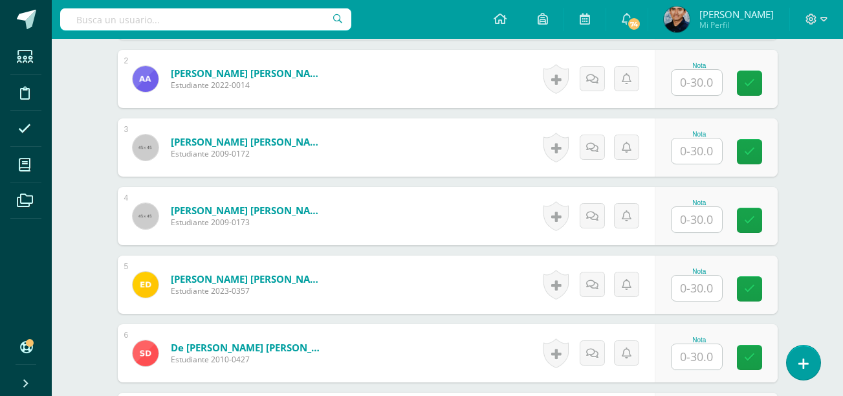
click at [703, 283] on input "text" at bounding box center [696, 287] width 50 height 25
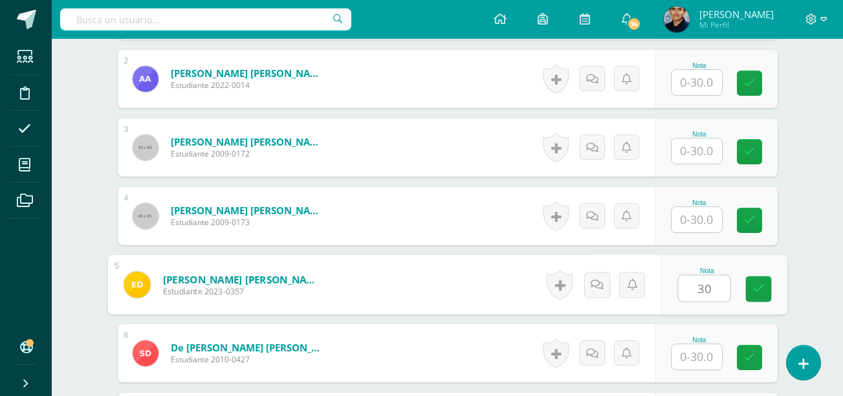
type input "30"
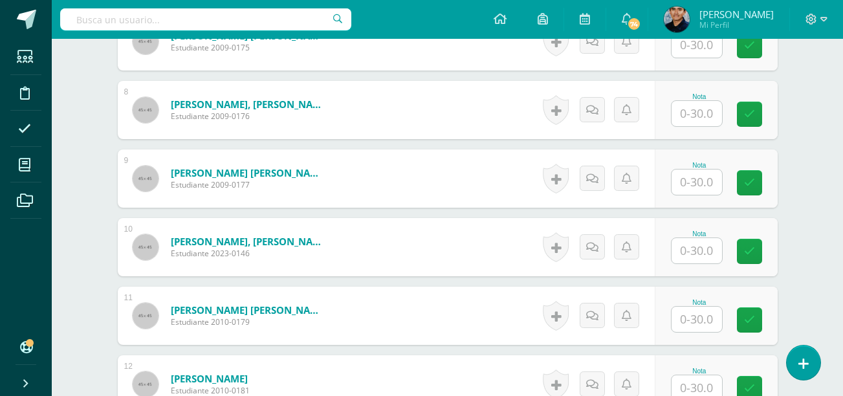
scroll to position [856, 0]
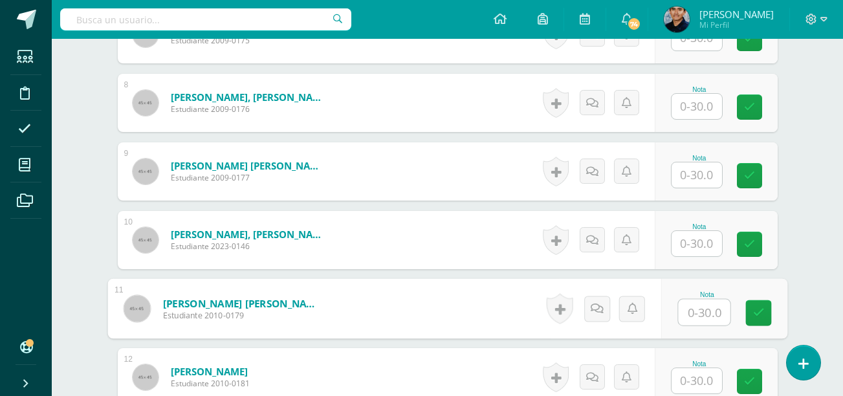
click at [686, 309] on input "text" at bounding box center [704, 312] width 52 height 26
type input "30"
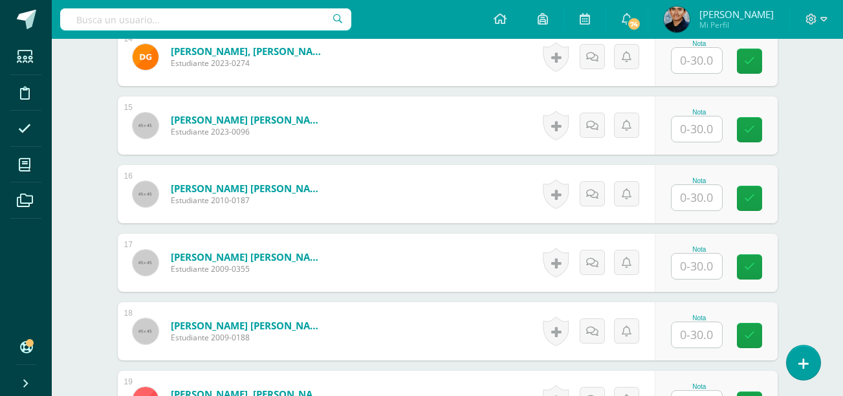
scroll to position [1342, 0]
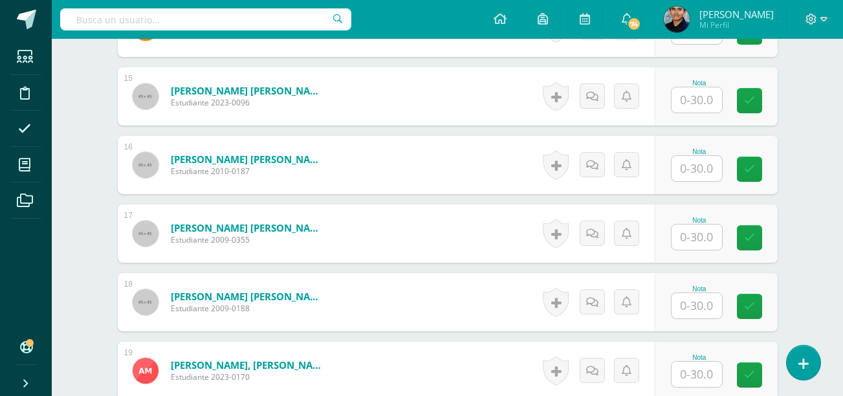
click at [711, 303] on input "text" at bounding box center [696, 305] width 50 height 25
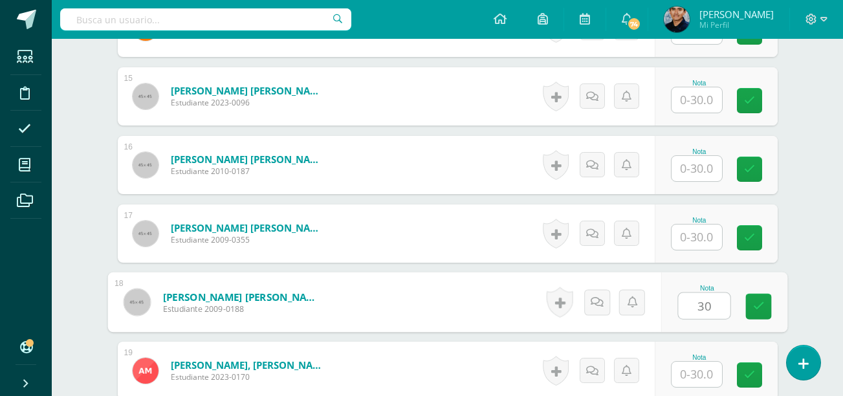
type input "30"
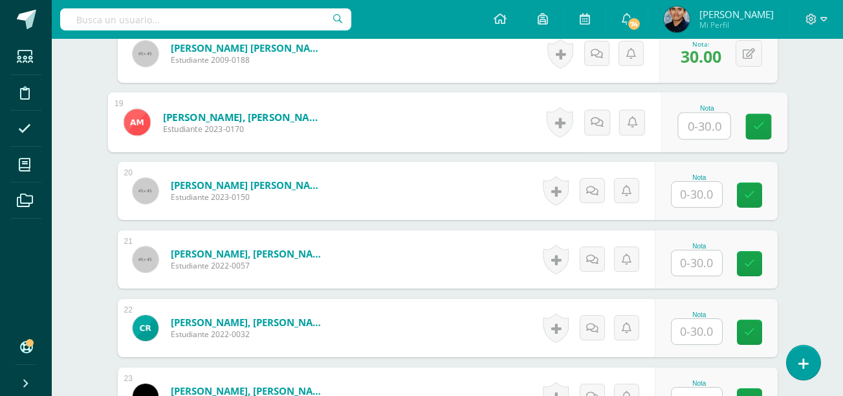
scroll to position [1458, 0]
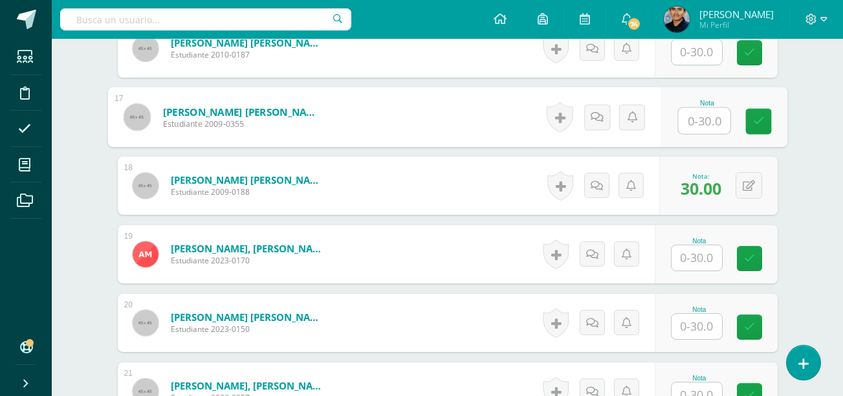
click at [696, 125] on input "text" at bounding box center [704, 121] width 52 height 26
type input "0"
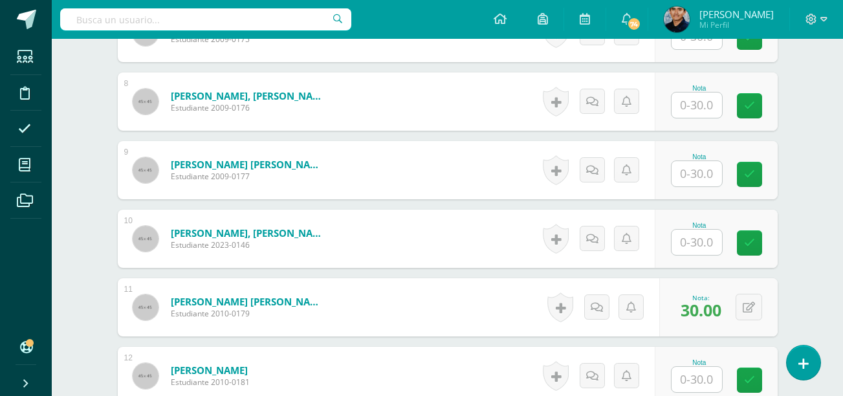
scroll to position [856, 0]
click at [693, 171] on input "text" at bounding box center [696, 174] width 50 height 25
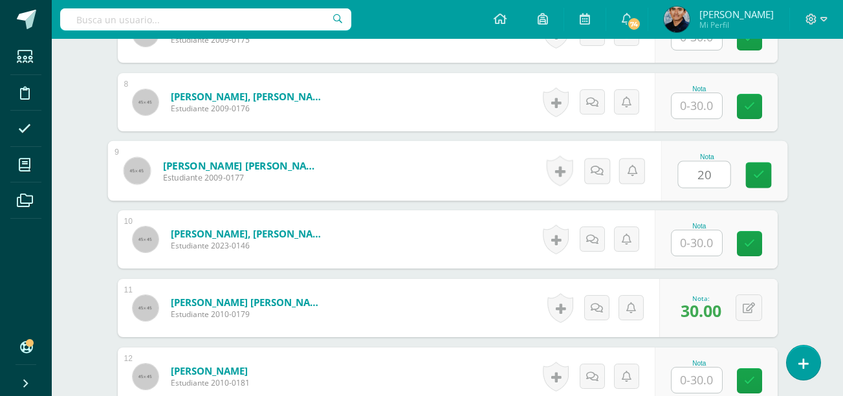
type input "20"
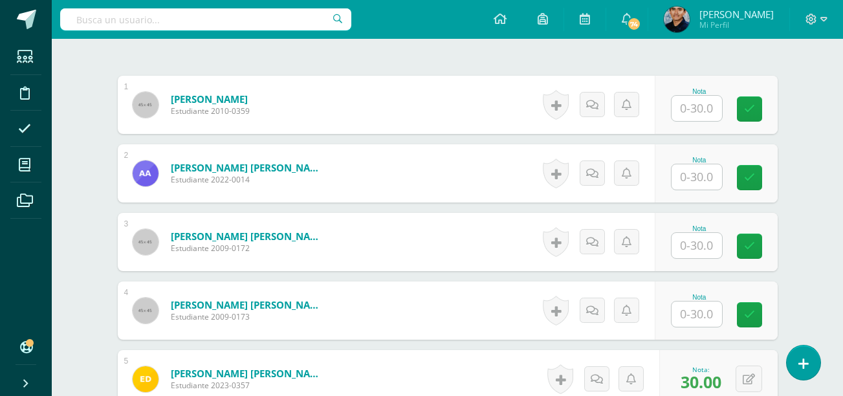
scroll to position [372, 0]
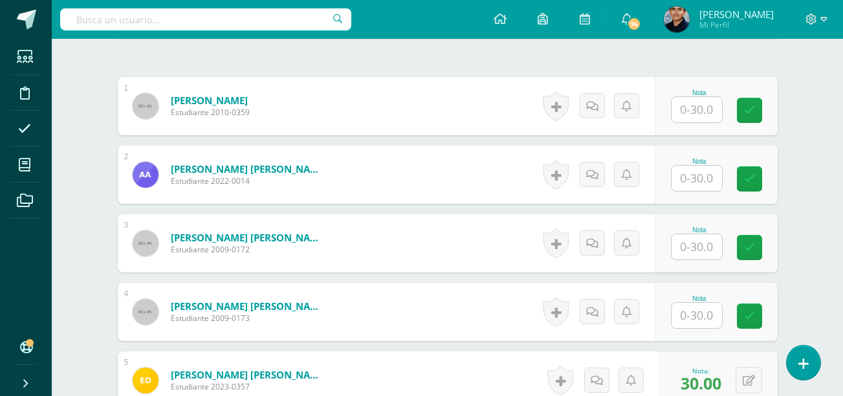
click at [687, 244] on input "text" at bounding box center [696, 246] width 50 height 25
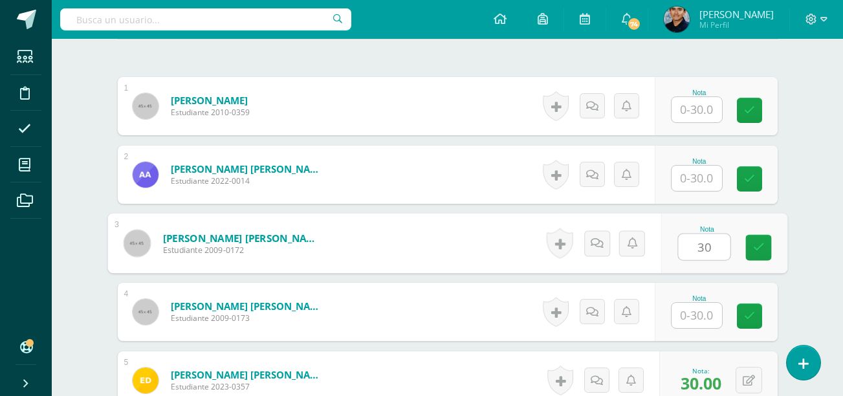
type input "30"
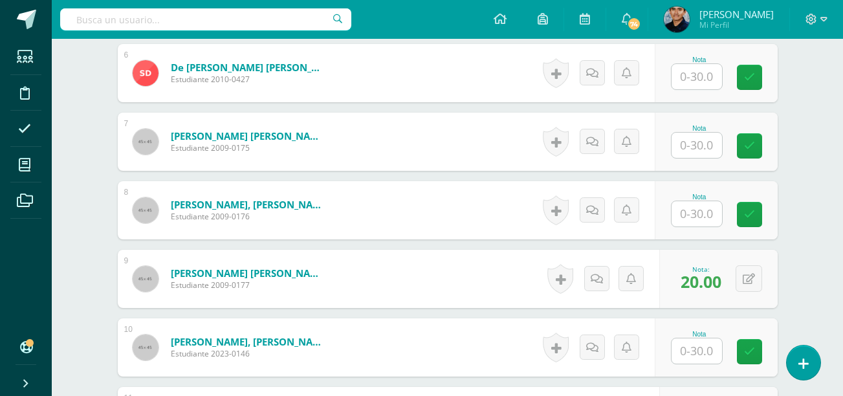
scroll to position [749, 0]
click at [751, 270] on button at bounding box center [748, 277] width 27 height 27
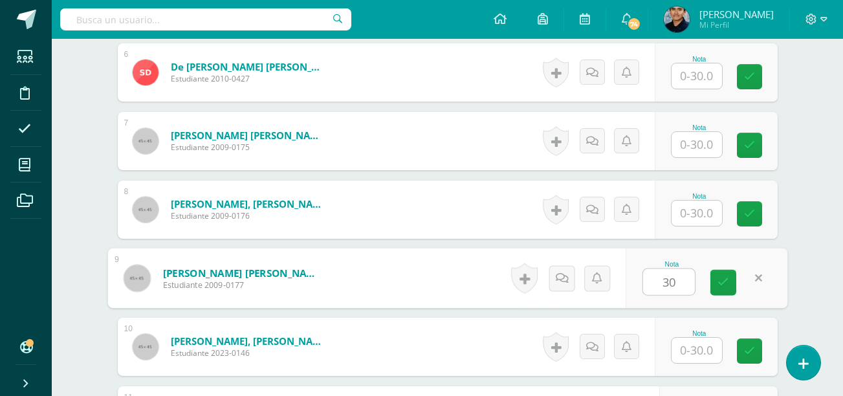
type input "30"
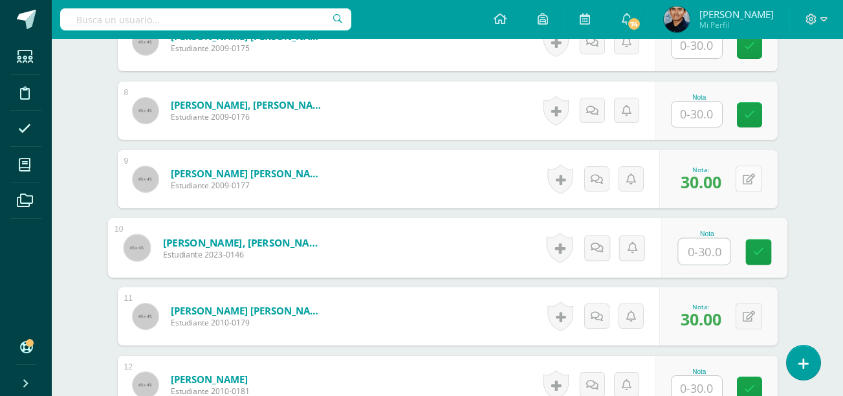
scroll to position [848, 0]
type input "30"
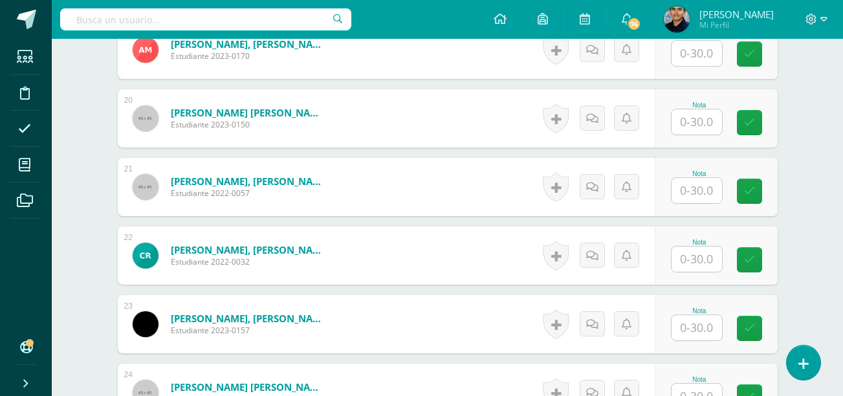
scroll to position [1665, 0]
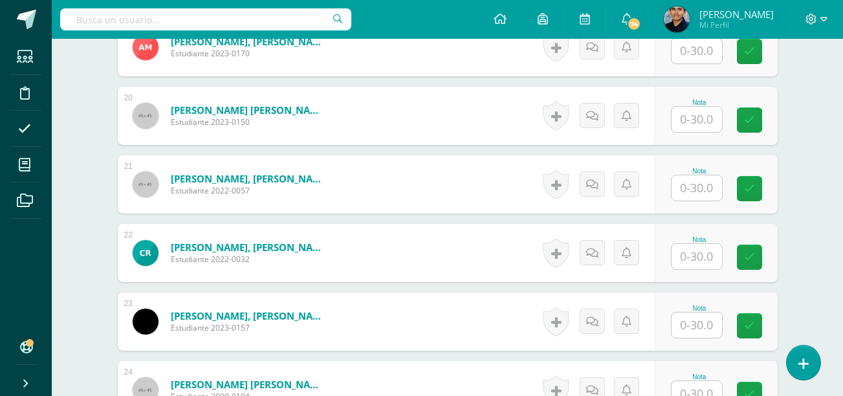
click at [695, 328] on input "text" at bounding box center [696, 324] width 50 height 25
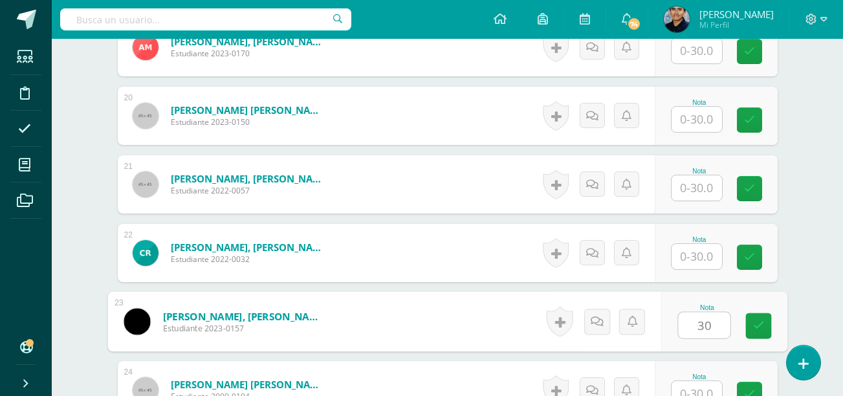
type input "30"
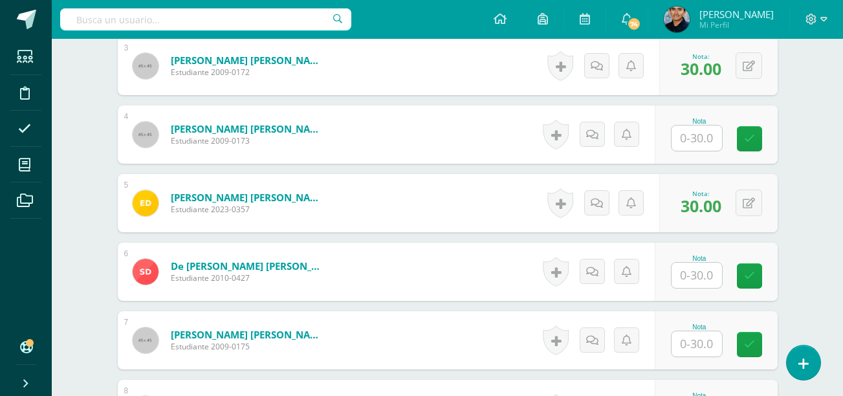
scroll to position [550, 0]
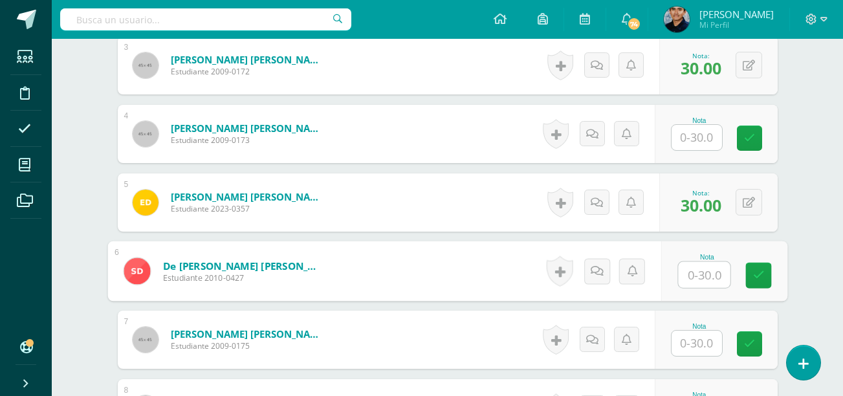
click at [689, 270] on input "text" at bounding box center [704, 275] width 52 height 26
type input "30"
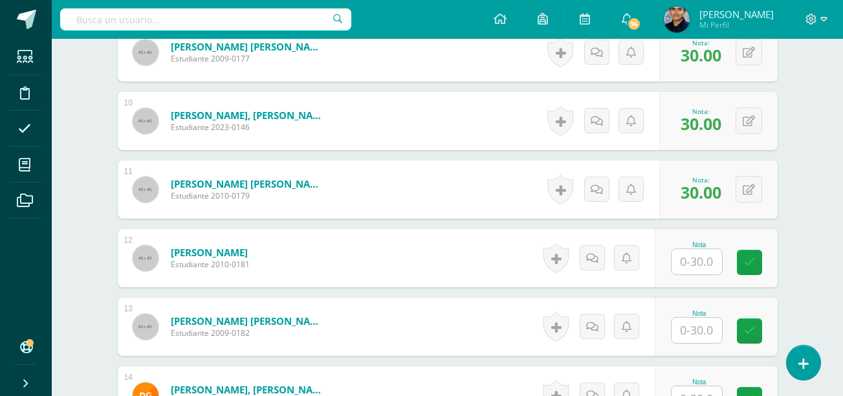
scroll to position [975, 0]
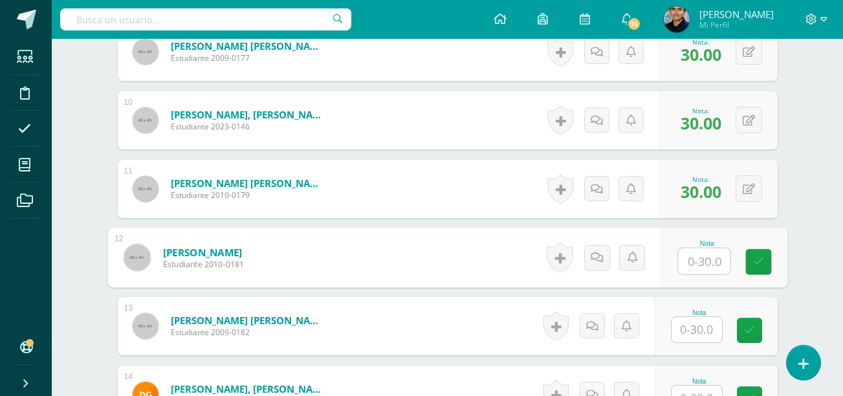
click at [698, 265] on input "text" at bounding box center [704, 261] width 52 height 26
type input "30"
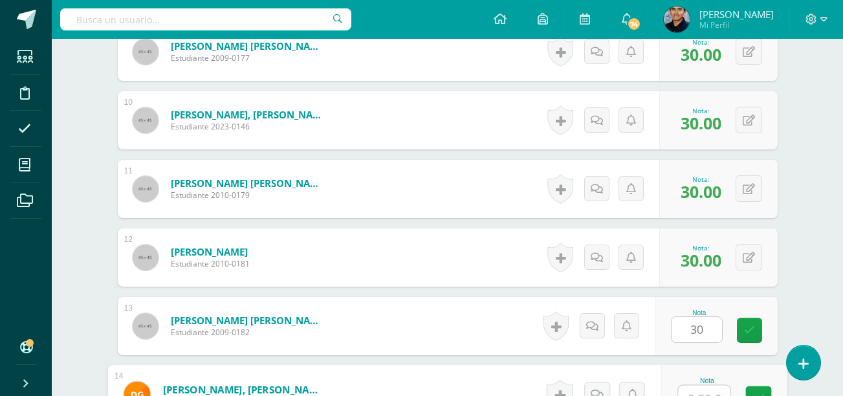
scroll to position [990, 0]
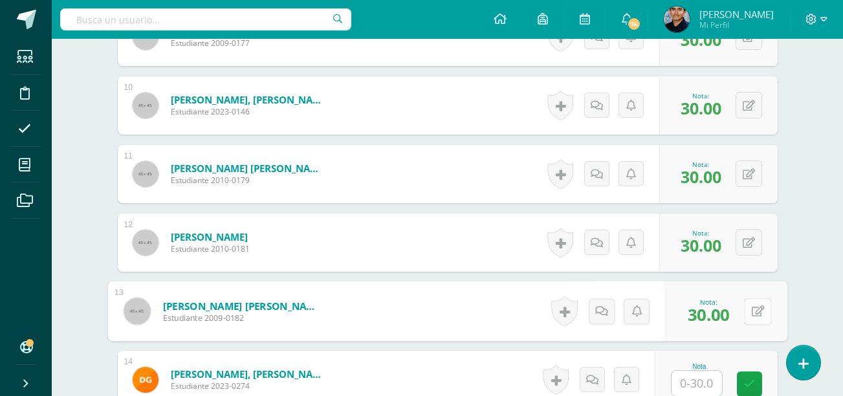
click at [744, 318] on button at bounding box center [757, 310] width 27 height 27
type input "25"
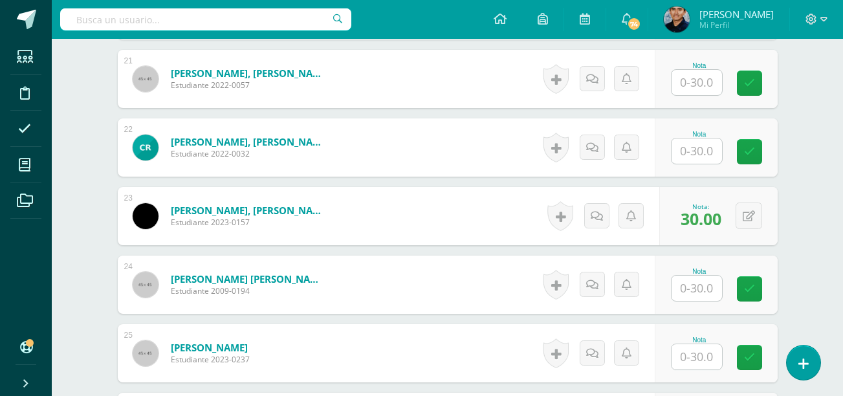
scroll to position [1773, 0]
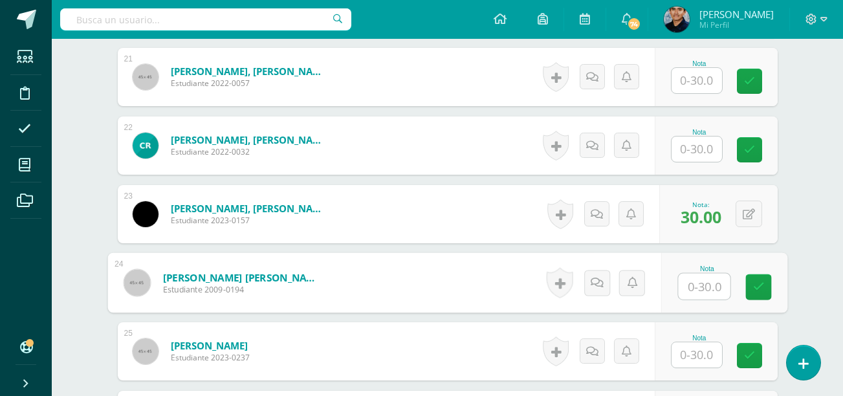
click at [700, 276] on input "text" at bounding box center [704, 287] width 52 height 26
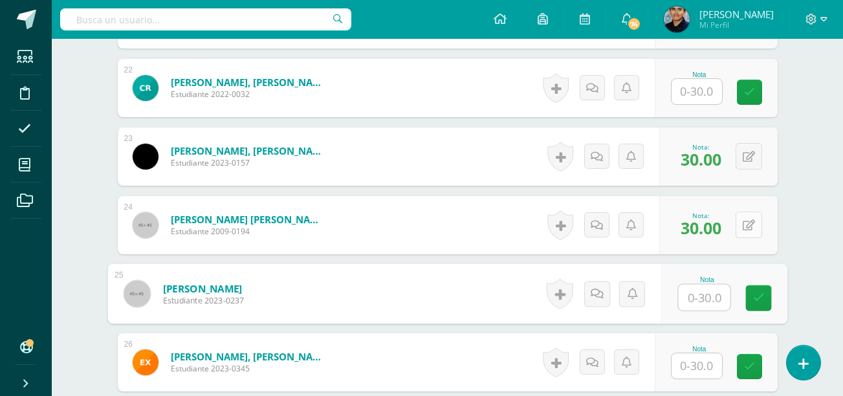
scroll to position [1823, 0]
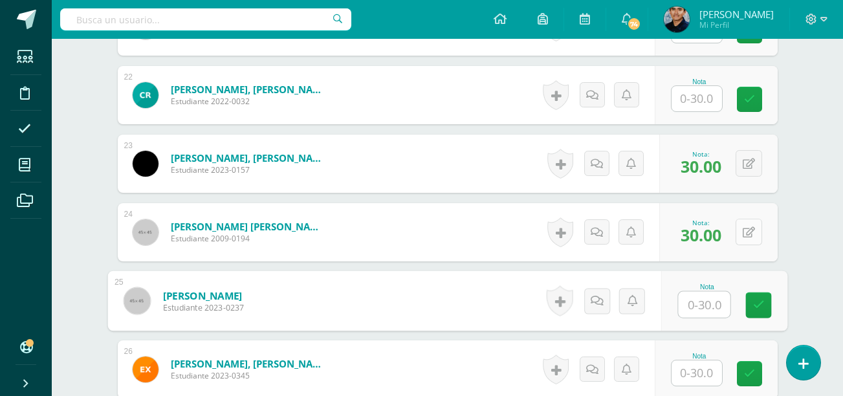
click at [739, 235] on div "0 Logros Logros obtenidos Aún no hay logros agregados Nota: 30.00" at bounding box center [718, 232] width 118 height 58
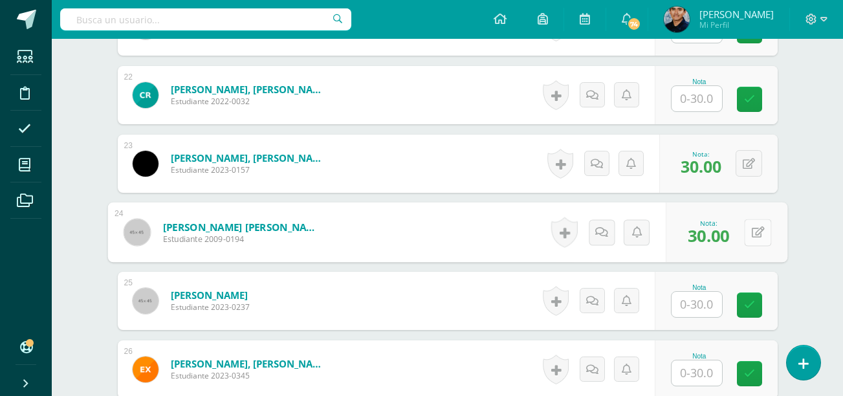
click at [755, 235] on icon at bounding box center [757, 231] width 13 height 11
type input "26"
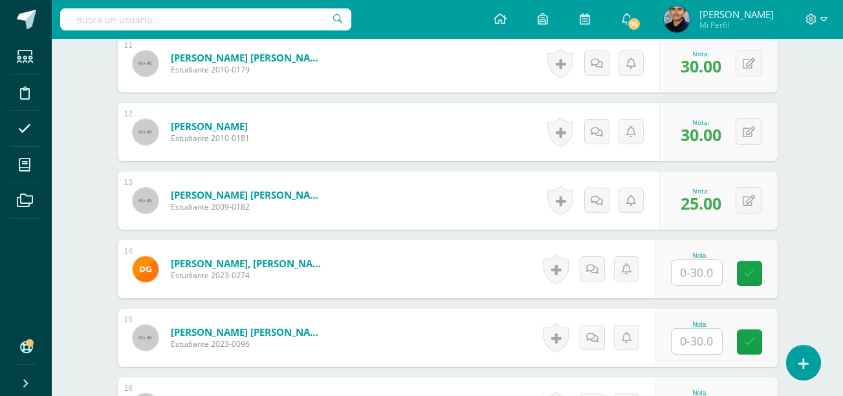
scroll to position [1099, 0]
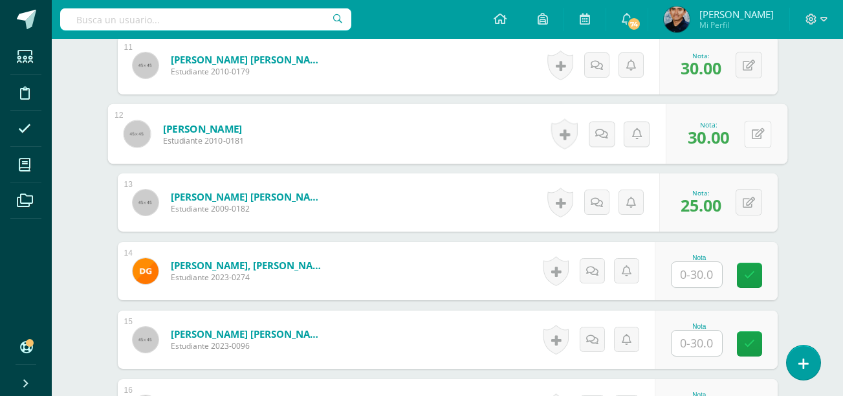
click at [740, 134] on div "0 Logros Logros obtenidos Aún no hay logros agregados Nota: 30.00" at bounding box center [726, 134] width 122 height 60
click at [750, 134] on button at bounding box center [757, 133] width 27 height 27
type input "26"
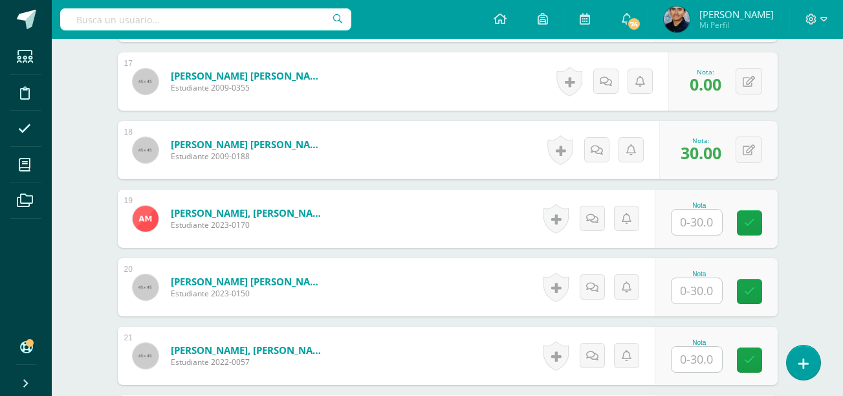
scroll to position [1494, 0]
click at [698, 222] on input "text" at bounding box center [696, 221] width 50 height 25
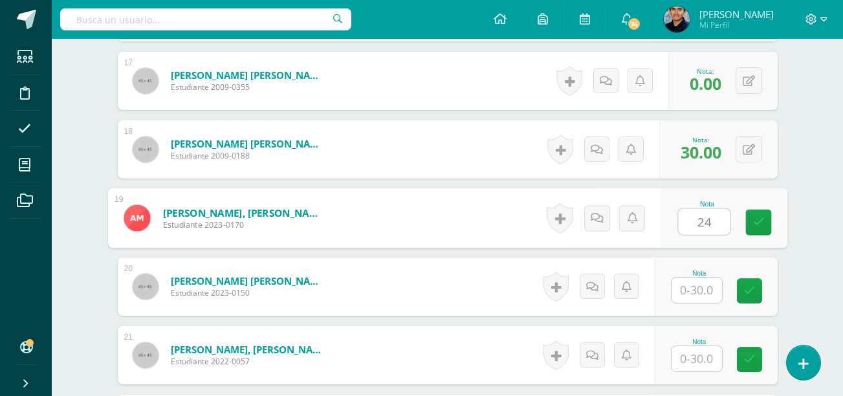
type input "24"
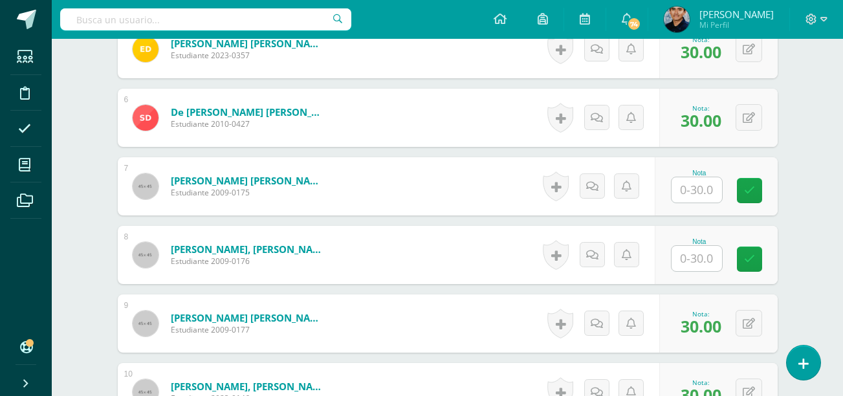
scroll to position [698, 0]
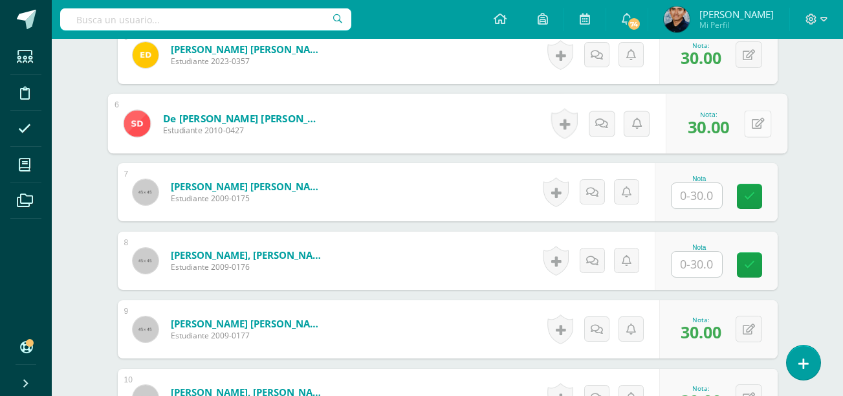
click at [744, 121] on button at bounding box center [757, 123] width 27 height 27
type input "27"
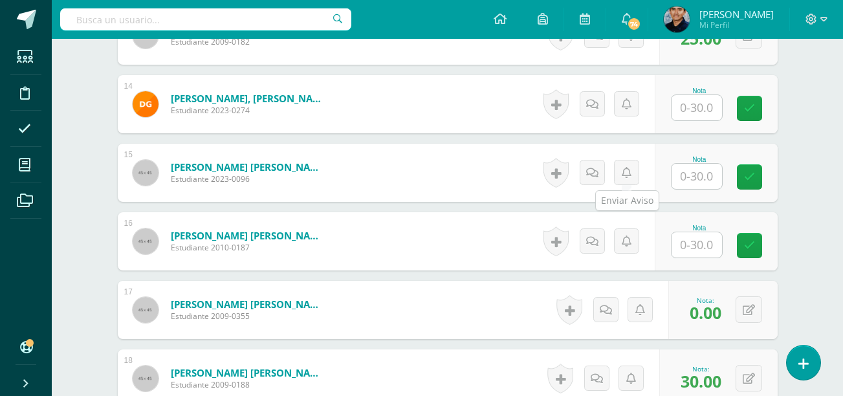
scroll to position [1269, 0]
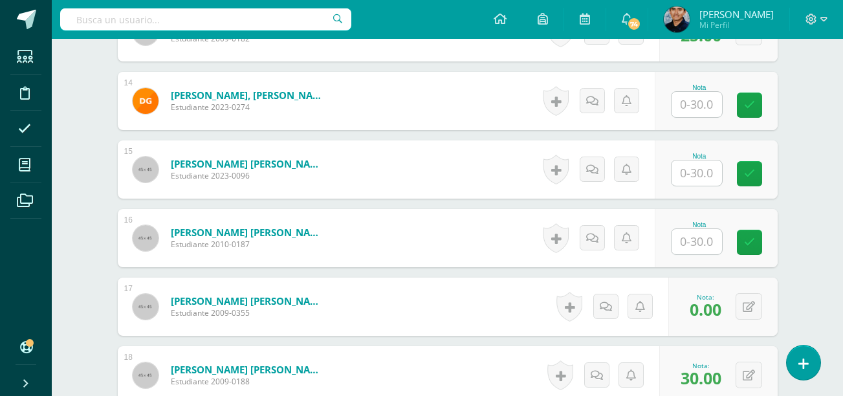
click at [702, 175] on input "text" at bounding box center [696, 172] width 50 height 25
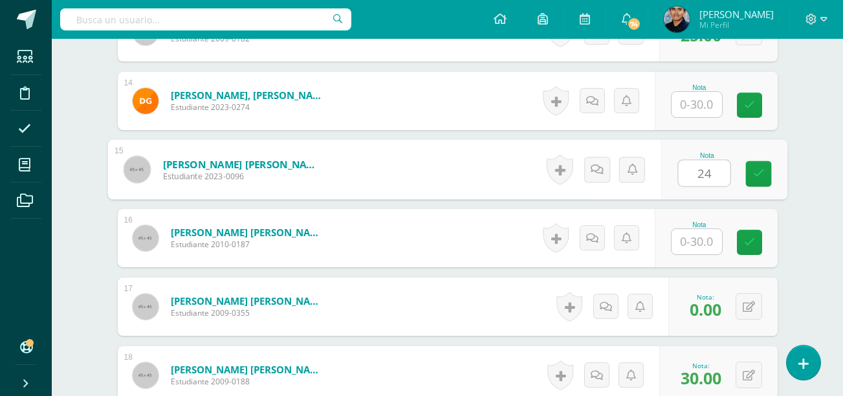
type input "24"
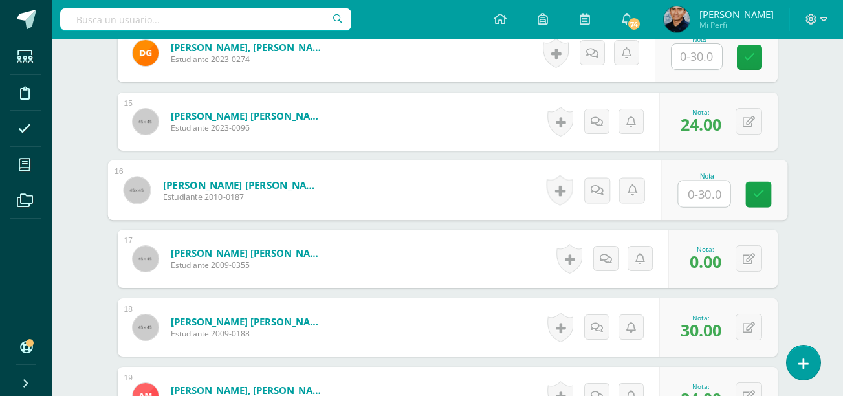
scroll to position [1321, 0]
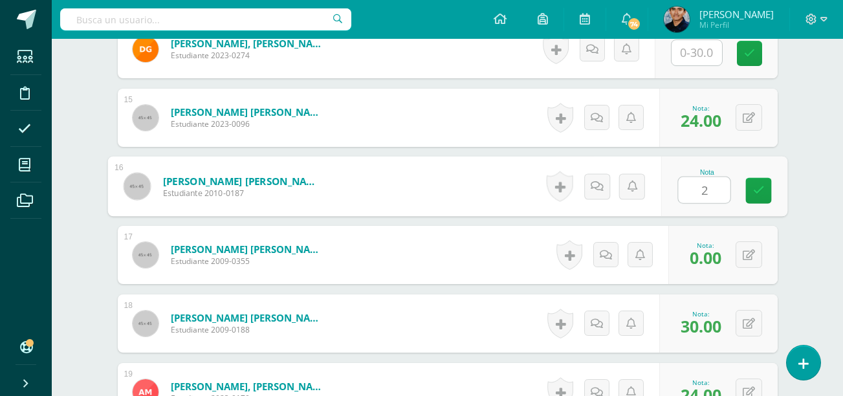
type input "24"
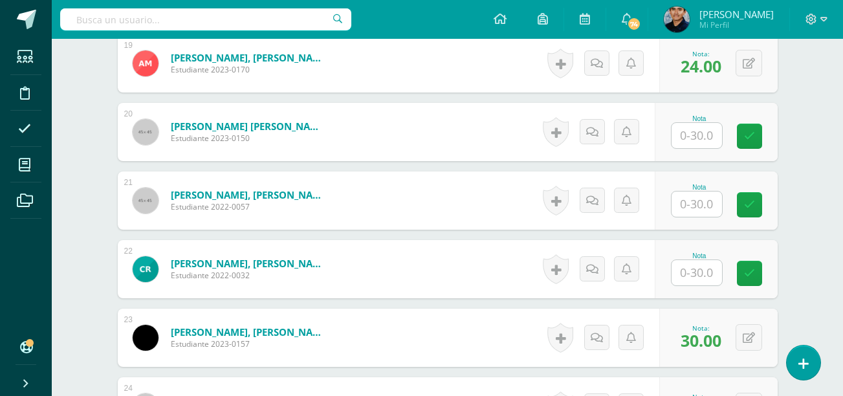
scroll to position [1974, 0]
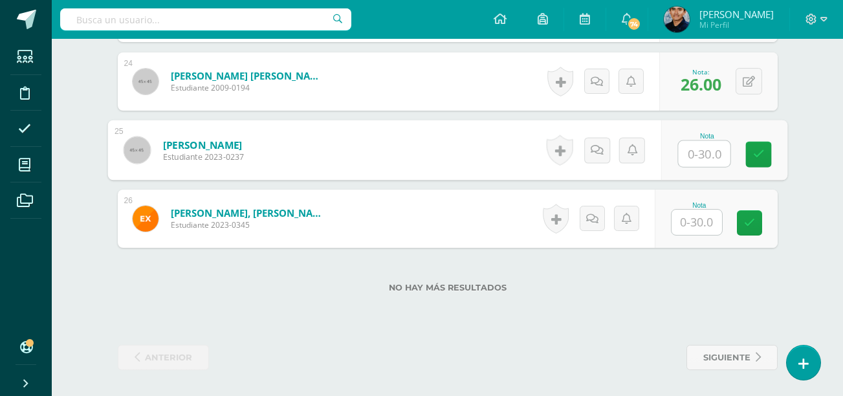
click at [700, 159] on input "text" at bounding box center [704, 154] width 52 height 26
type input "24"
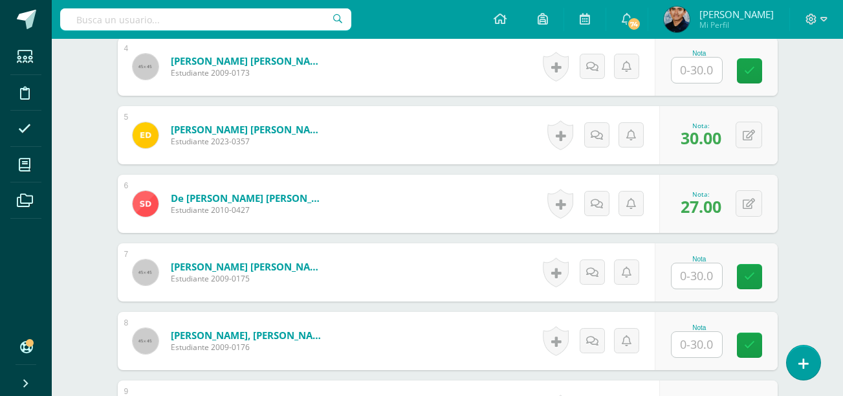
scroll to position [617, 0]
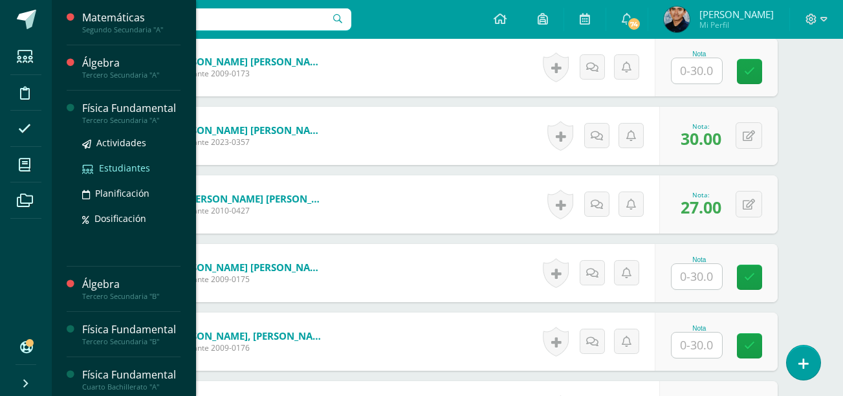
click at [98, 175] on link "Estudiantes" at bounding box center [131, 167] width 98 height 15
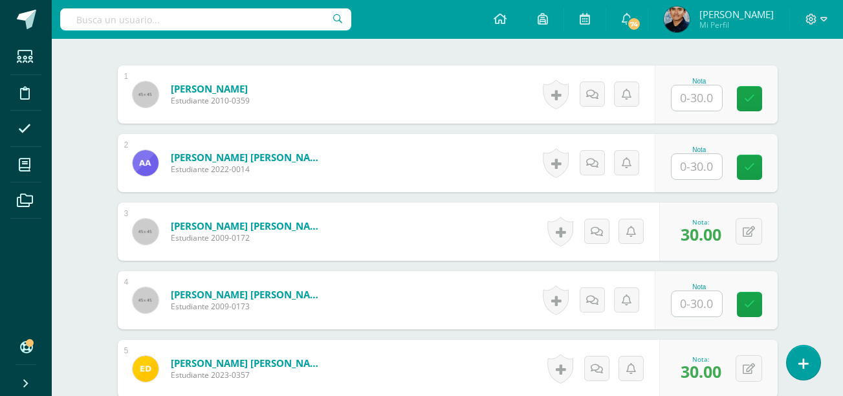
scroll to position [383, 0]
click at [695, 175] on input "text" at bounding box center [696, 167] width 50 height 25
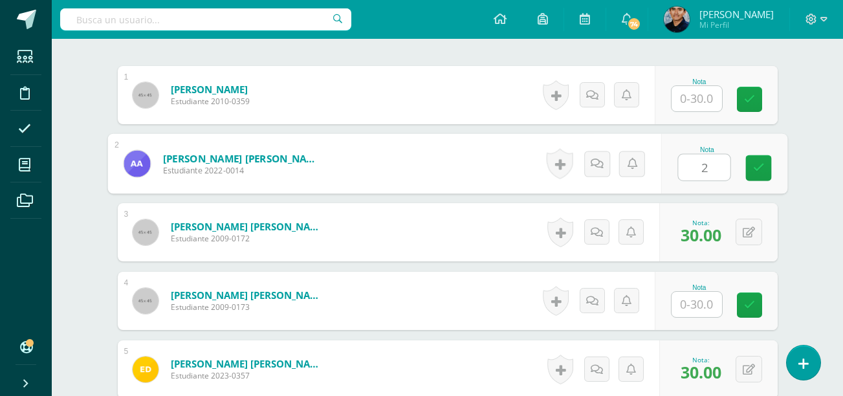
type input "20"
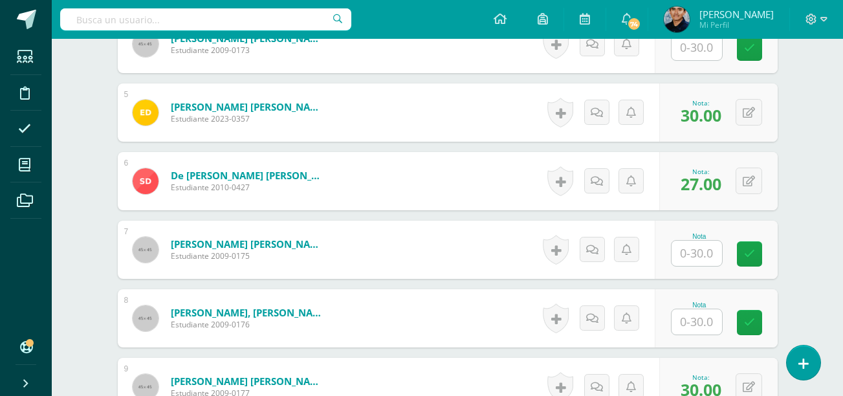
scroll to position [748, 0]
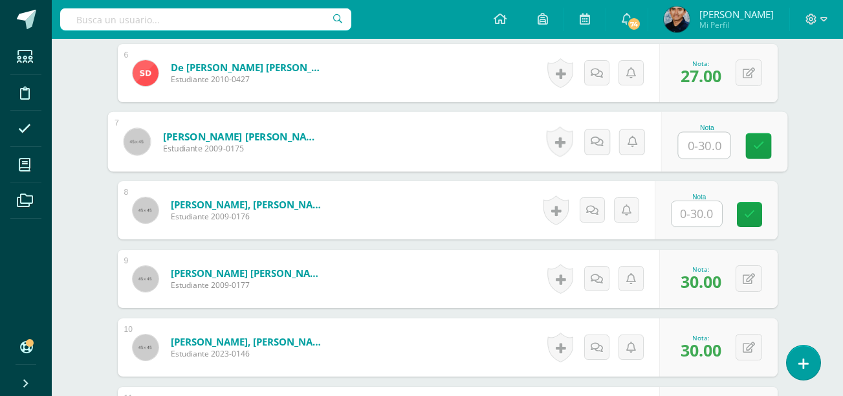
click at [702, 146] on input "text" at bounding box center [704, 146] width 52 height 26
type input "27"
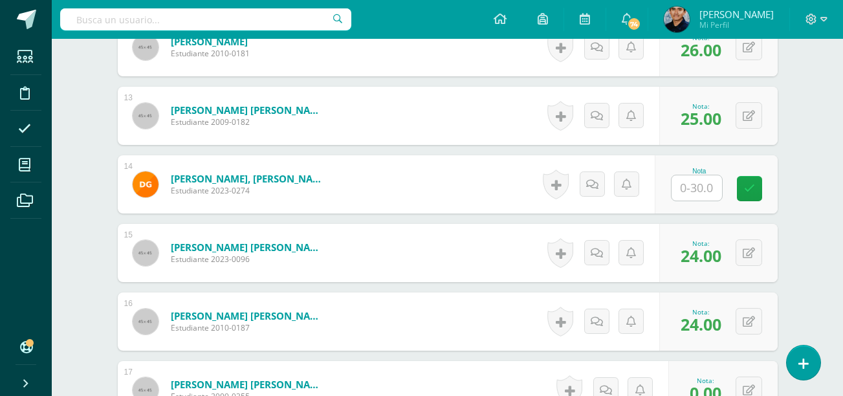
scroll to position [1186, 0]
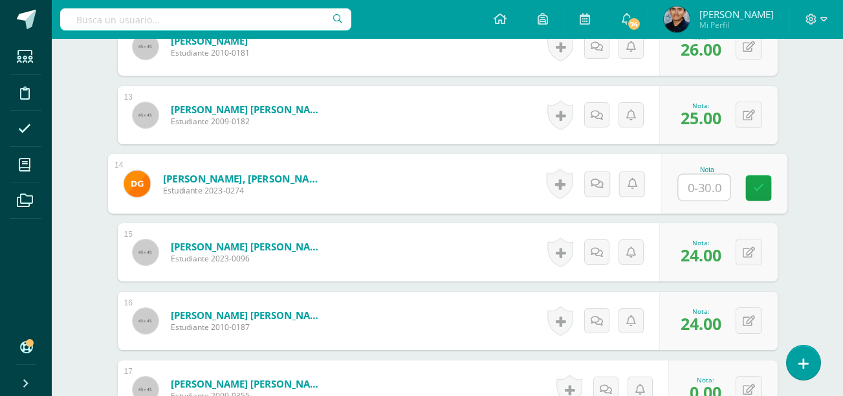
click at [698, 188] on input "text" at bounding box center [704, 188] width 52 height 26
type input "25"
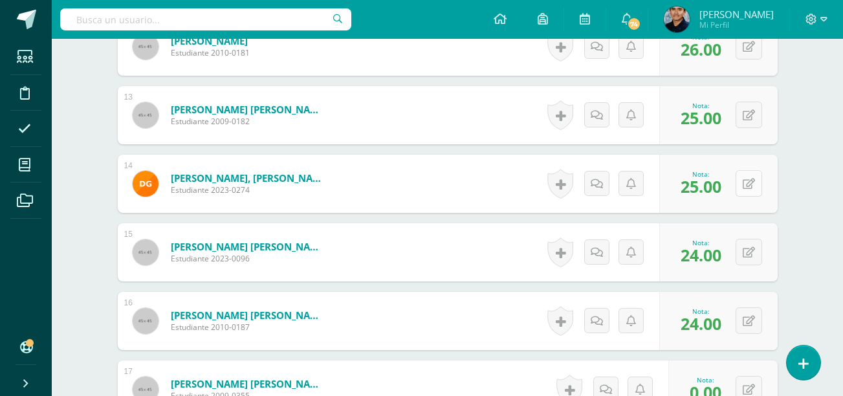
click at [751, 182] on icon at bounding box center [748, 183] width 12 height 11
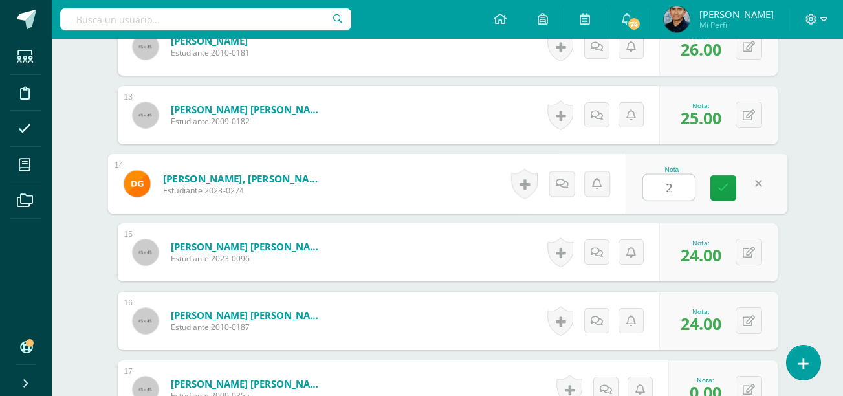
type input "21"
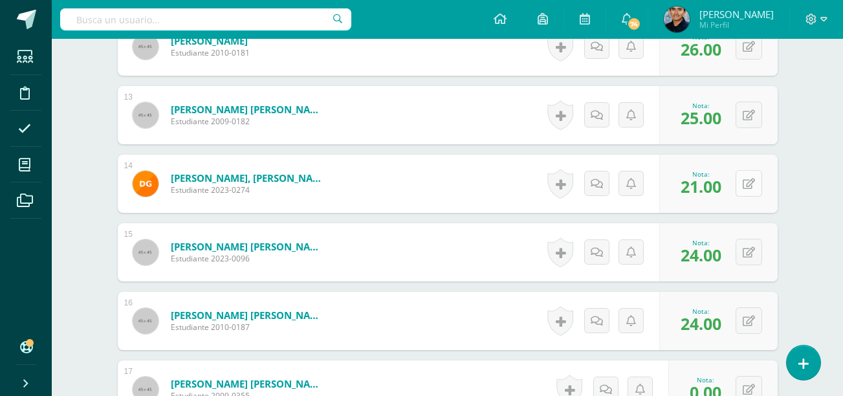
click at [751, 182] on icon at bounding box center [748, 183] width 12 height 11
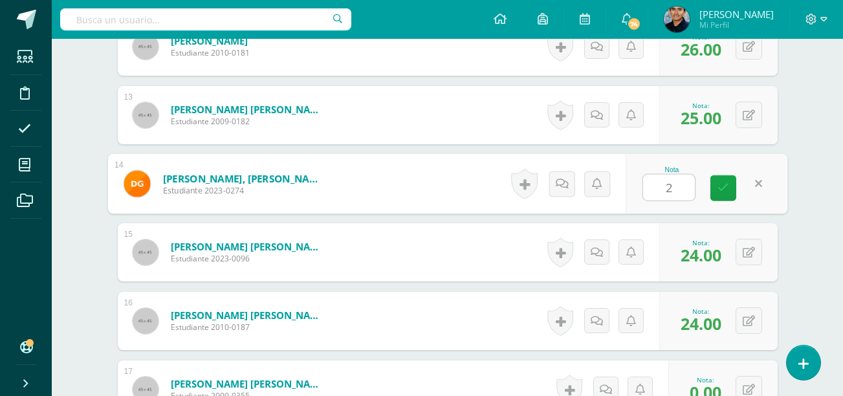
type input "23"
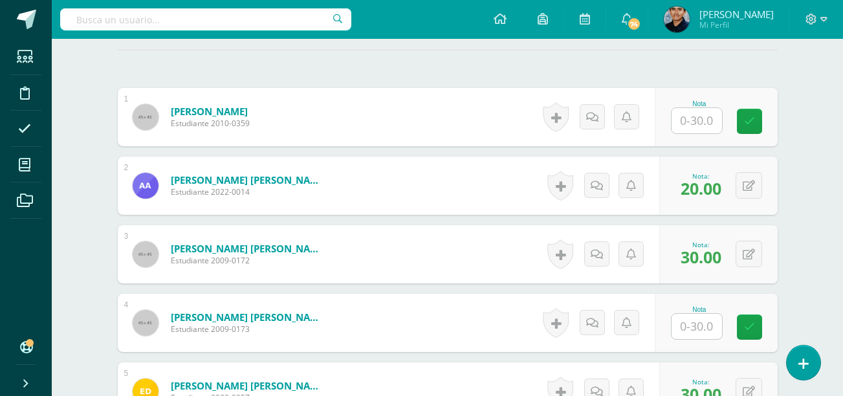
scroll to position [360, 0]
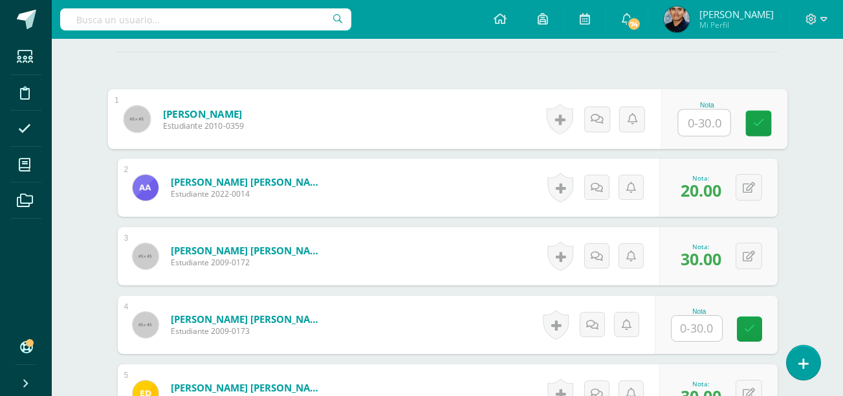
click at [699, 129] on input "text" at bounding box center [704, 123] width 52 height 26
type input "30"
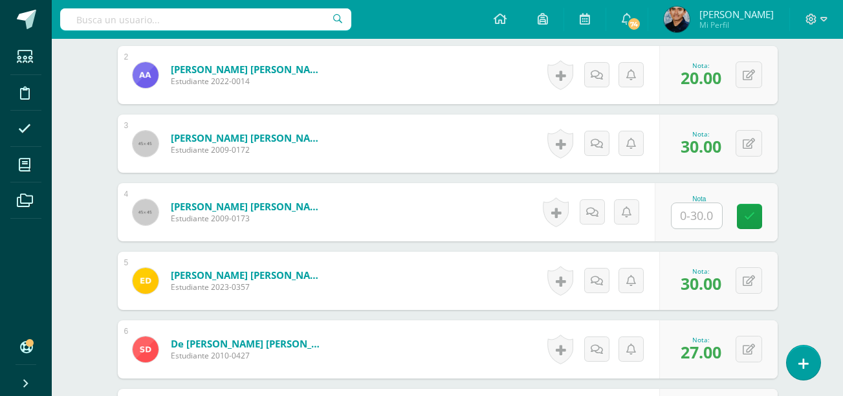
scroll to position [473, 0]
click at [702, 212] on input "text" at bounding box center [696, 214] width 50 height 25
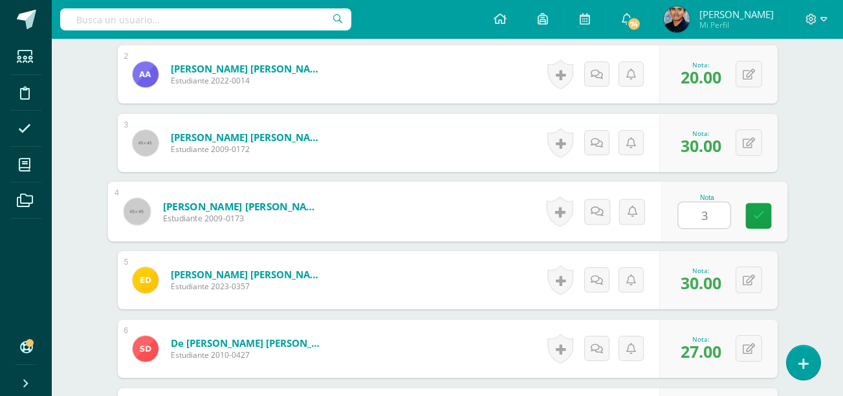
type input "30"
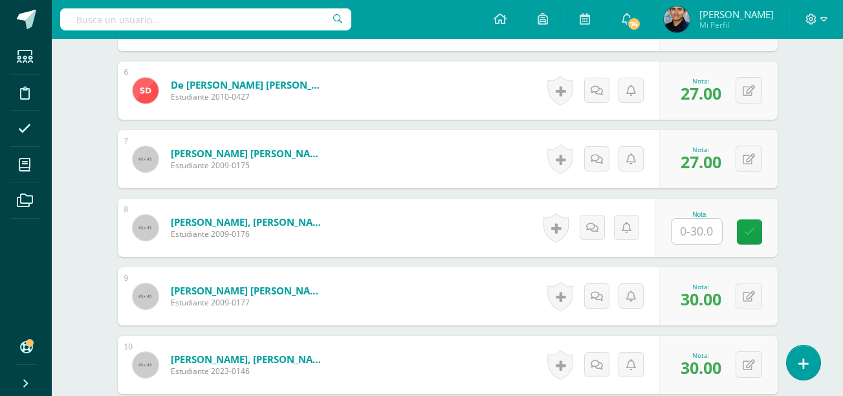
scroll to position [732, 0]
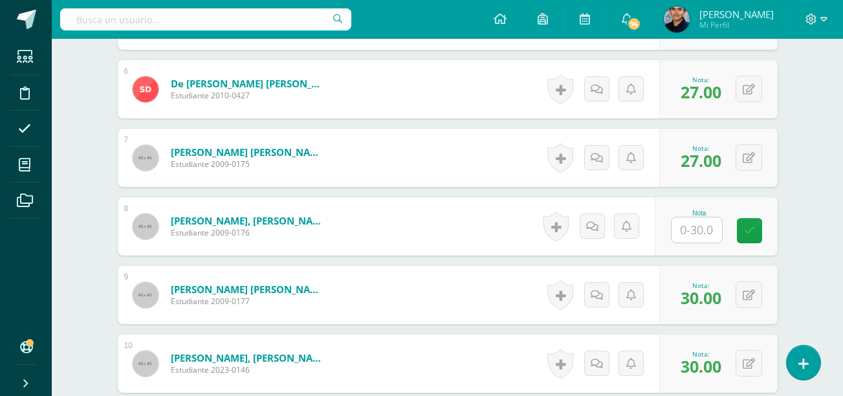
click at [699, 243] on div "Nota" at bounding box center [715, 226] width 123 height 58
click at [692, 232] on input "text" at bounding box center [696, 229] width 50 height 25
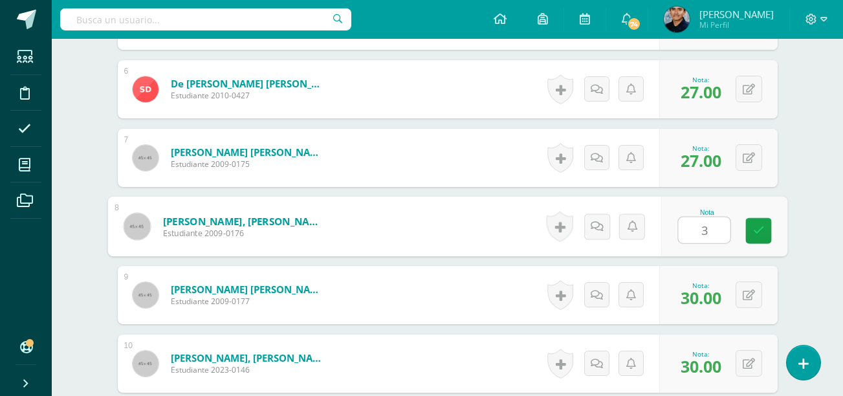
type input "30"
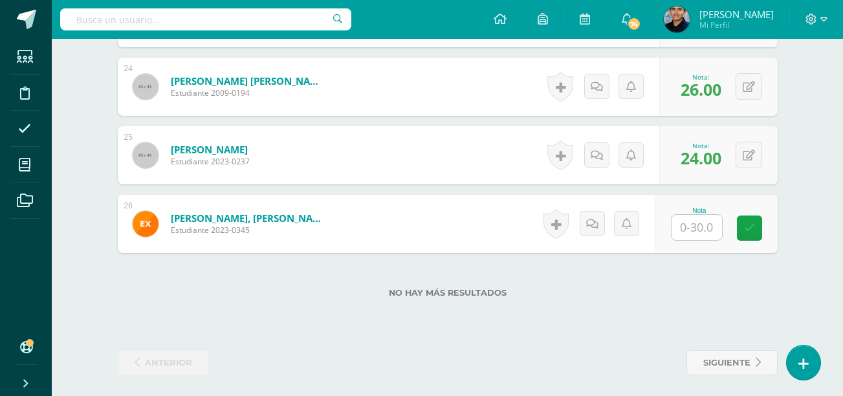
scroll to position [1974, 0]
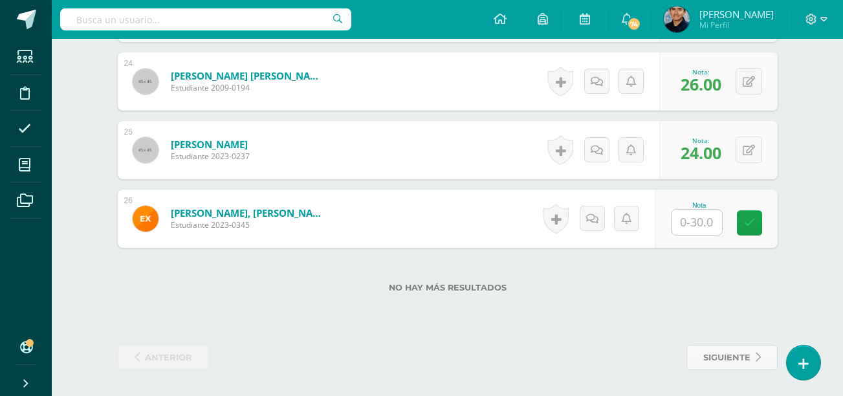
click at [696, 216] on input "text" at bounding box center [696, 222] width 50 height 25
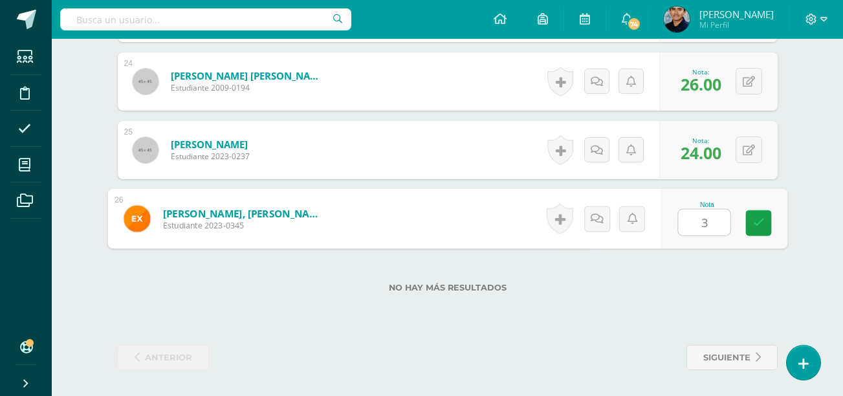
type input "30"
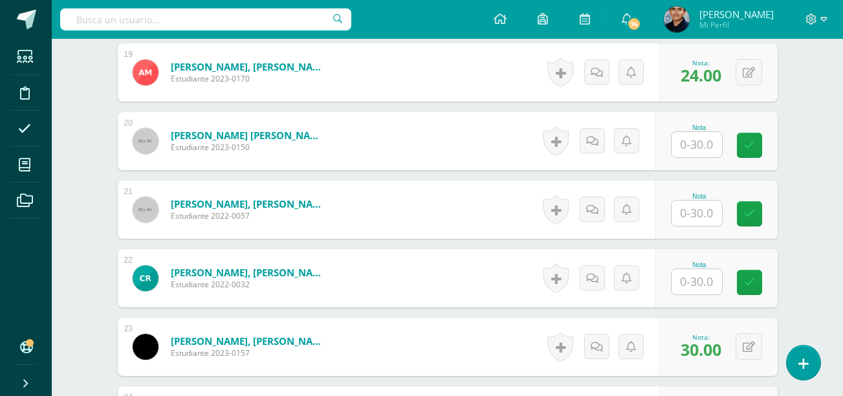
scroll to position [1643, 0]
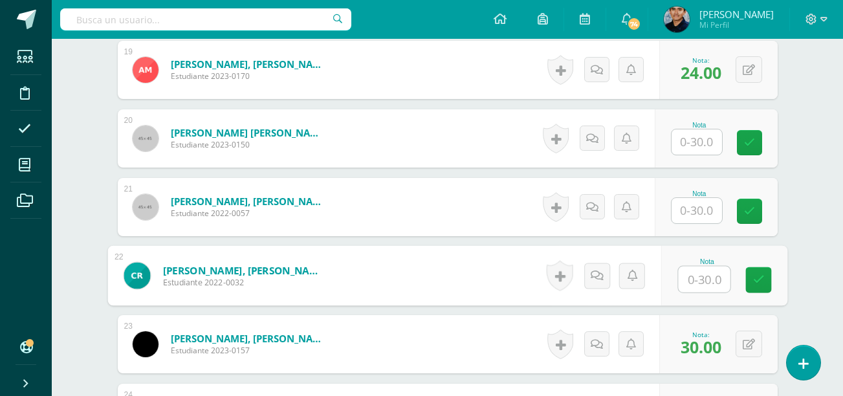
click at [687, 280] on input "text" at bounding box center [704, 279] width 52 height 26
type input "28"
click at [699, 212] on input "text" at bounding box center [696, 210] width 50 height 25
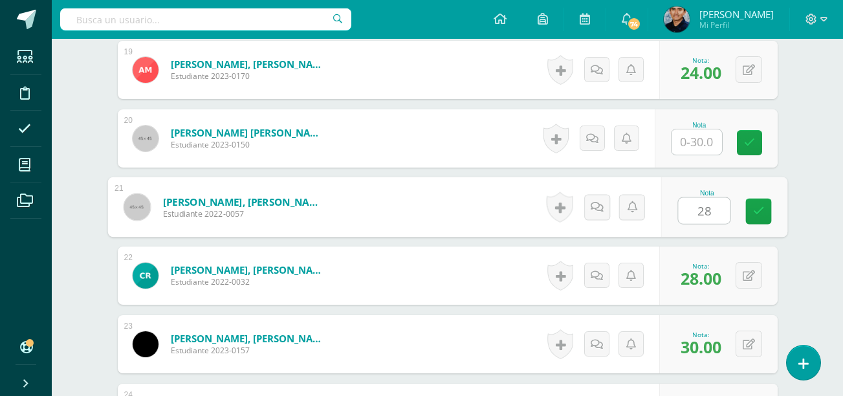
type input "28"
click at [694, 154] on input "text" at bounding box center [696, 141] width 50 height 25
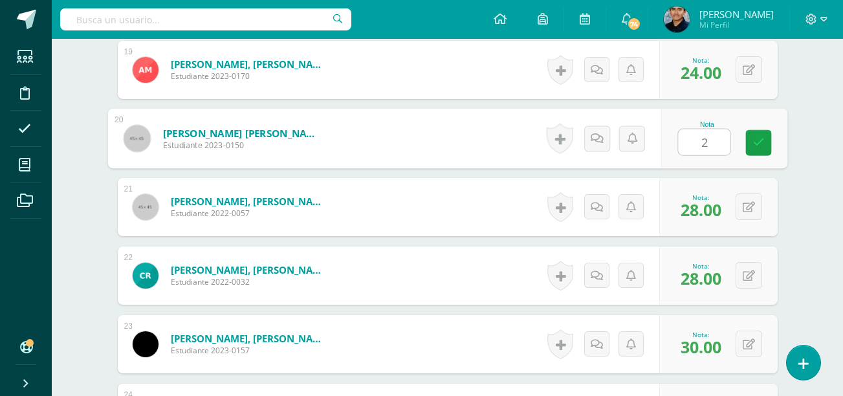
type input "28"
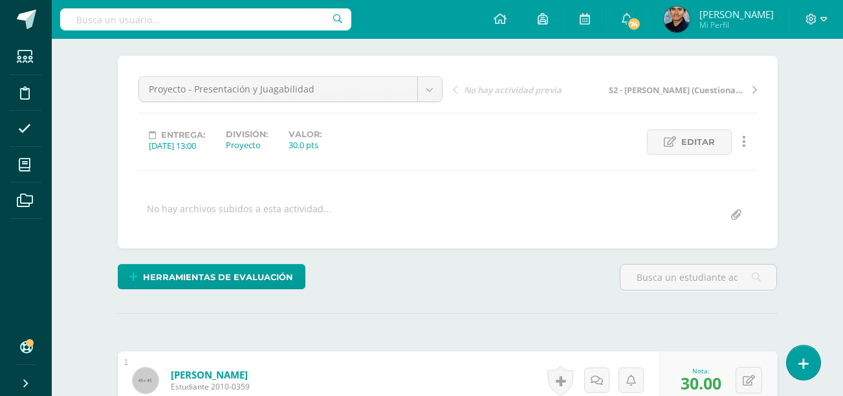
scroll to position [0, 0]
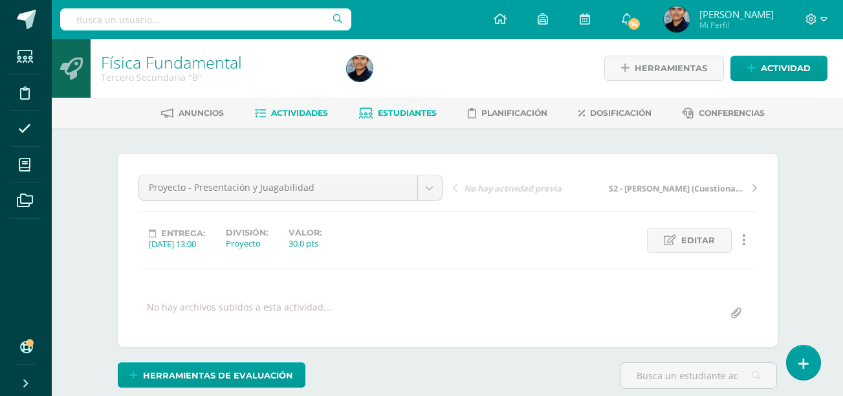
click at [387, 116] on span "Estudiantes" at bounding box center [407, 113] width 59 height 10
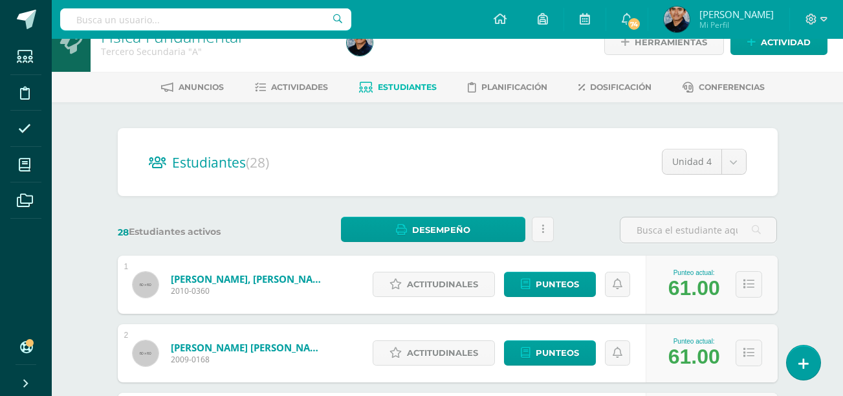
scroll to position [25, 0]
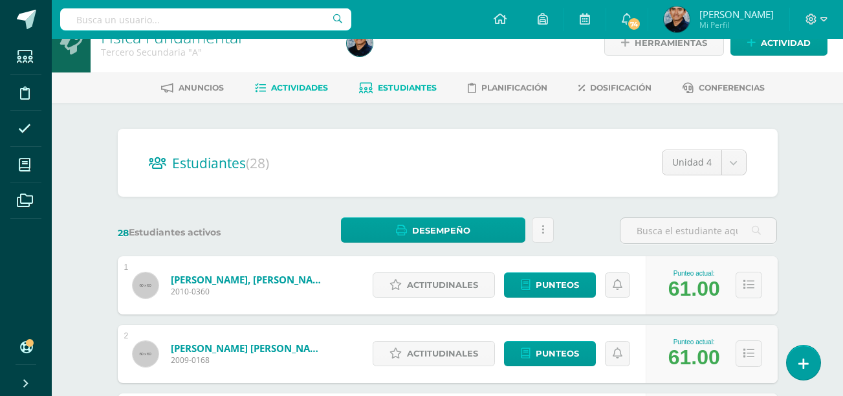
click at [316, 86] on span "Actividades" at bounding box center [299, 88] width 57 height 10
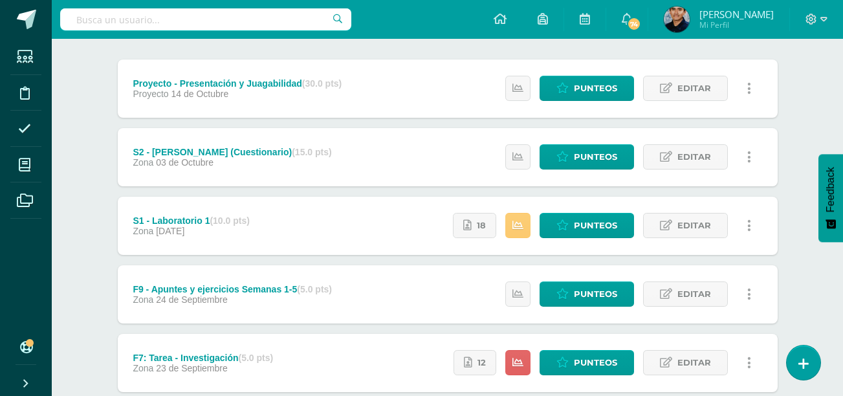
scroll to position [135, 0]
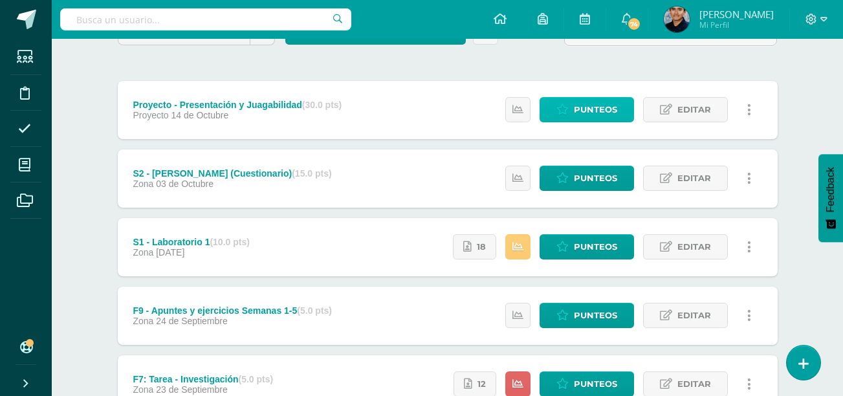
click at [564, 108] on icon at bounding box center [562, 109] width 12 height 11
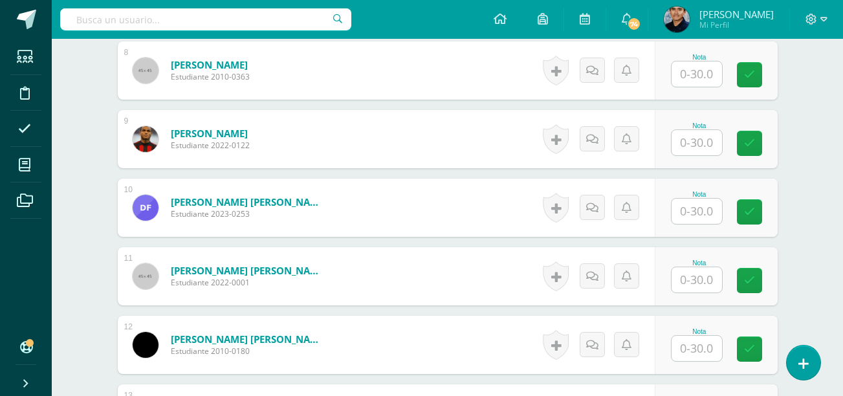
scroll to position [1063, 0]
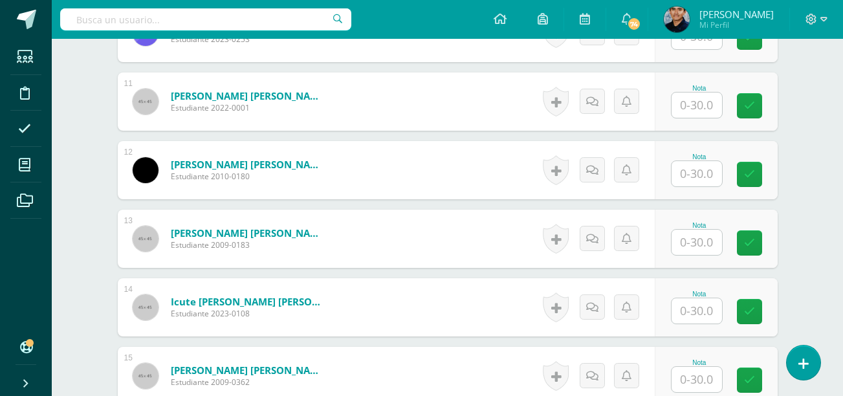
click at [682, 166] on input "text" at bounding box center [696, 173] width 50 height 25
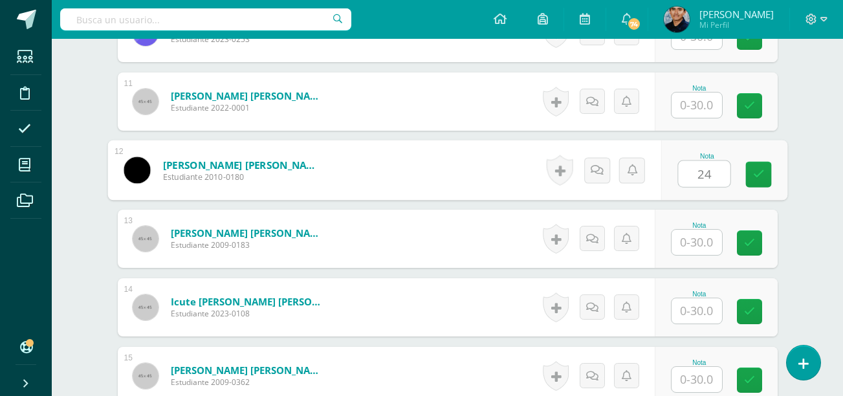
type input "24"
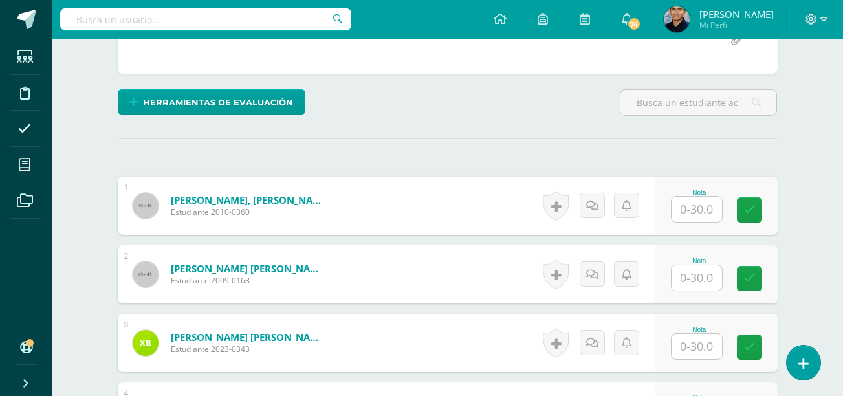
scroll to position [0, 0]
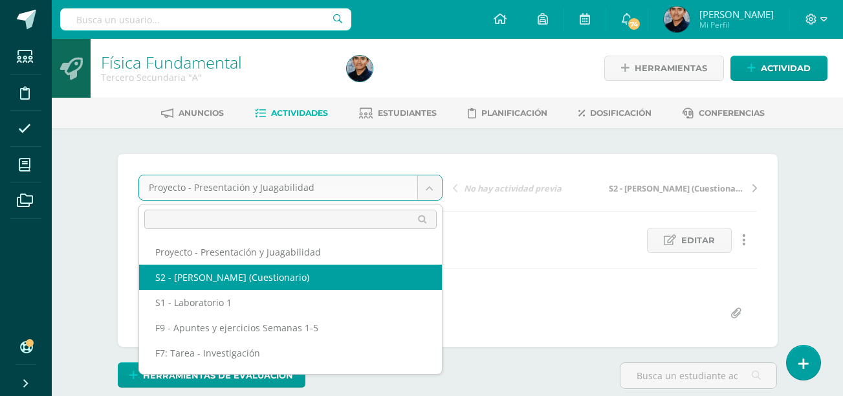
select select "/dashboard/teacher/grade-activity/50867/"
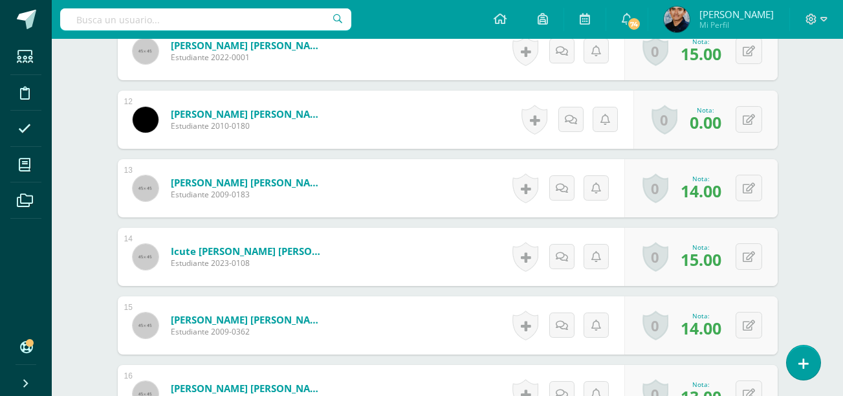
scroll to position [1112, 0]
click at [753, 123] on icon at bounding box center [748, 120] width 12 height 11
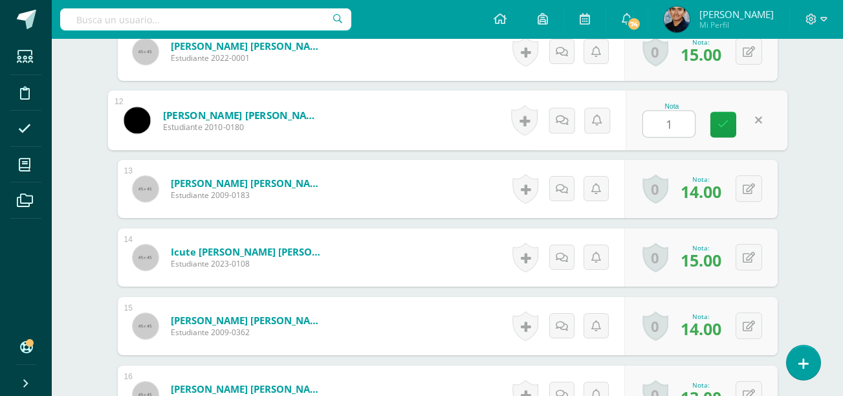
type input "14"
click at [724, 129] on icon at bounding box center [723, 124] width 12 height 11
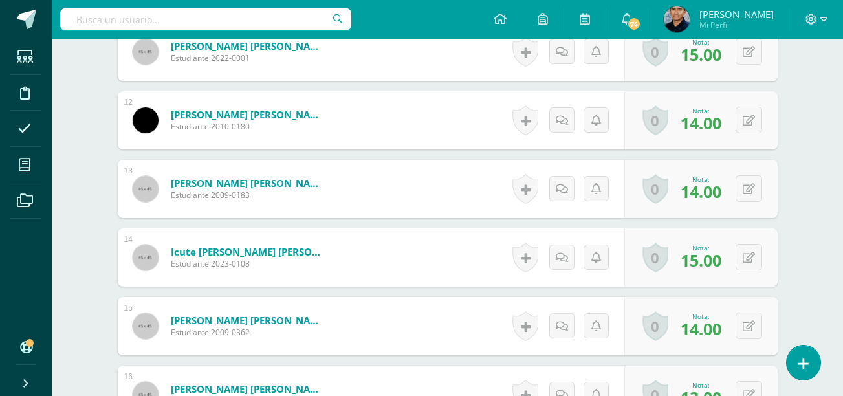
click at [724, 129] on div "Nota: 14.00" at bounding box center [700, 120] width 51 height 28
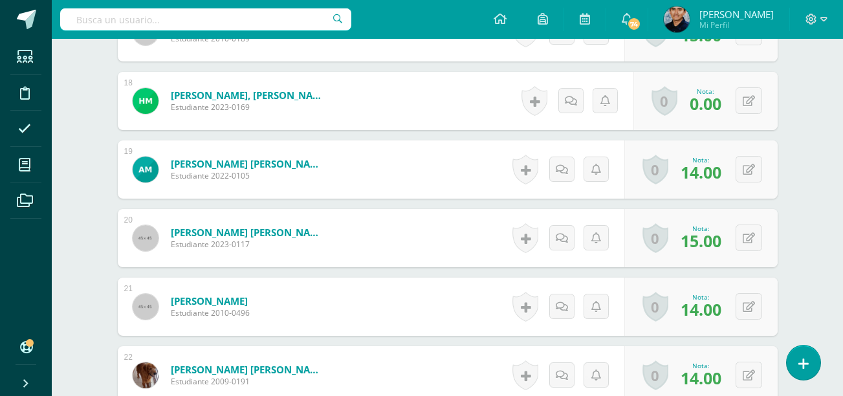
scroll to position [1586, 0]
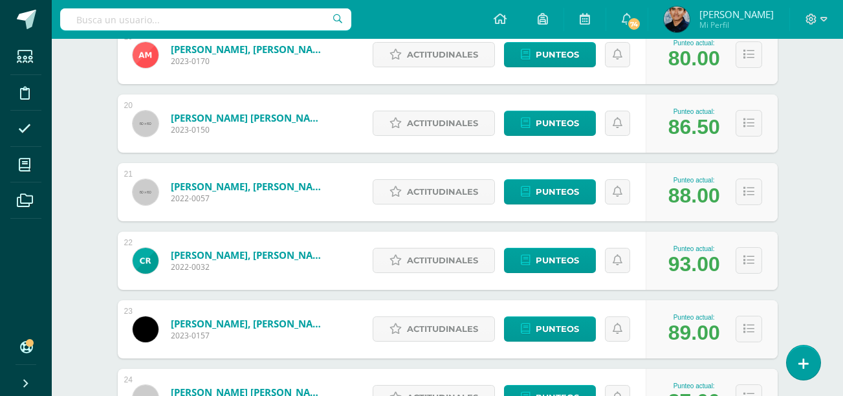
scroll to position [1491, 0]
